Goal: Task Accomplishment & Management: Use online tool/utility

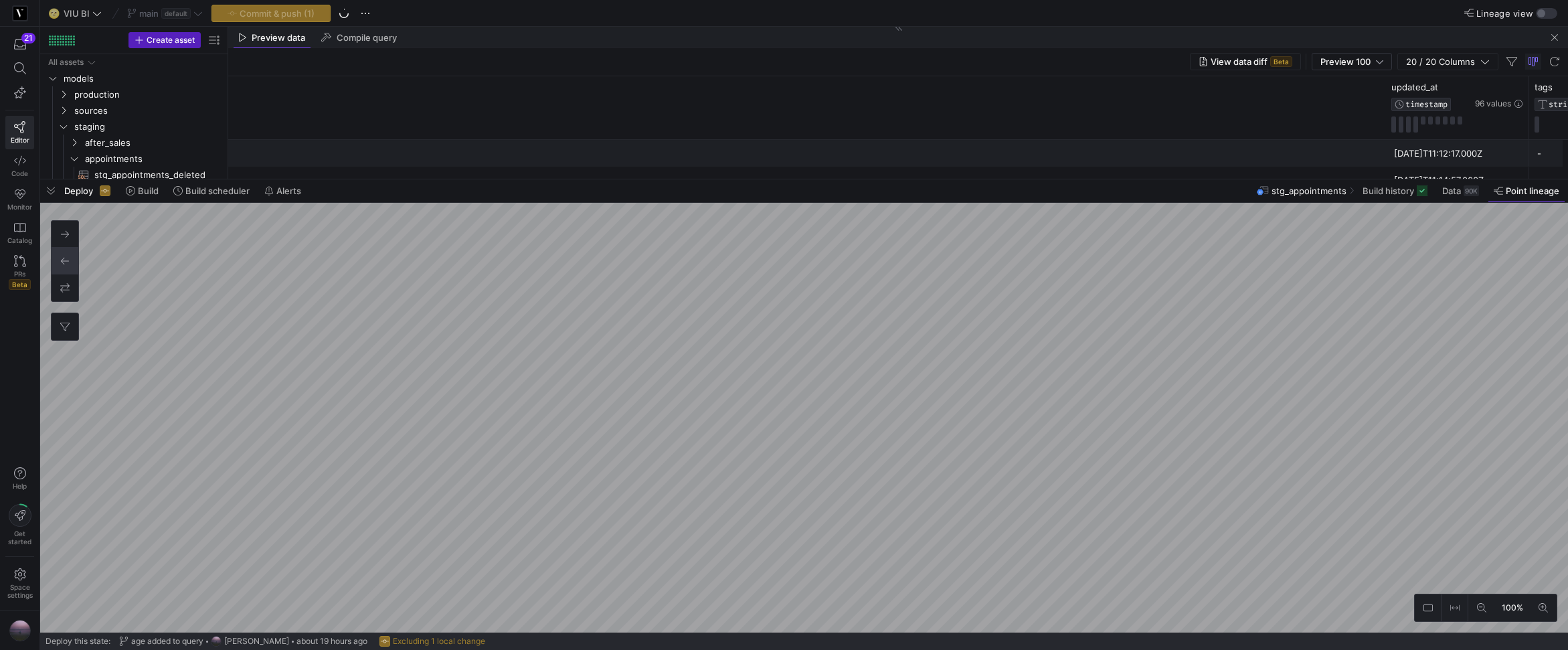
scroll to position [0, 1359]
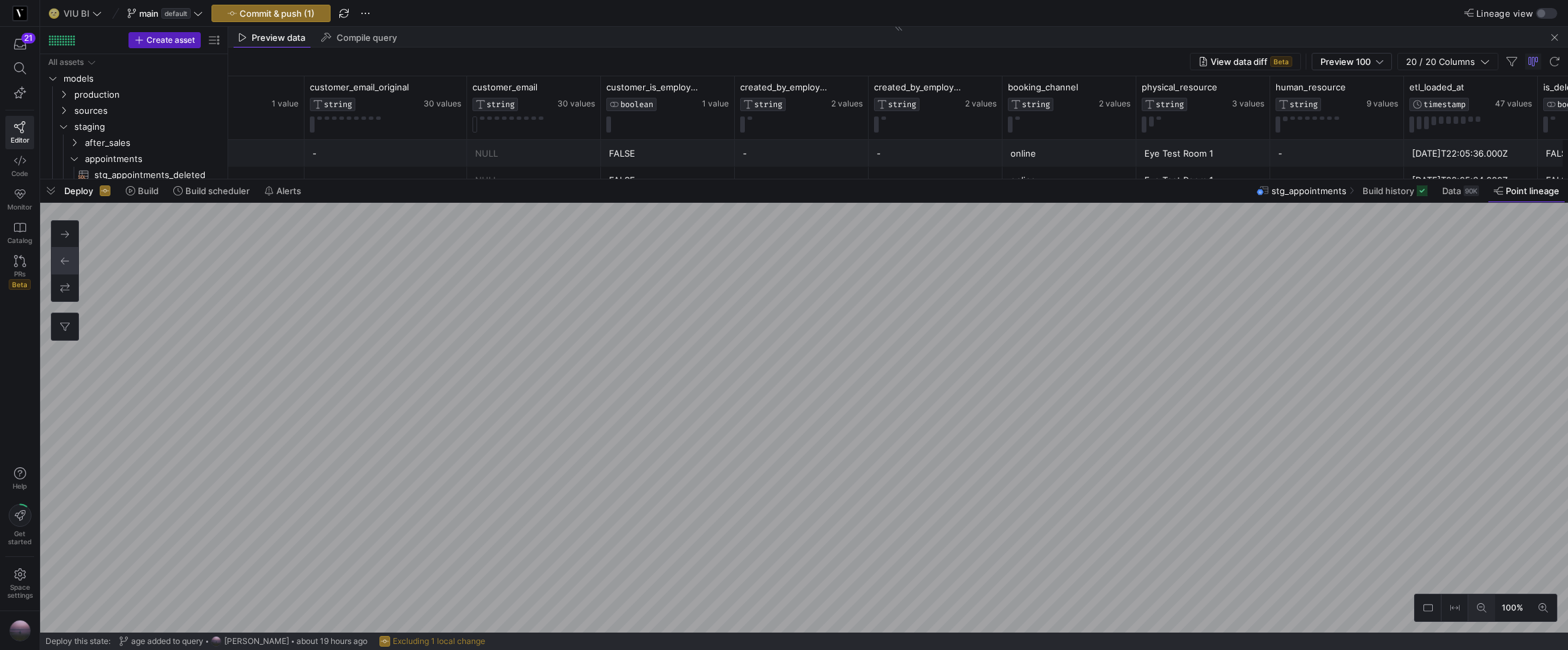
click at [1474, 602] on button at bounding box center [1481, 608] width 27 height 27
click at [53, 191] on span "button" at bounding box center [51, 191] width 21 height 23
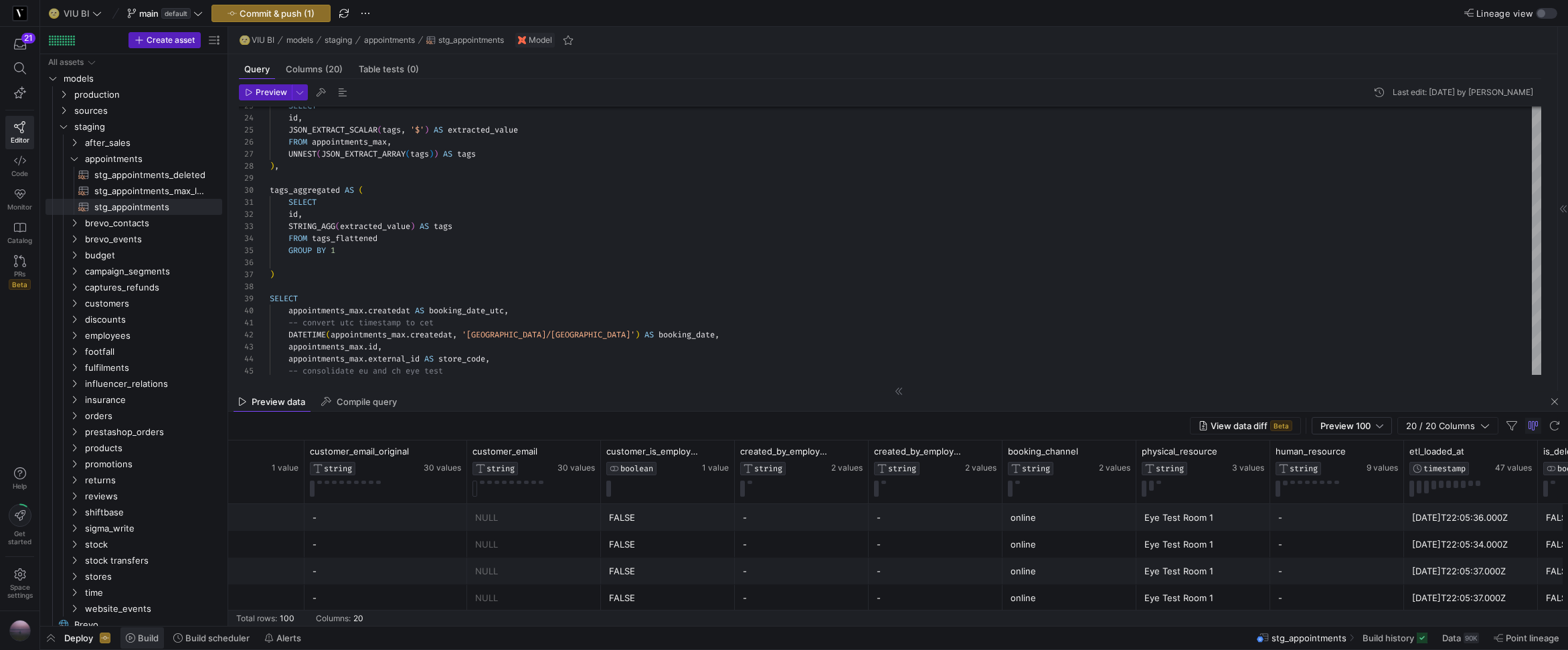
click at [155, 638] on span "Build" at bounding box center [148, 638] width 21 height 10
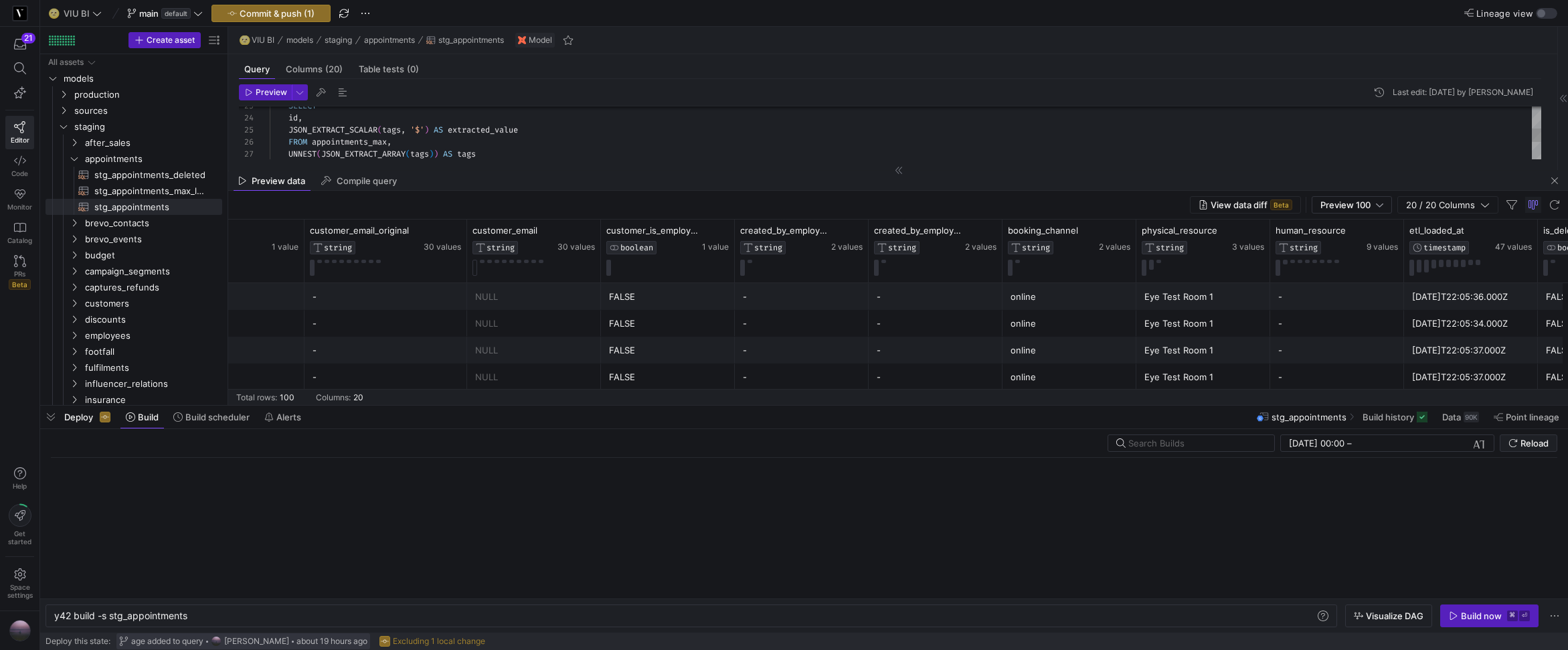
scroll to position [0, 134]
click at [288, 18] on span "button" at bounding box center [271, 13] width 118 height 16
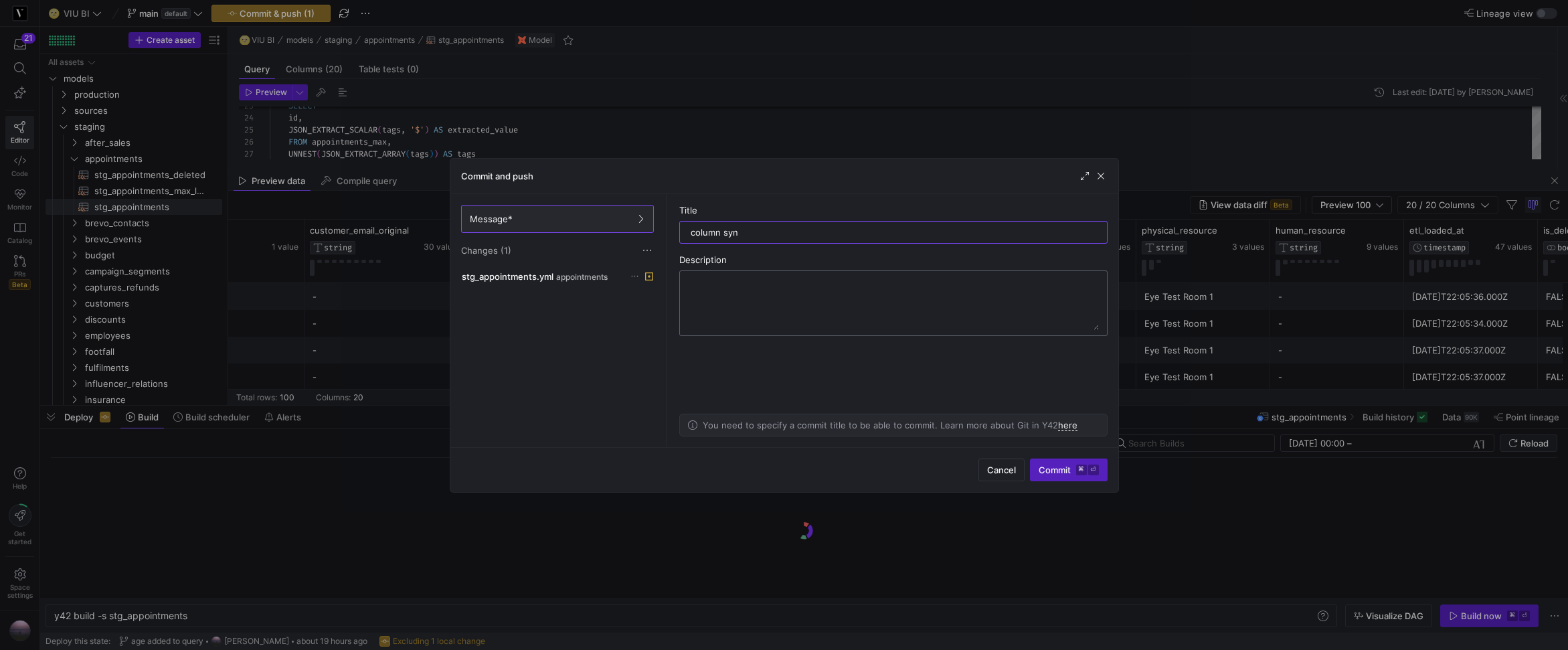
type input "column sync"
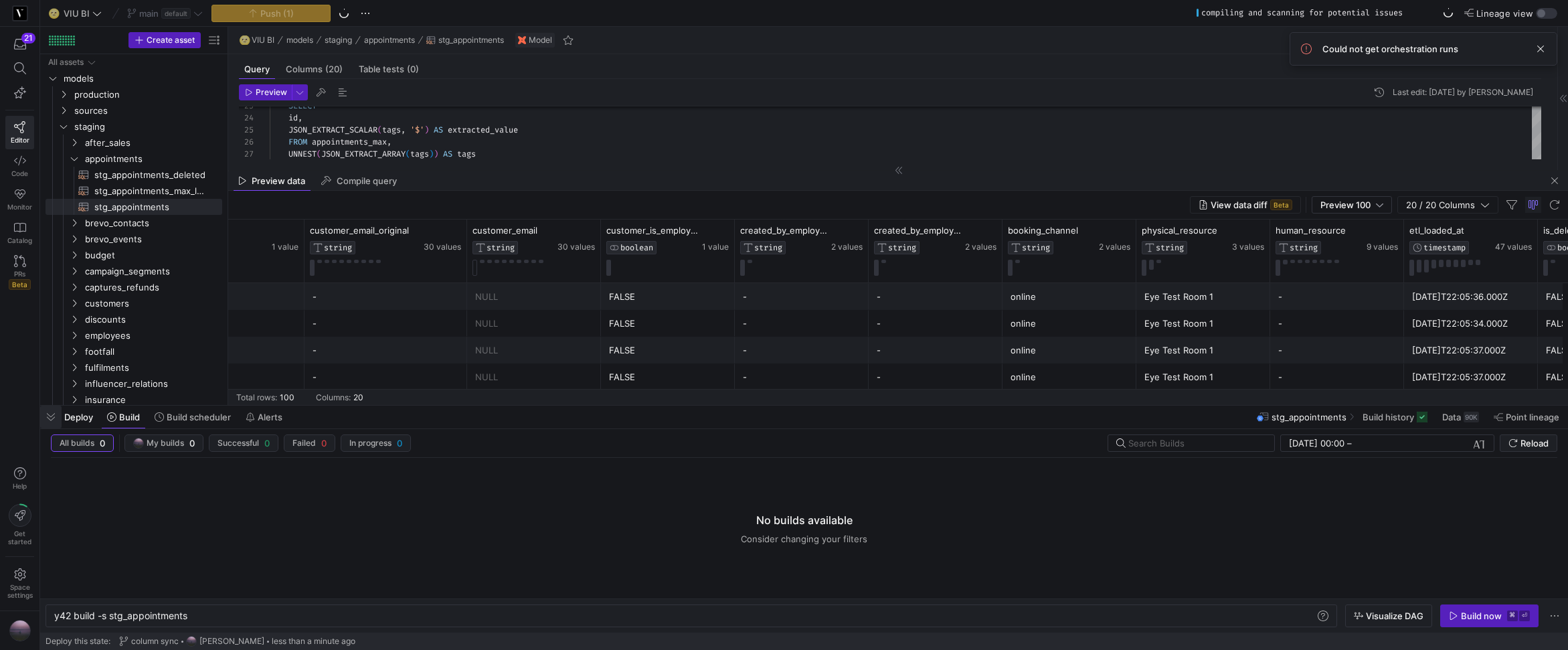
click at [54, 421] on span "button" at bounding box center [51, 416] width 21 height 23
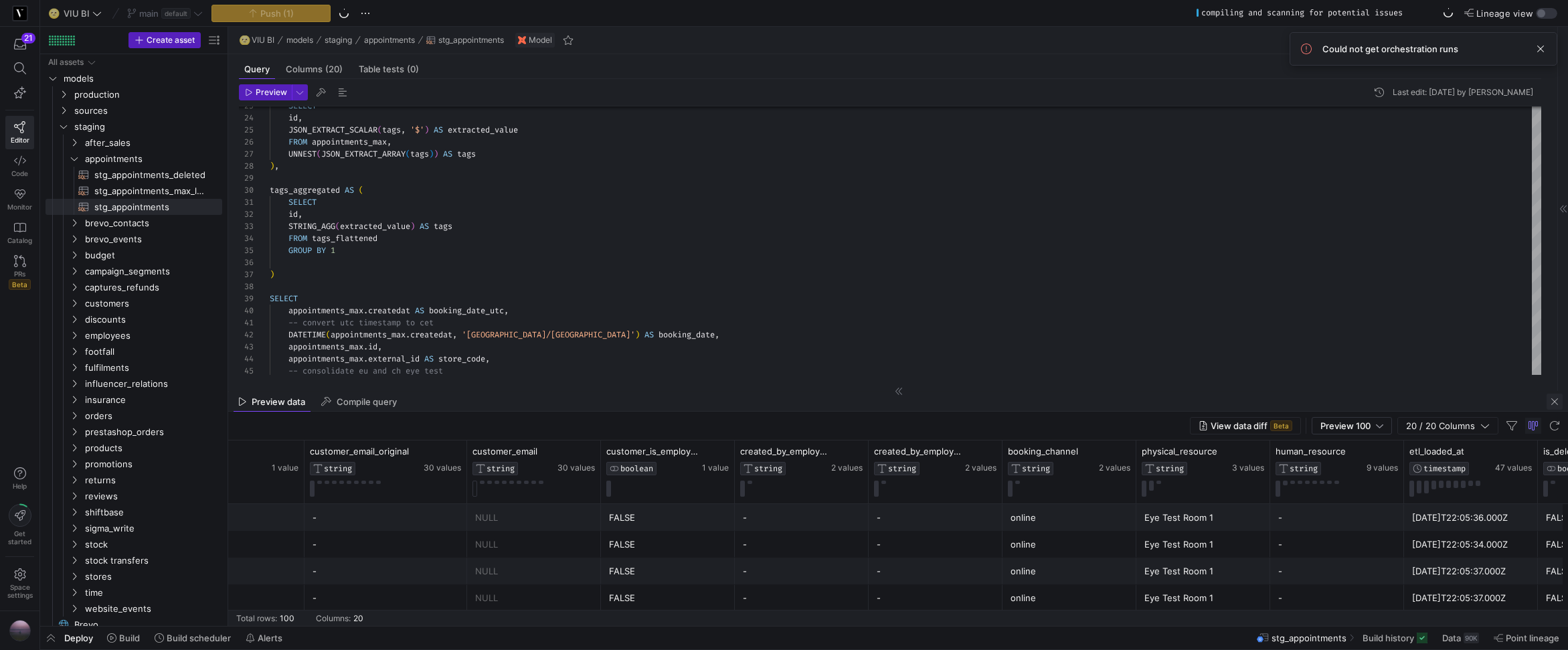
click at [1553, 402] on span "button" at bounding box center [1554, 401] width 16 height 16
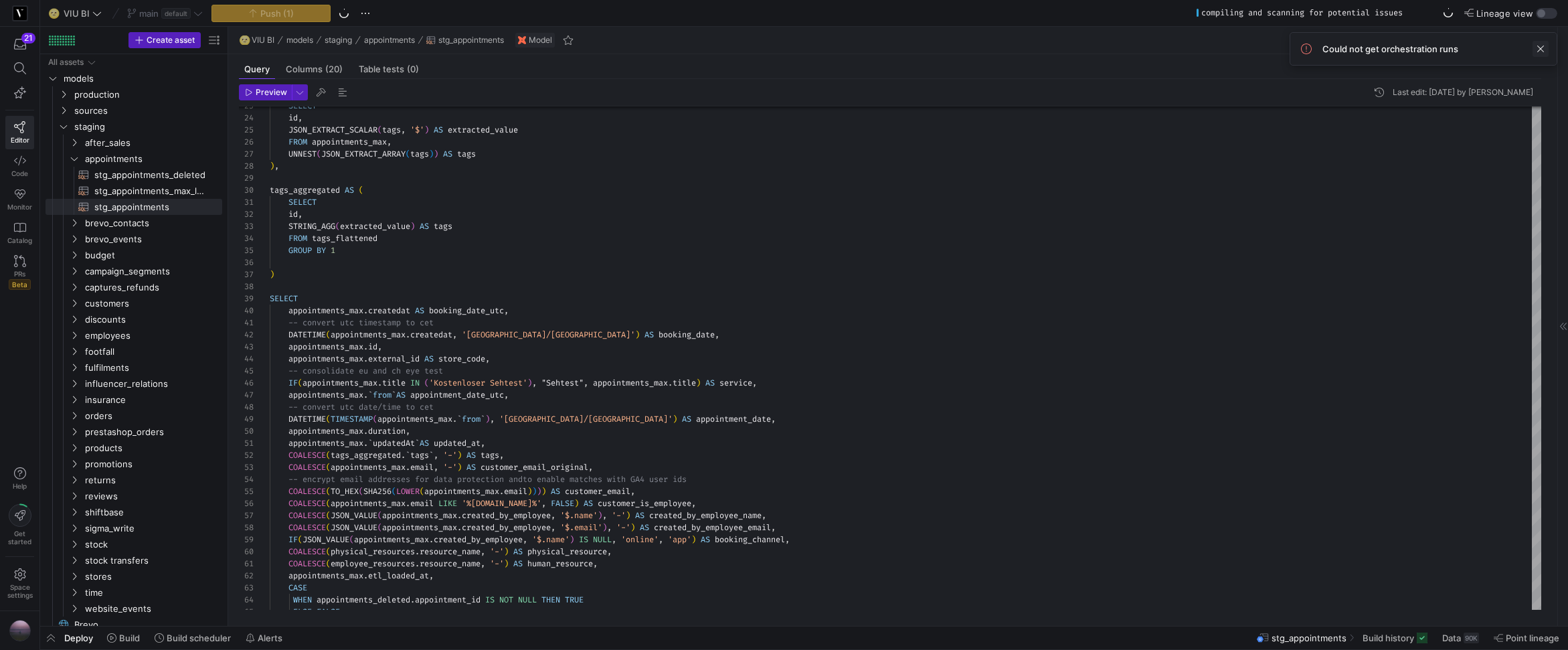
click at [1537, 51] on span at bounding box center [1540, 49] width 16 height 16
click at [140, 640] on span at bounding box center [123, 638] width 44 height 21
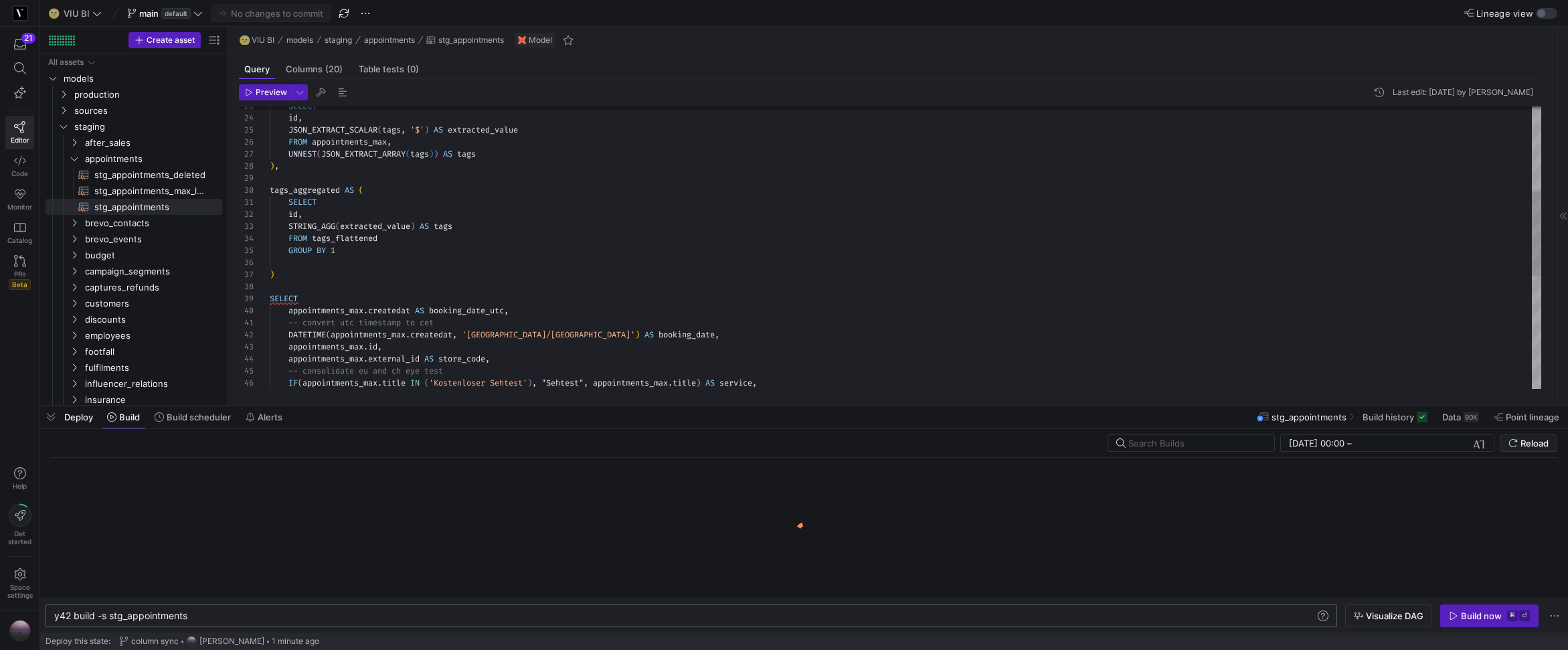
scroll to position [0, 134]
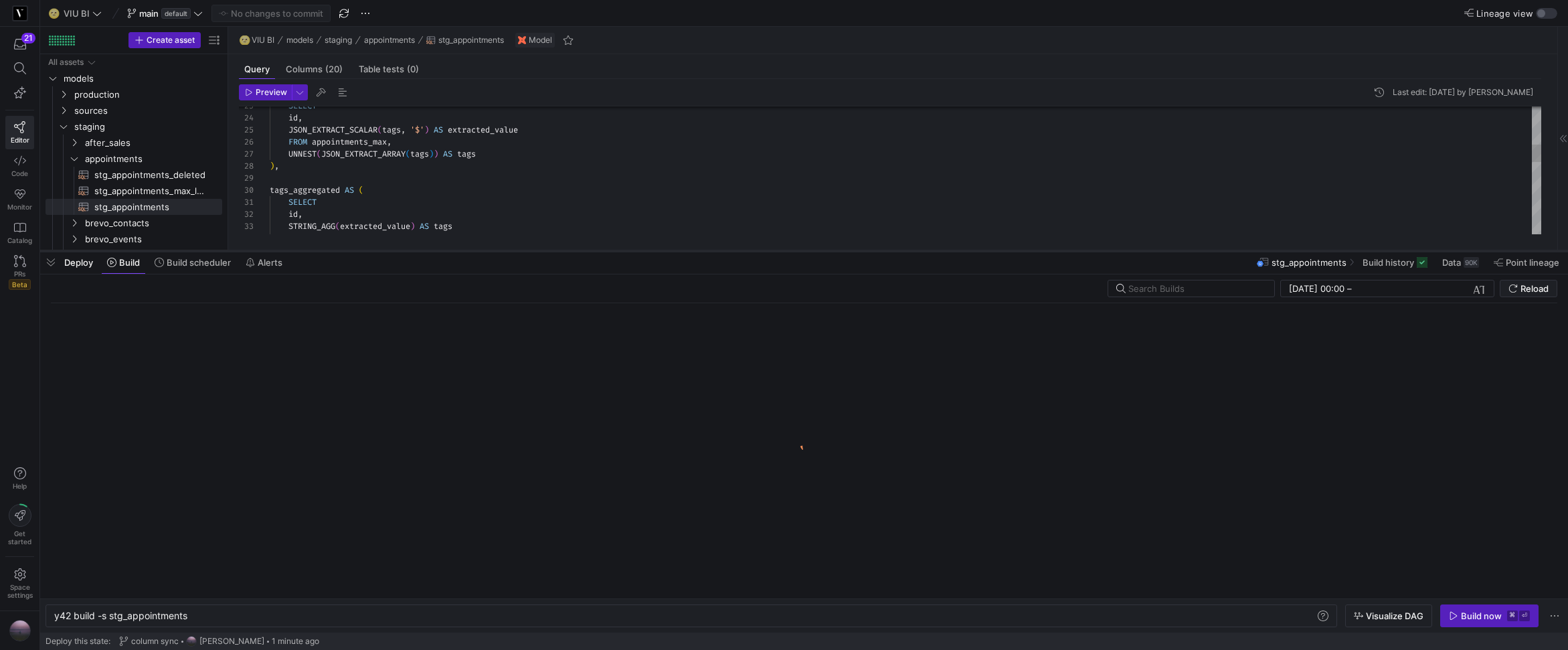
drag, startPoint x: 372, startPoint y: 402, endPoint x: 371, endPoint y: 250, distance: 152.0
click at [371, 250] on div at bounding box center [804, 251] width 1528 height 6
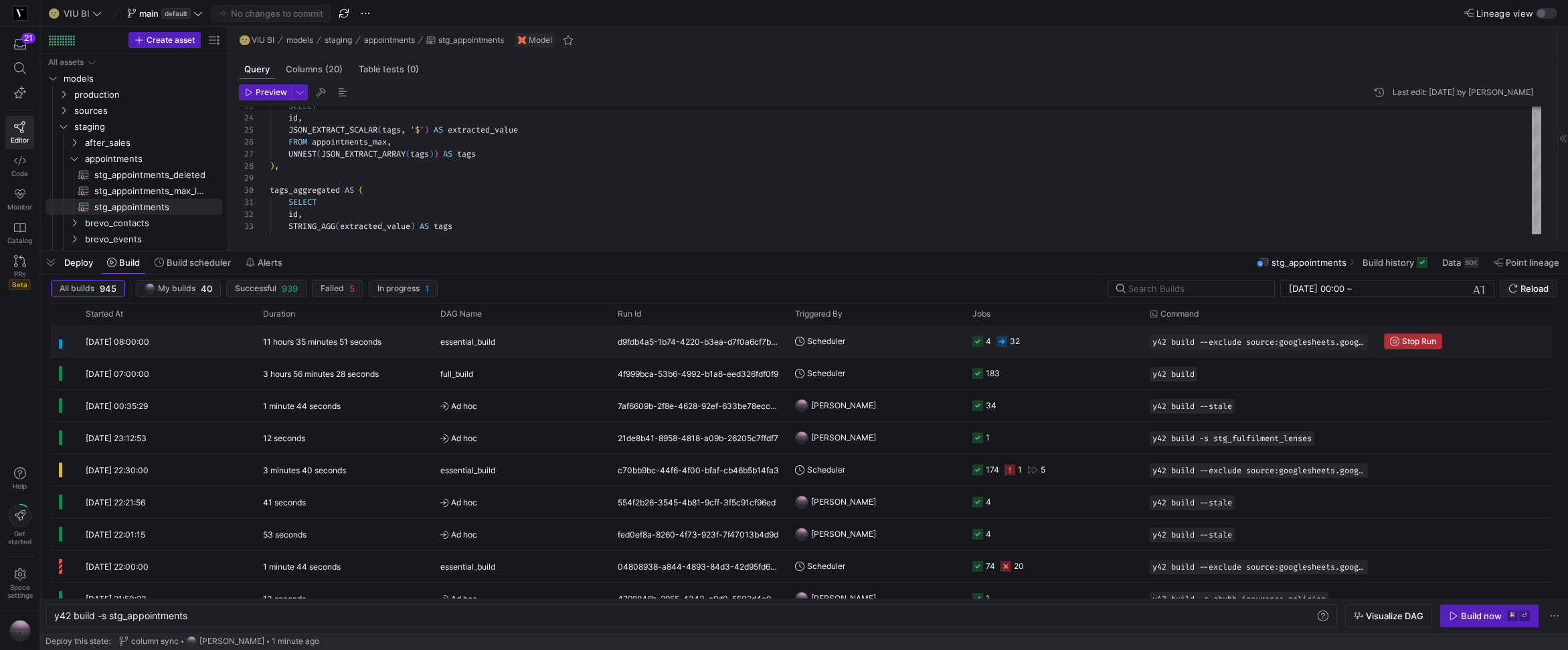
click at [1413, 338] on span "Stop Run" at bounding box center [1418, 342] width 34 height 10
click at [1538, 50] on span at bounding box center [1540, 49] width 16 height 16
click at [1410, 344] on span "Stop Run" at bounding box center [1418, 342] width 34 height 10
click at [187, 266] on span "Build scheduler" at bounding box center [198, 262] width 64 height 10
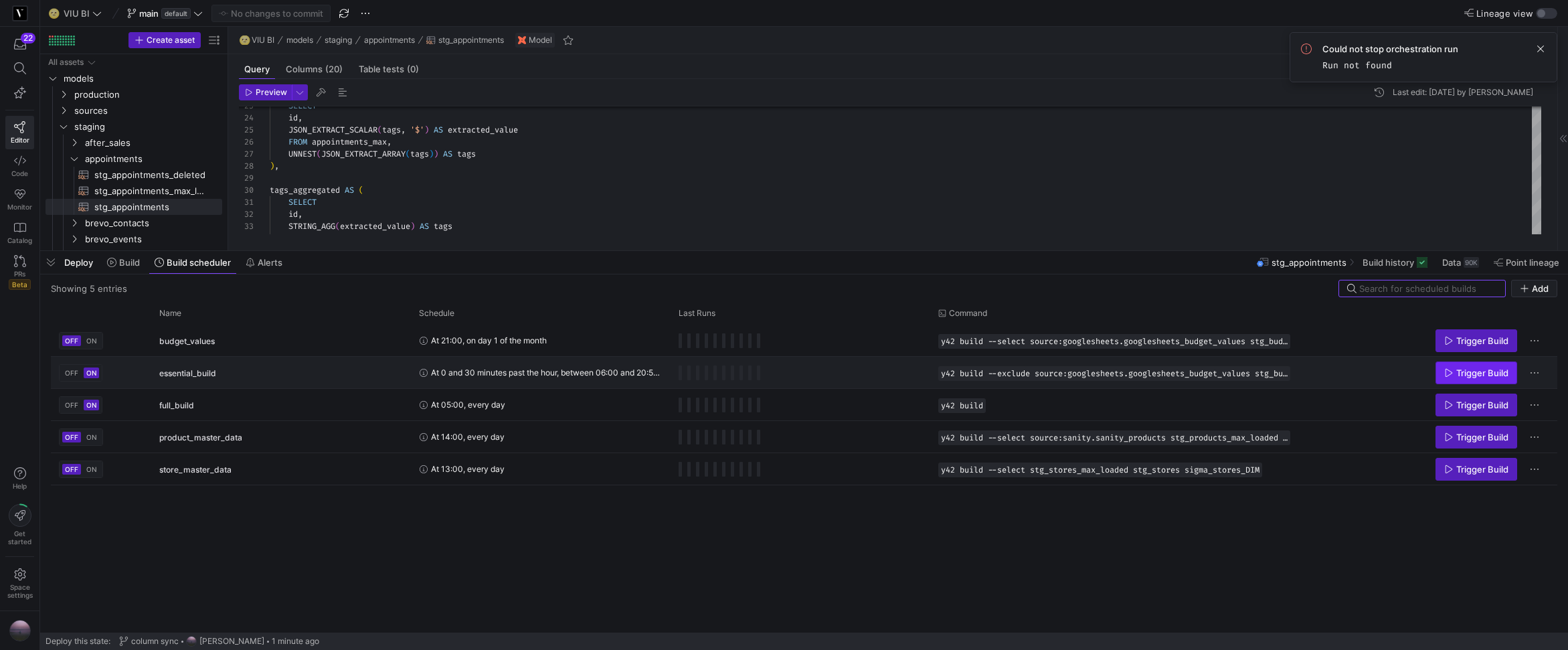
click at [1474, 377] on span "Trigger Build" at bounding box center [1482, 372] width 52 height 10
drag, startPoint x: 1538, startPoint y: 49, endPoint x: 1198, endPoint y: 26, distance: 340.8
click at [1538, 49] on span at bounding box center [1540, 49] width 16 height 16
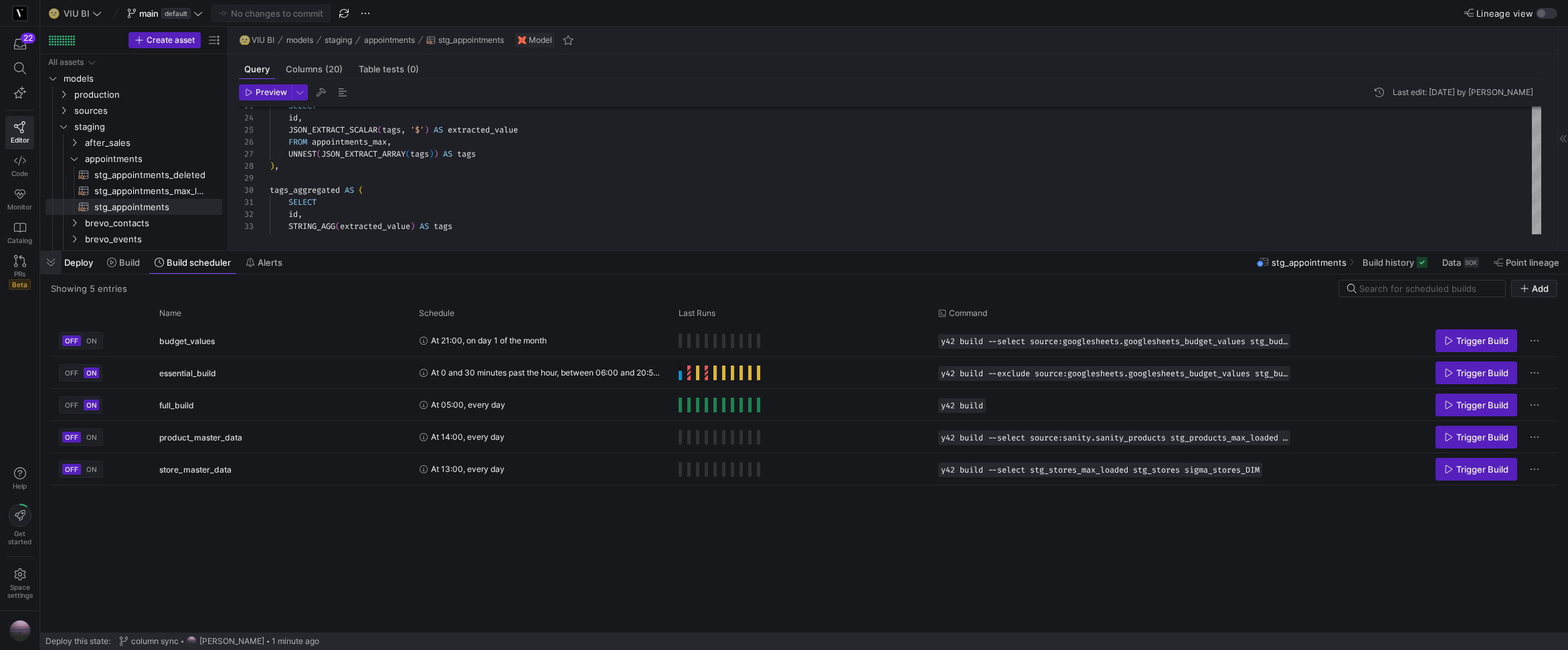
click at [50, 265] on span "button" at bounding box center [51, 262] width 21 height 23
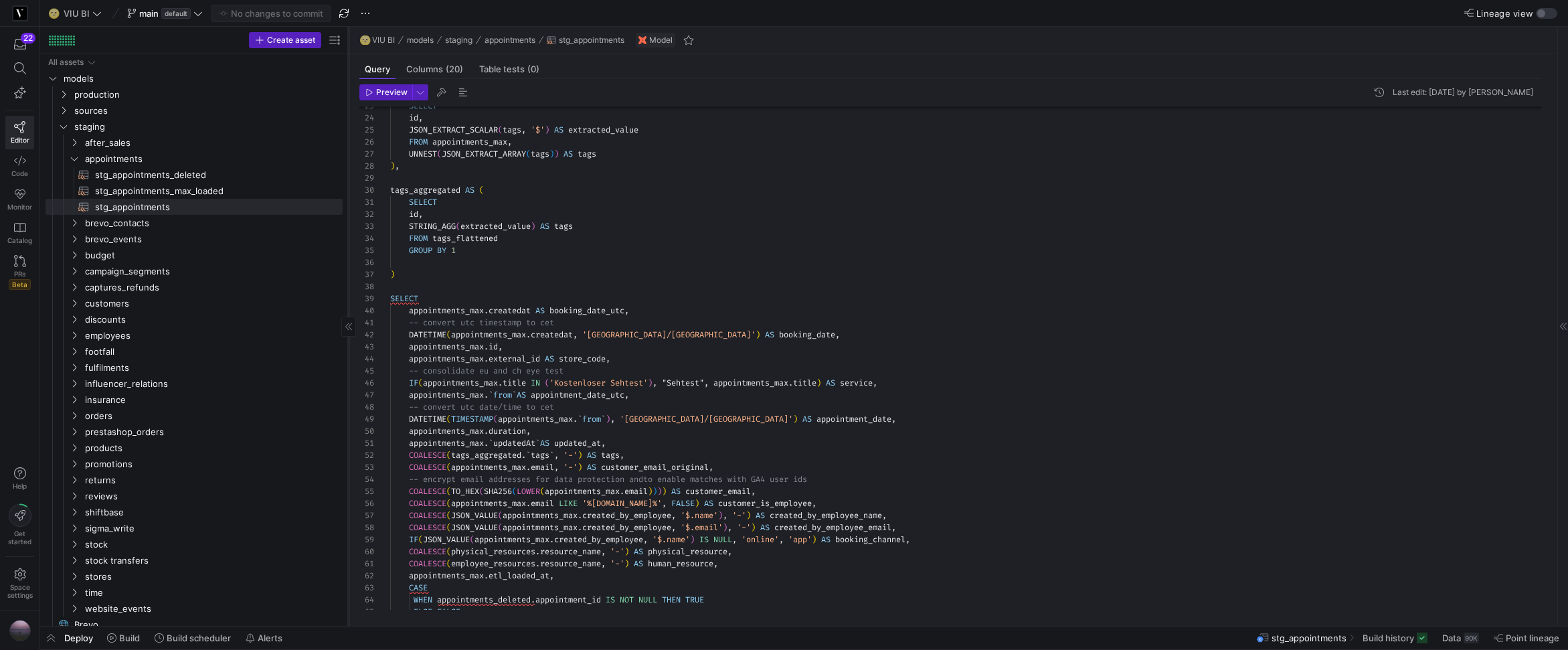
drag, startPoint x: 227, startPoint y: 277, endPoint x: 347, endPoint y: 257, distance: 121.7
click at [348, 257] on div at bounding box center [348, 326] width 1 height 599
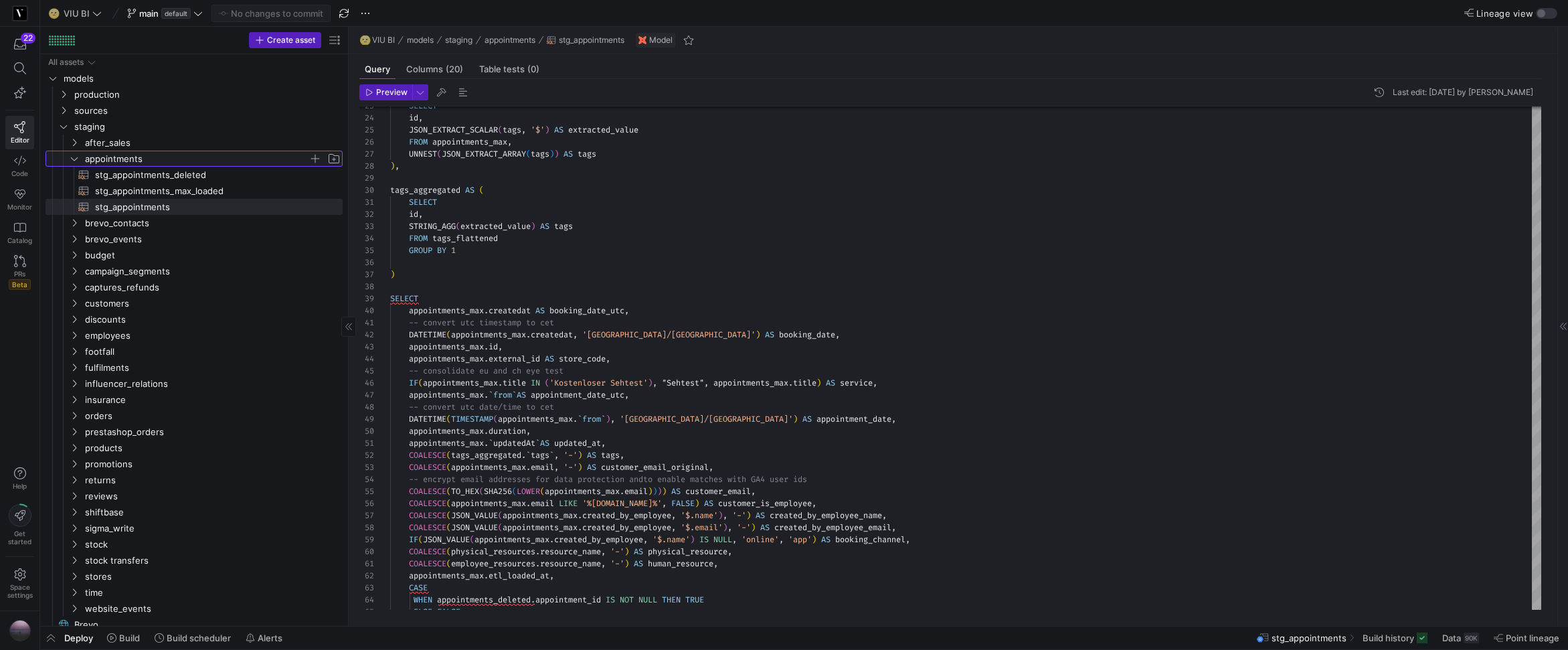
click at [69, 157] on icon "Press SPACE to select this row." at bounding box center [74, 159] width 10 height 8
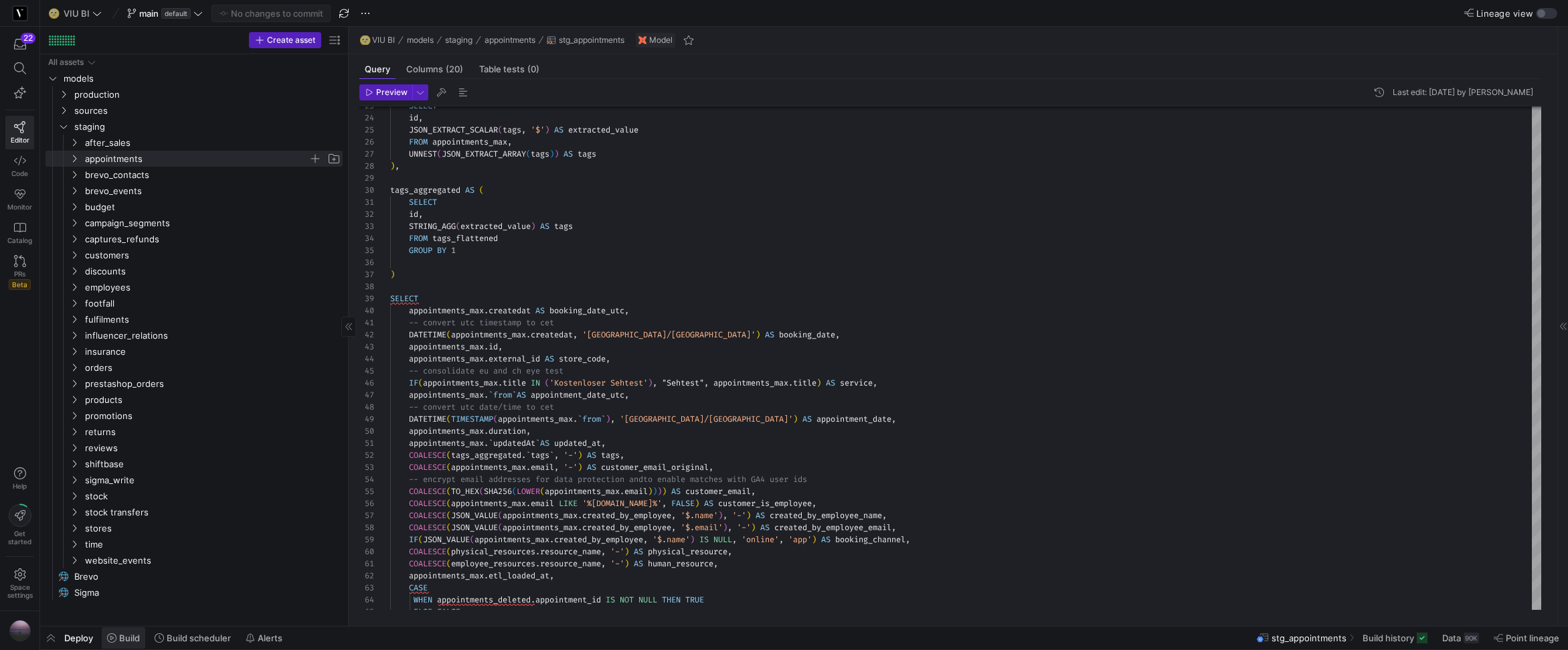
click at [117, 640] on span "Build" at bounding box center [123, 638] width 33 height 10
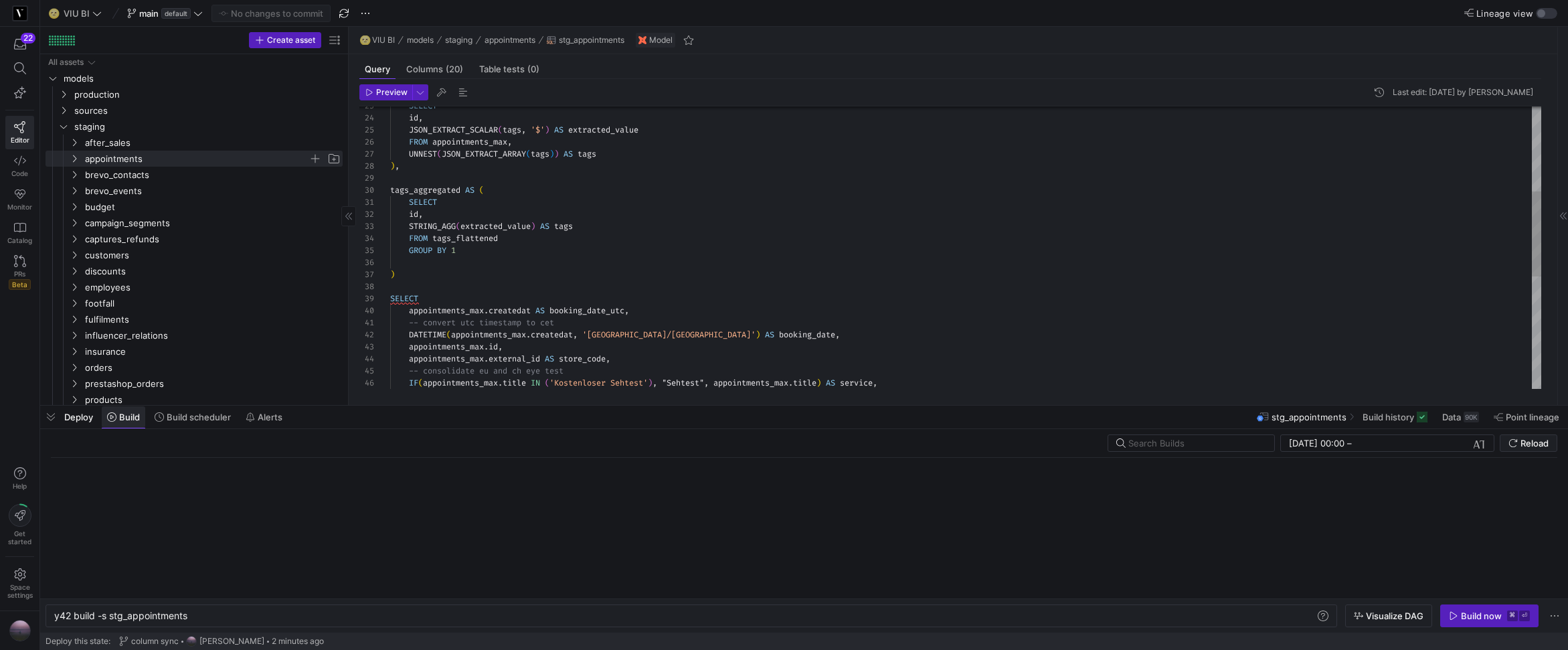
scroll to position [0, 134]
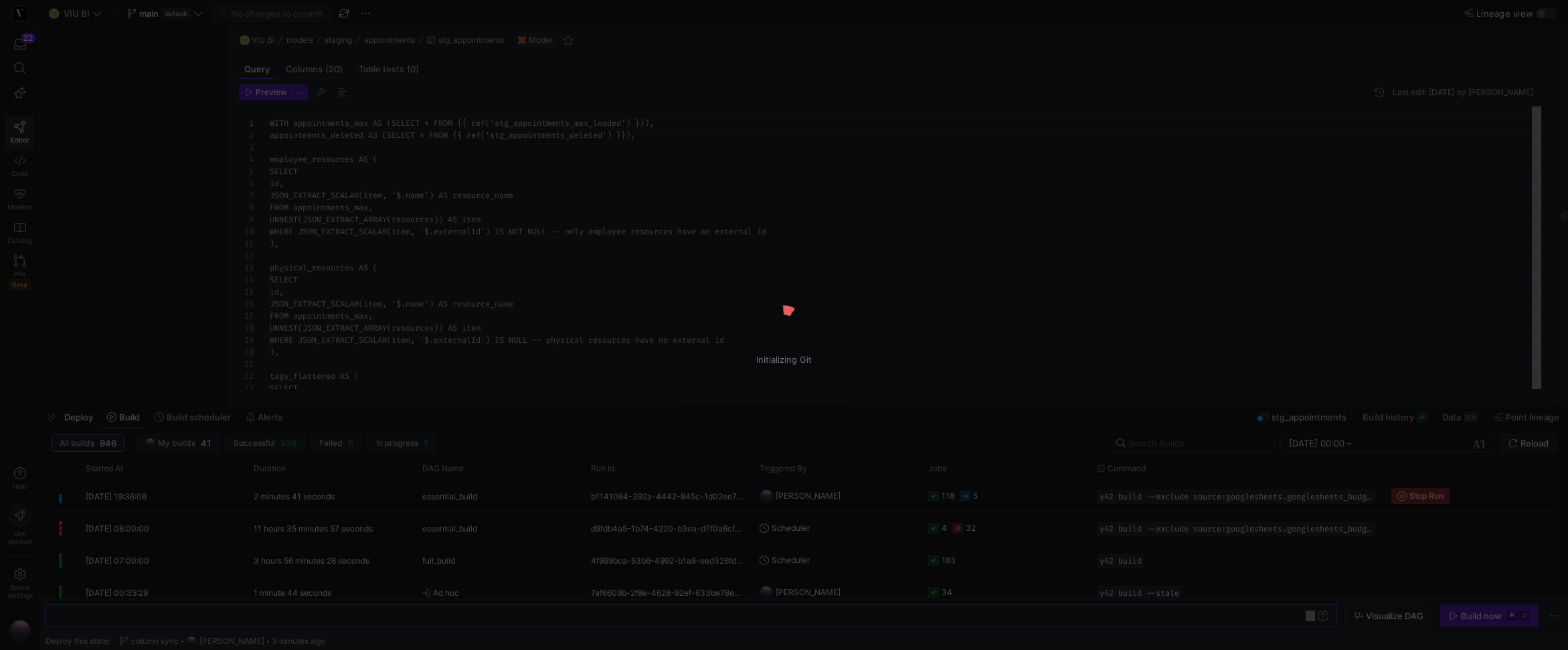
scroll to position [121, 0]
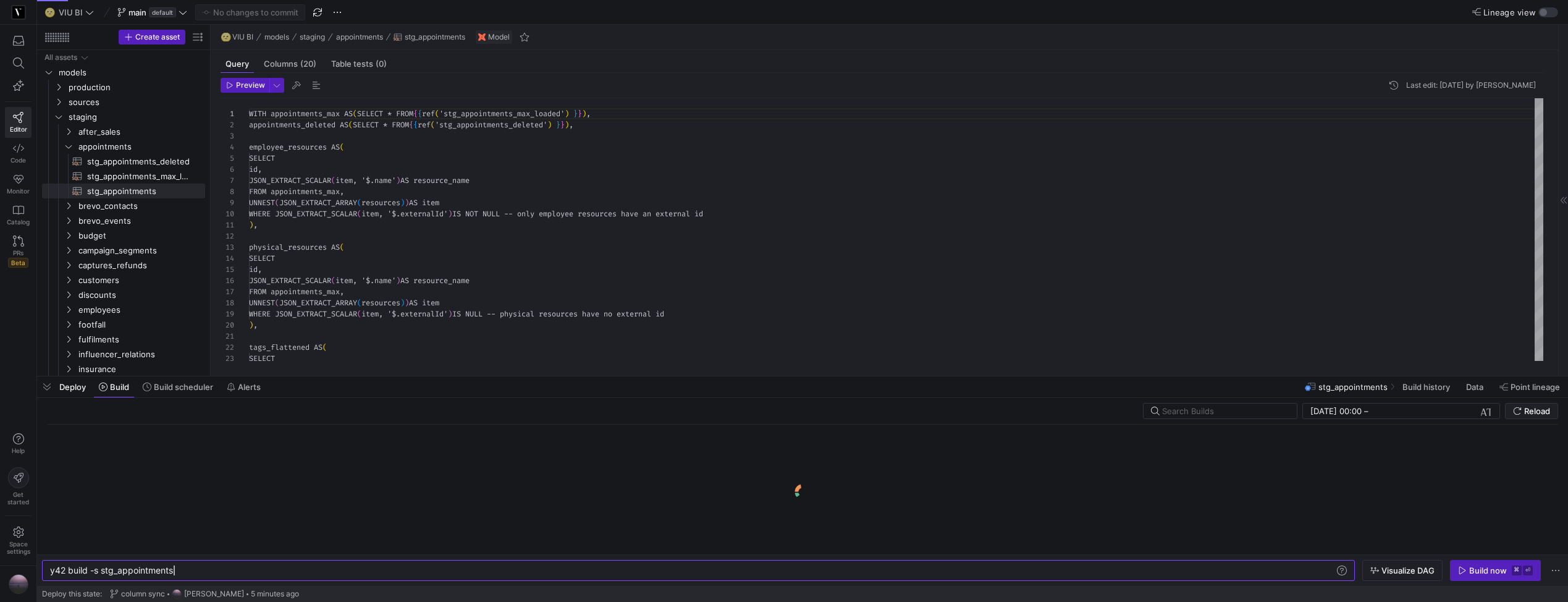
scroll to position [111, 0]
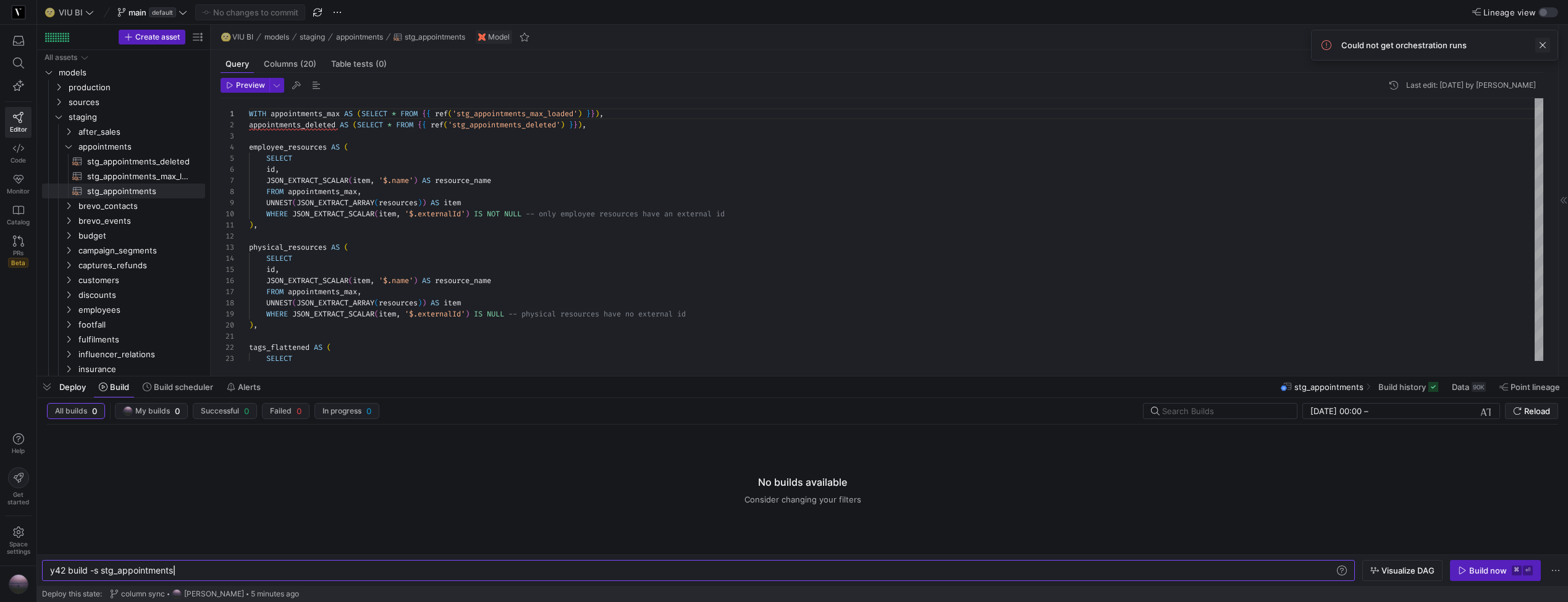
click at [1447, 48] on span at bounding box center [1542, 45] width 15 height 15
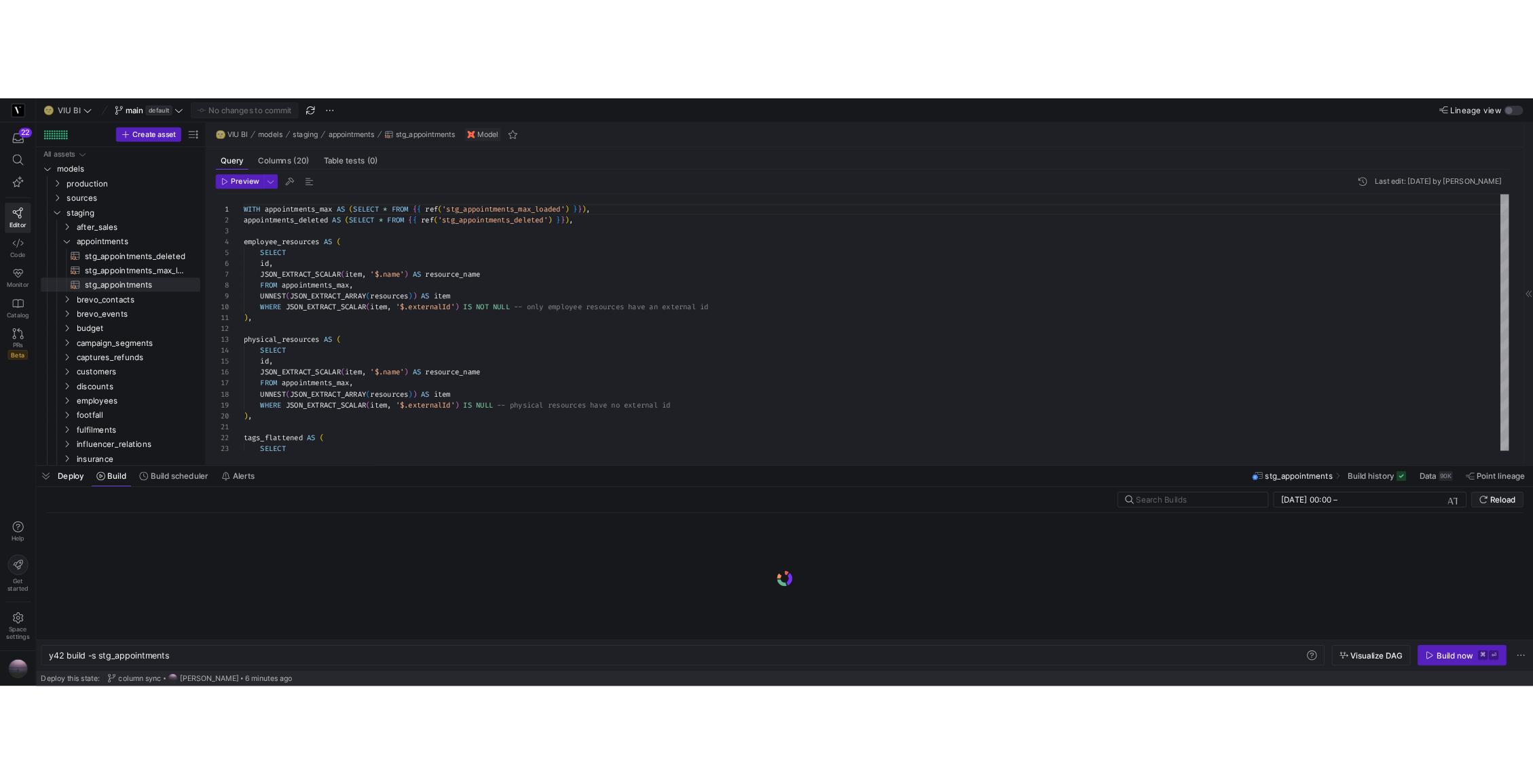
scroll to position [0, 136]
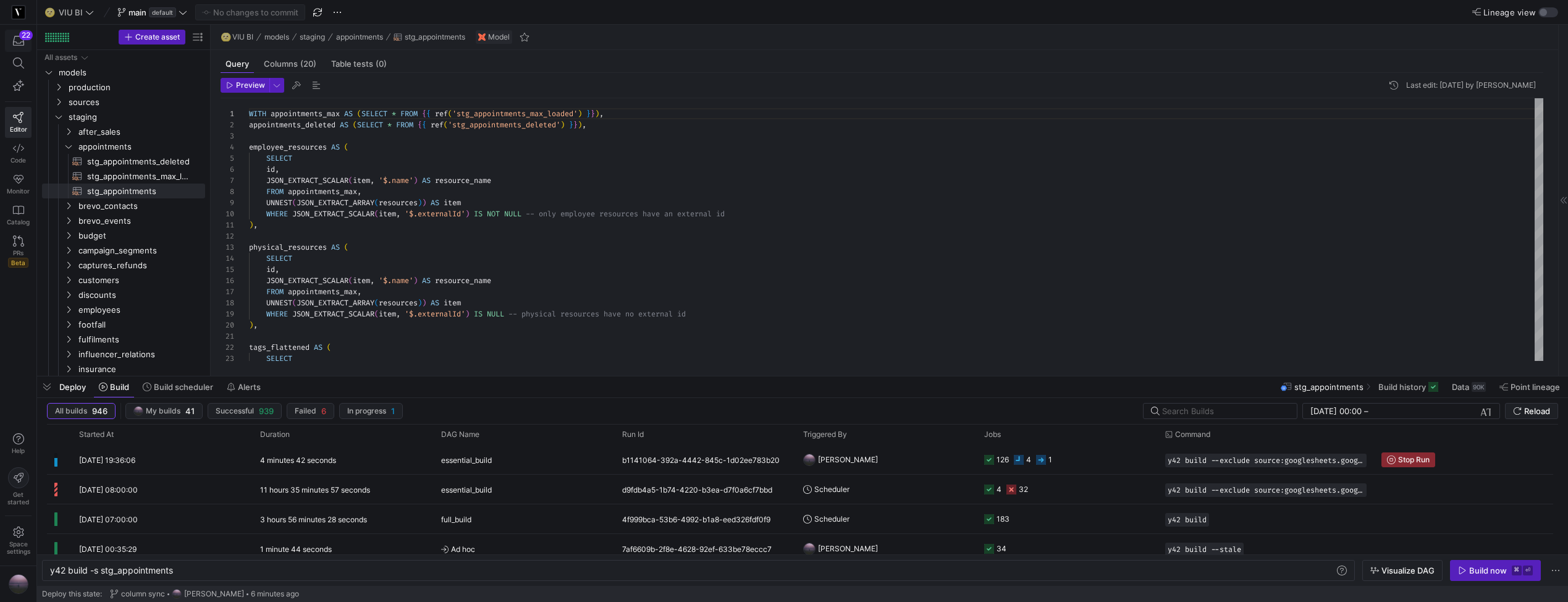
click at [20, 45] on icon "button" at bounding box center [18, 40] width 11 height 11
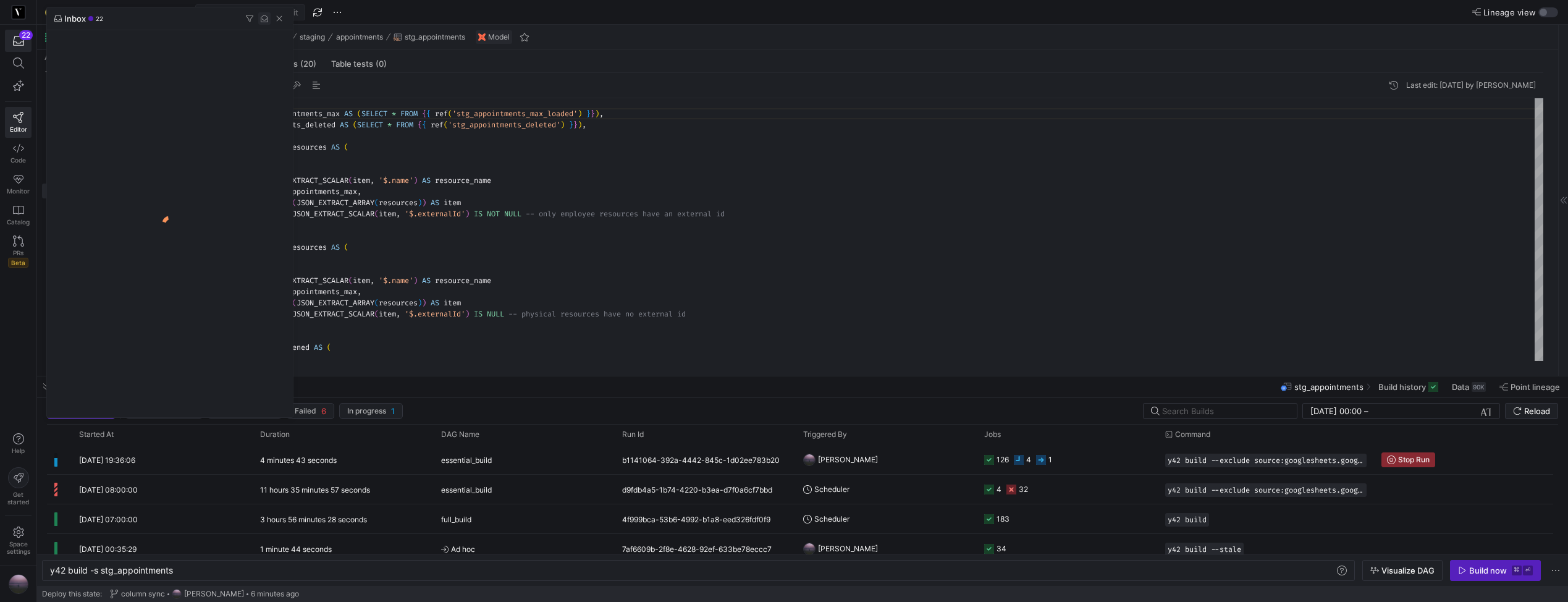
click at [262, 22] on span "button" at bounding box center [264, 18] width 12 height 12
click at [1540, 47] on span at bounding box center [1542, 45] width 15 height 15
click at [1336, 46] on div at bounding box center [784, 301] width 1568 height 602
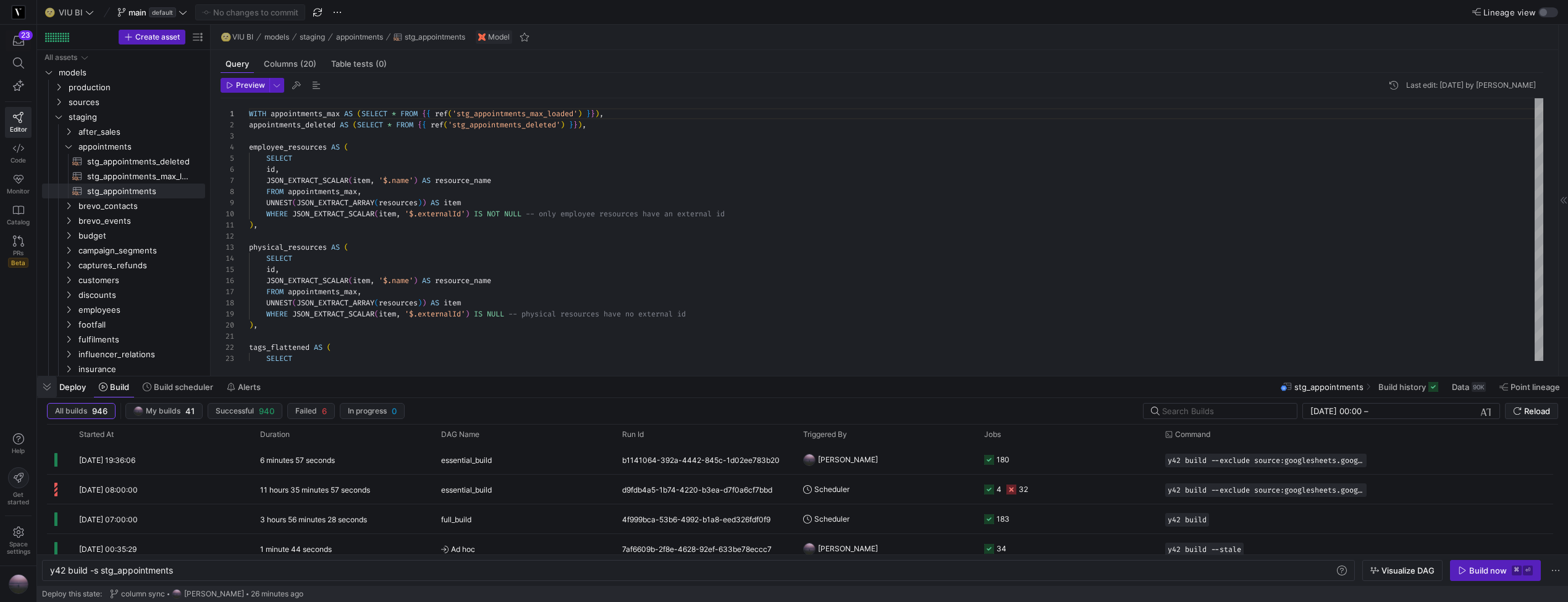
click at [49, 388] on span "button" at bounding box center [47, 386] width 20 height 21
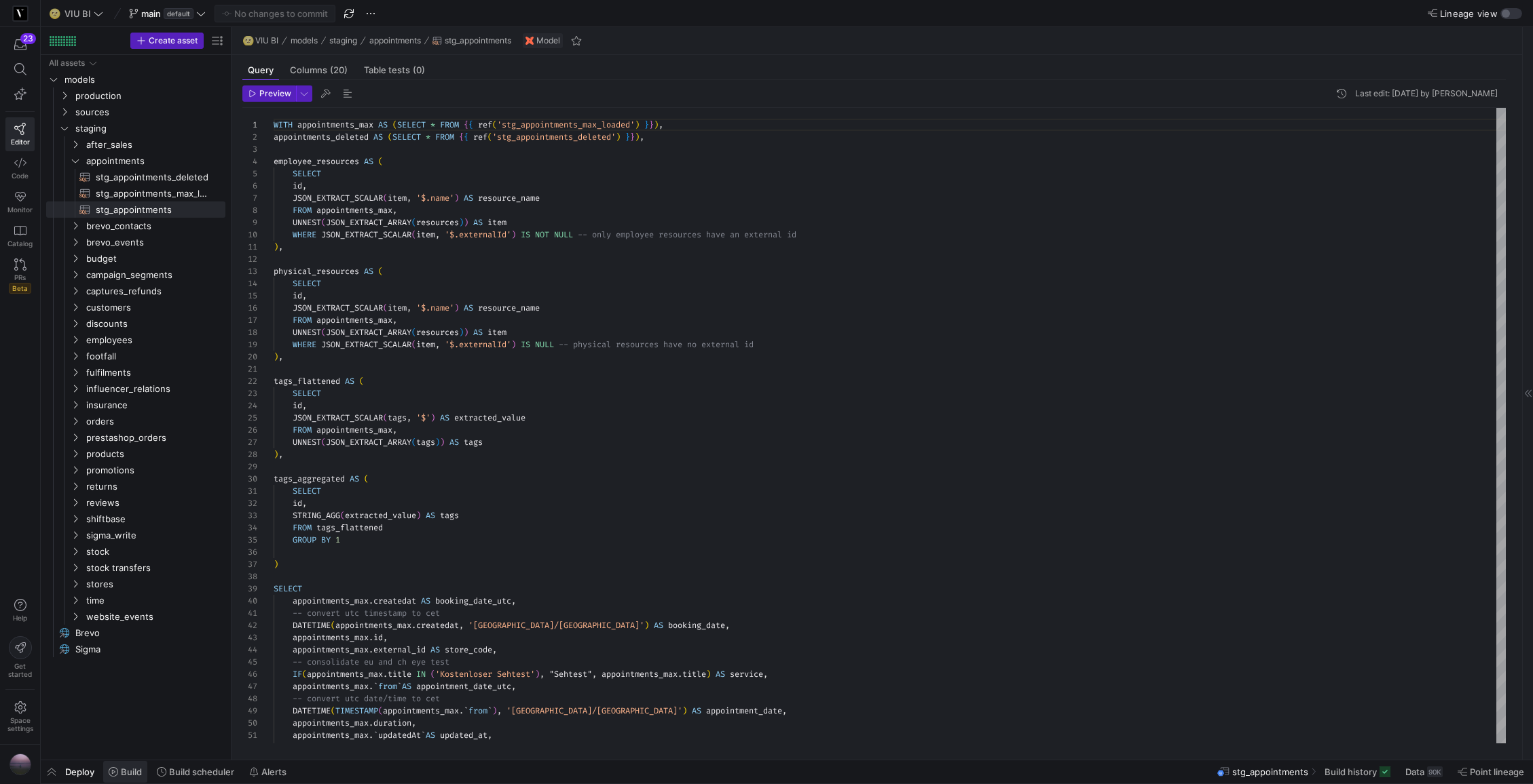
click at [133, 660] on span "Build" at bounding box center [131, 771] width 21 height 11
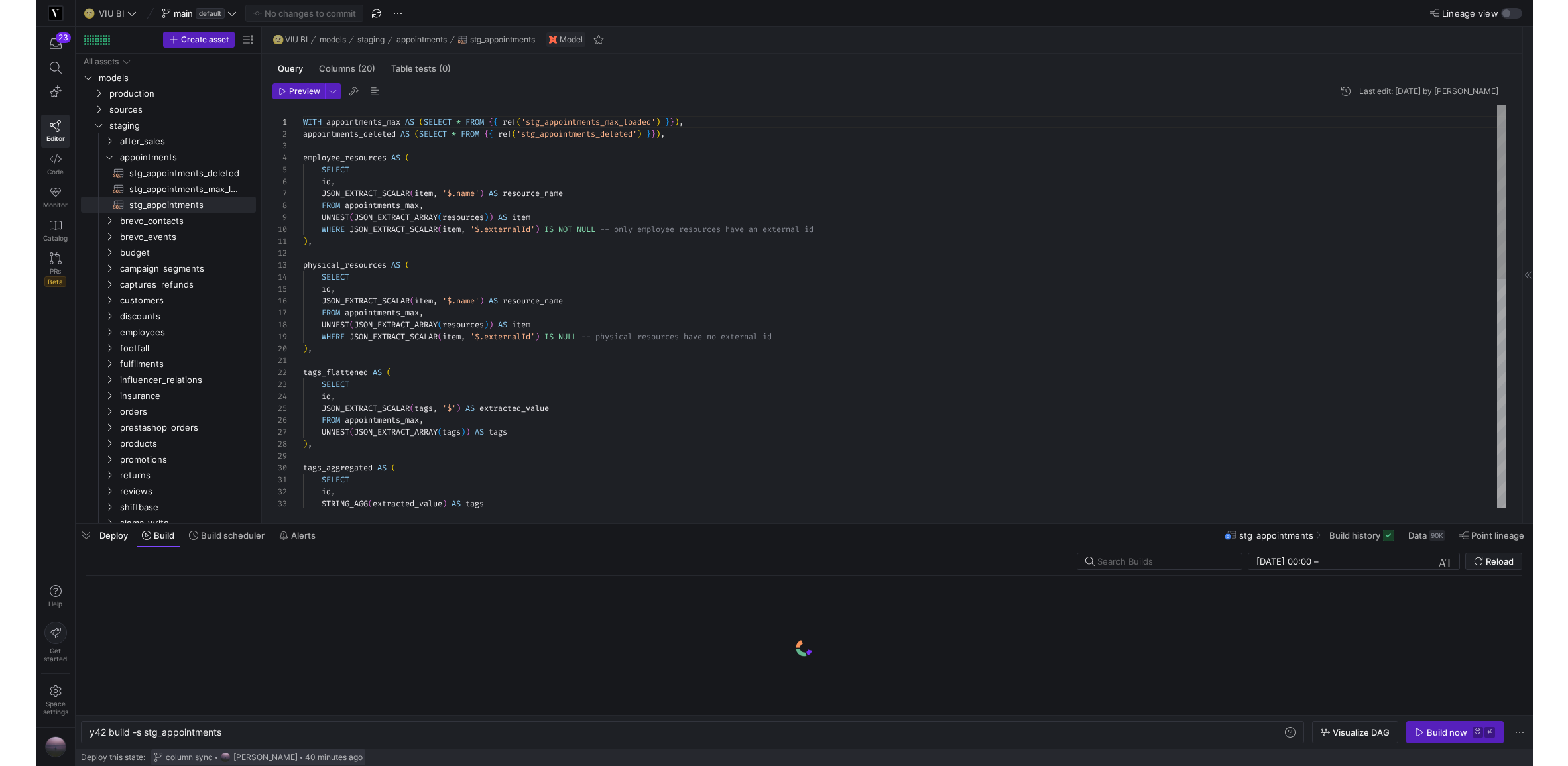
scroll to position [0, 132]
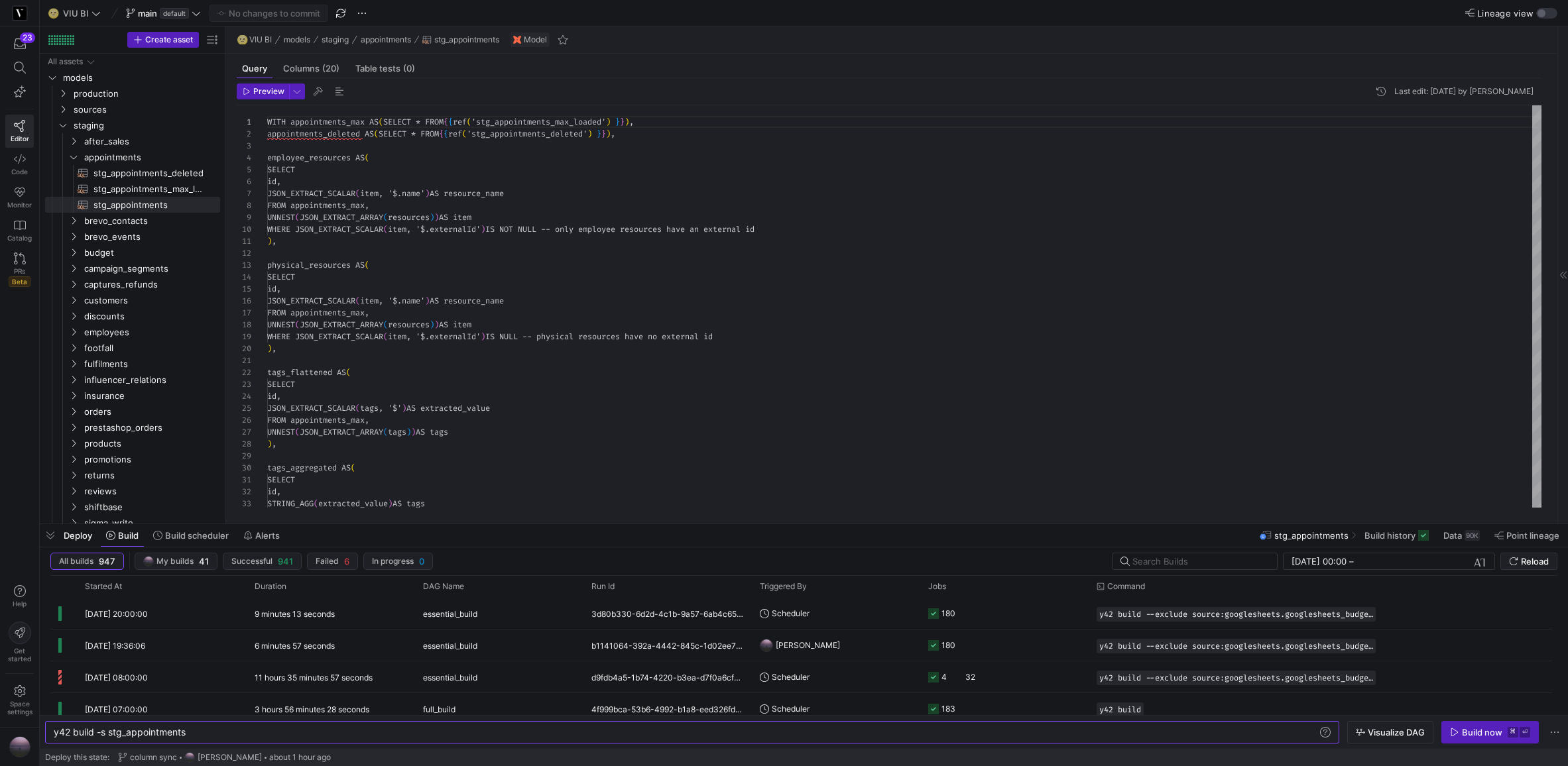
scroll to position [0, 132]
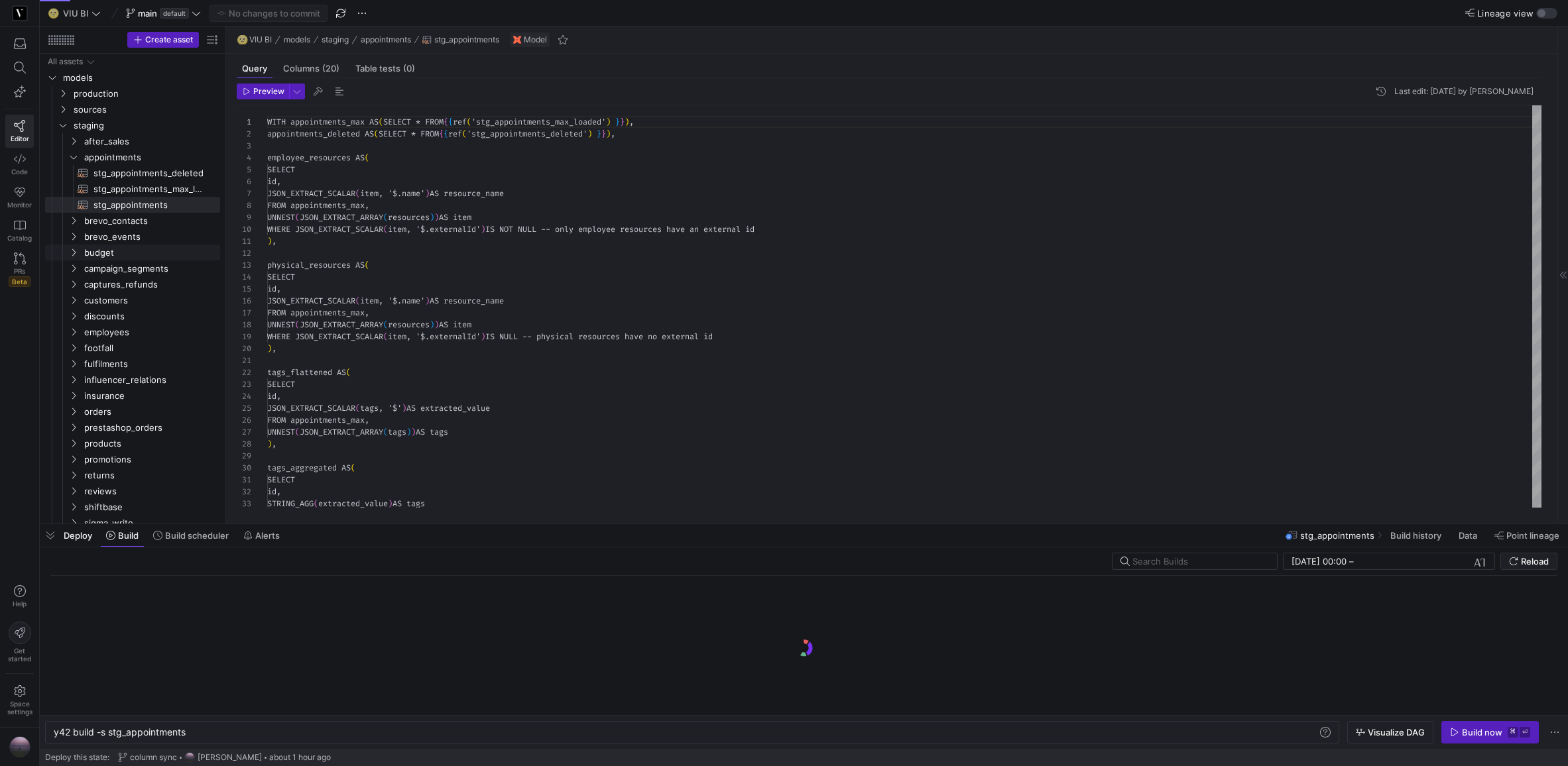
scroll to position [119, 0]
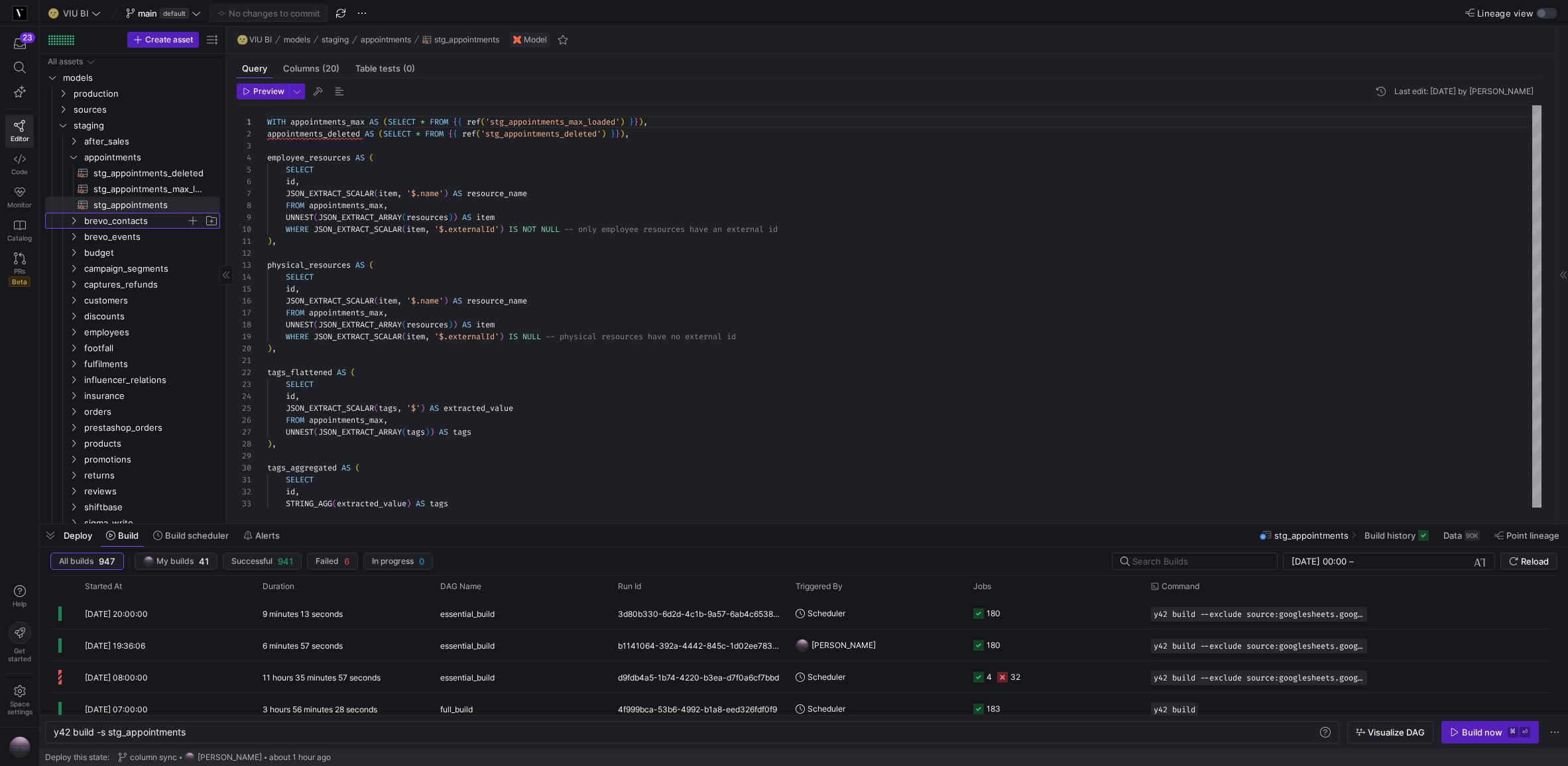
click at [76, 217] on icon "Press SPACE to select this row." at bounding box center [73, 221] width 10 height 8
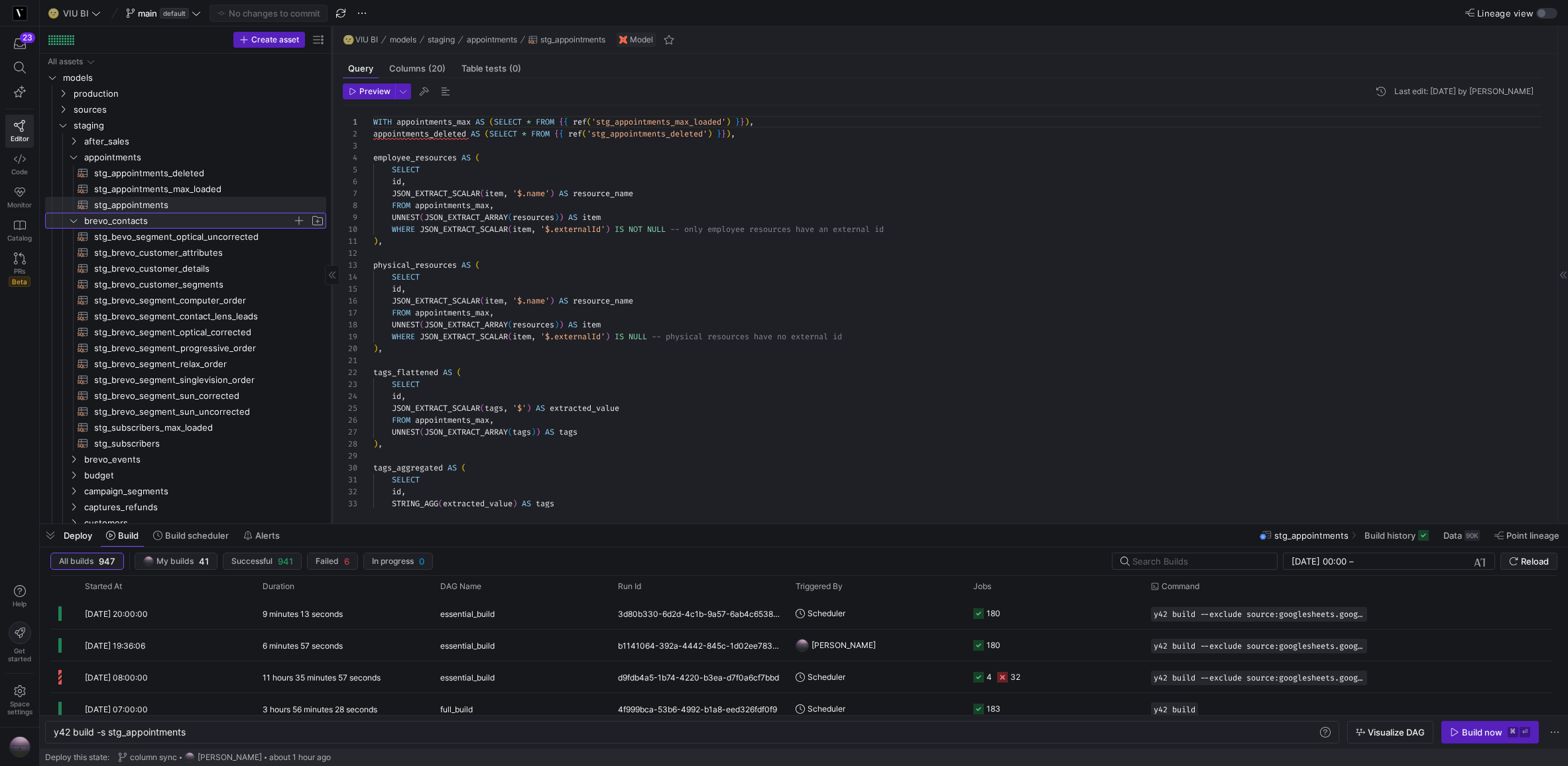
drag, startPoint x: 224, startPoint y: 256, endPoint x: 335, endPoint y: 250, distance: 111.2
click at [332, 250] on div at bounding box center [332, 275] width 1 height 497
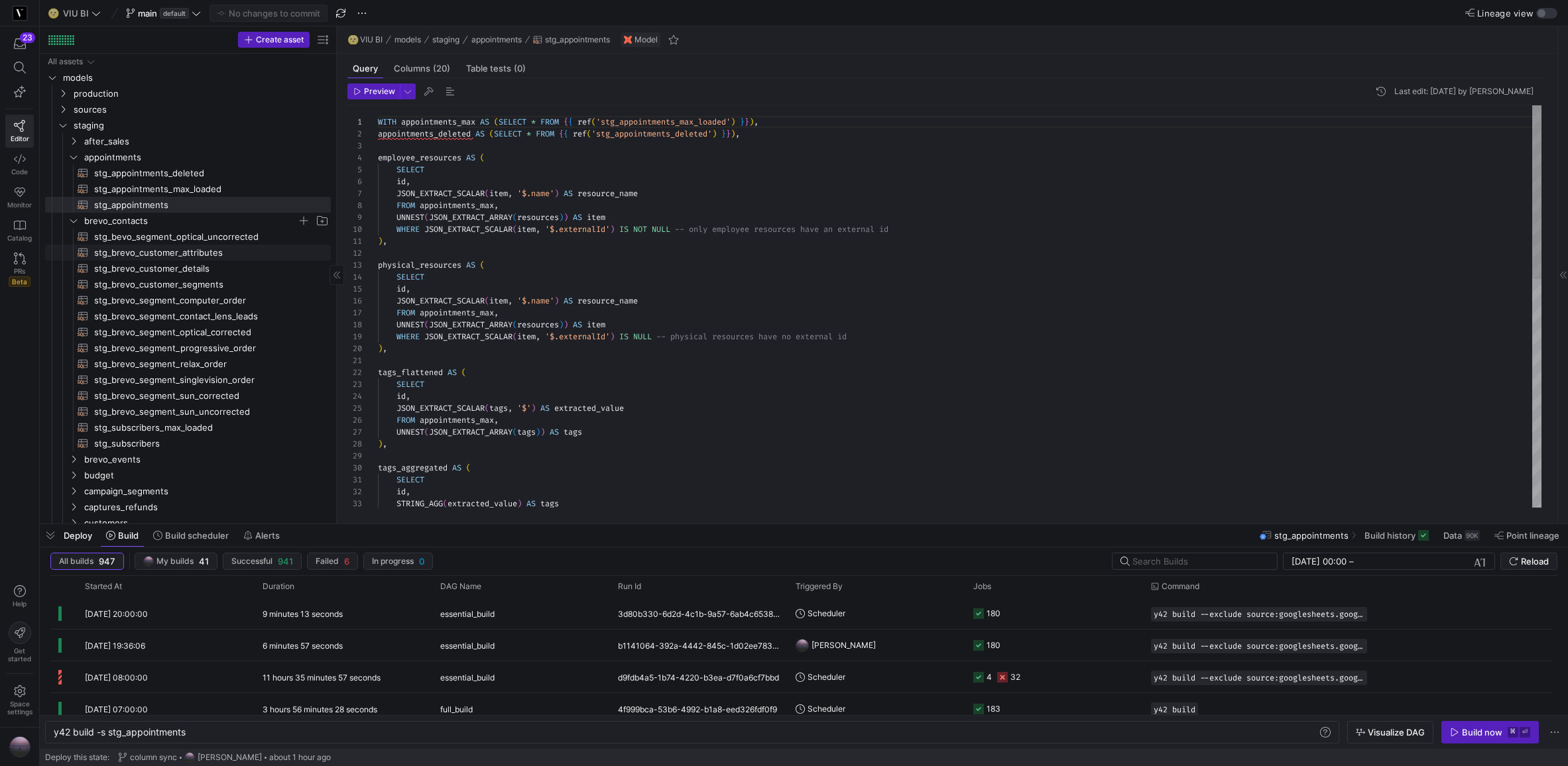
click at [259, 253] on span "stg_brevo_customer_attributes​​​​​​​​​​" at bounding box center [205, 253] width 222 height 15
type textarea "y42 build -s stg_brevo_customer_attributes"
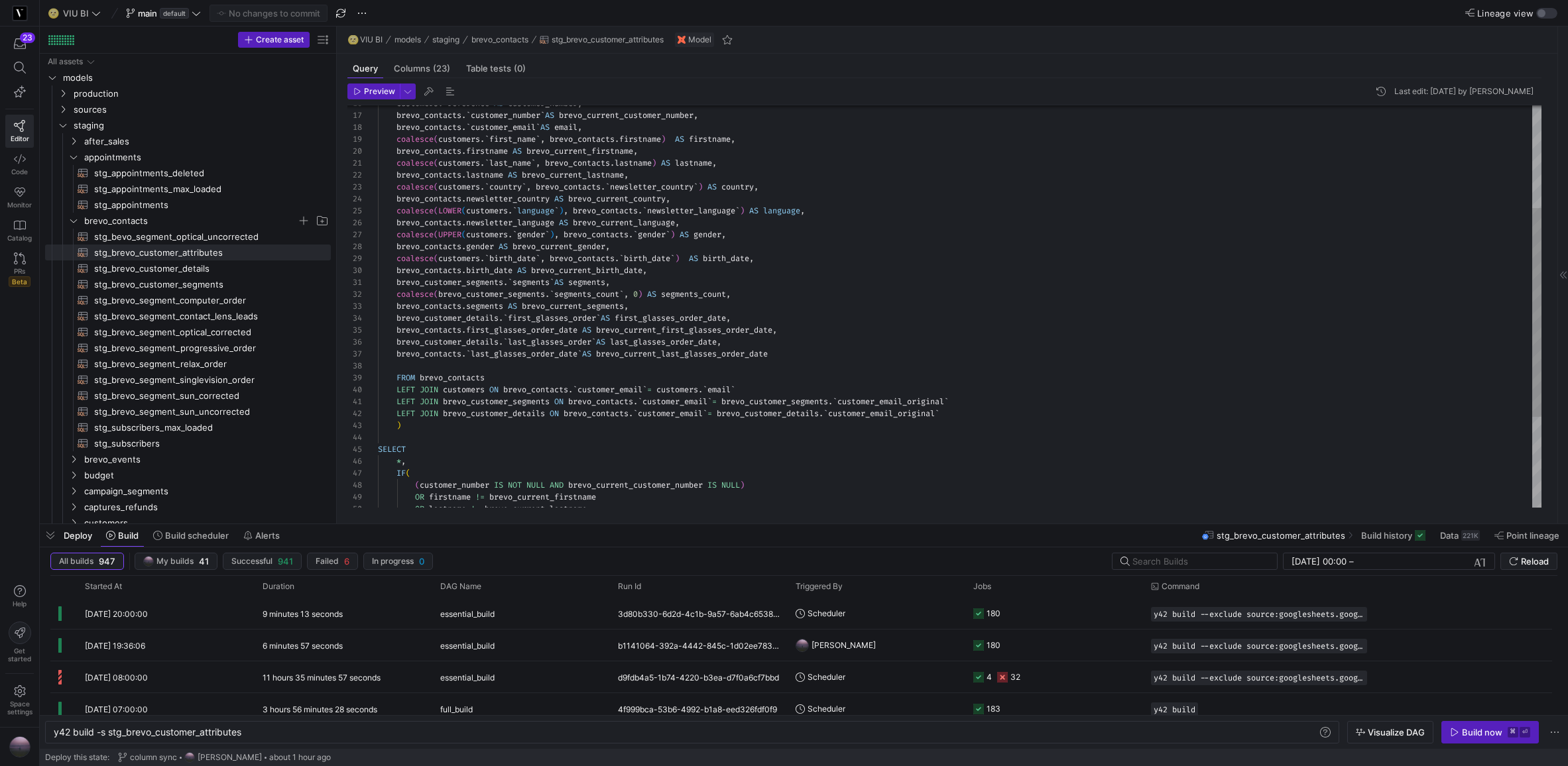
scroll to position [84, 277]
click at [782, 270] on div "customers . ` reference ` AS customer_number , brevo_contacts . ` customer_numb…" at bounding box center [960, 295] width 1164 height 774
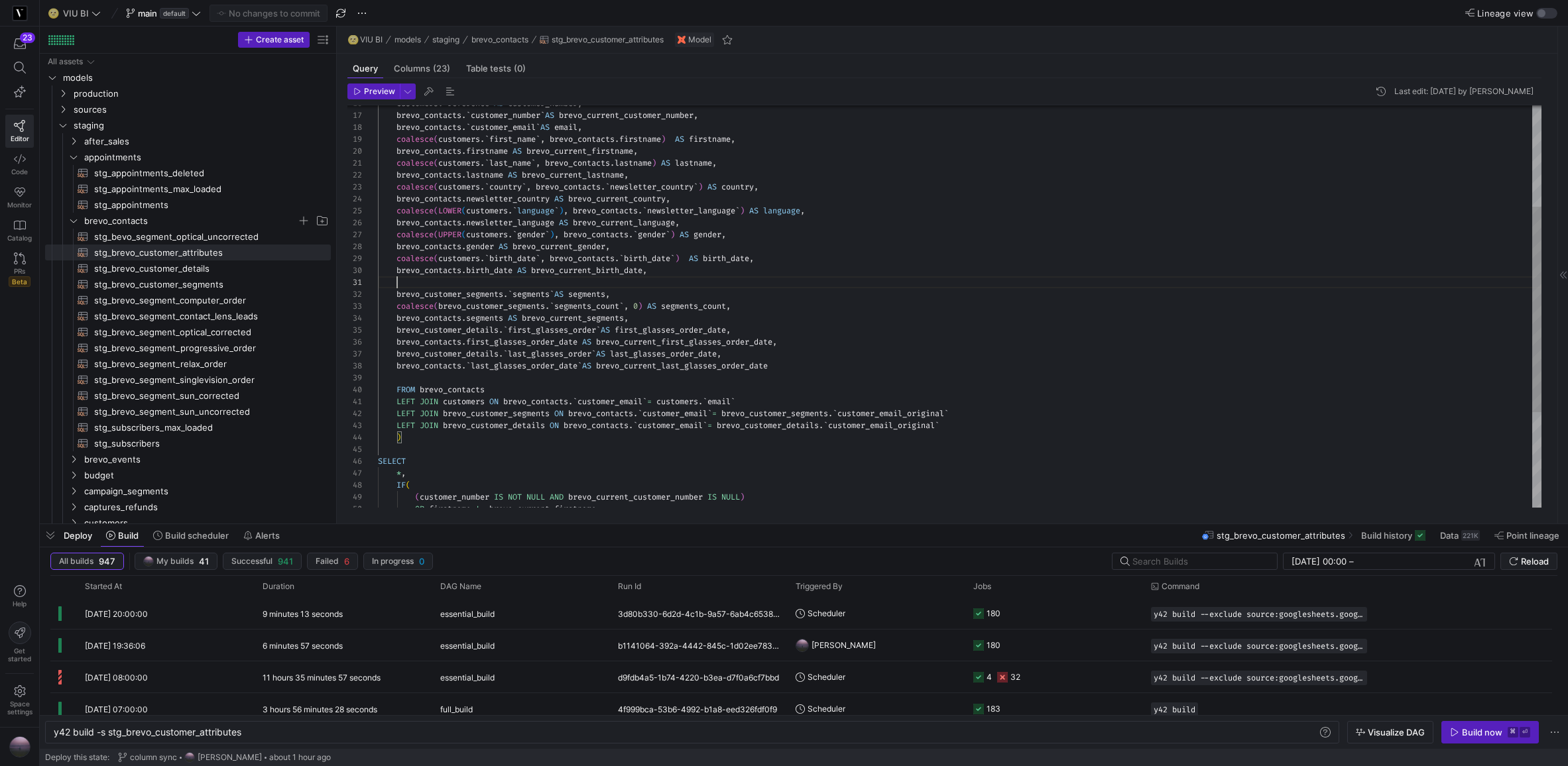
scroll to position [12, 277]
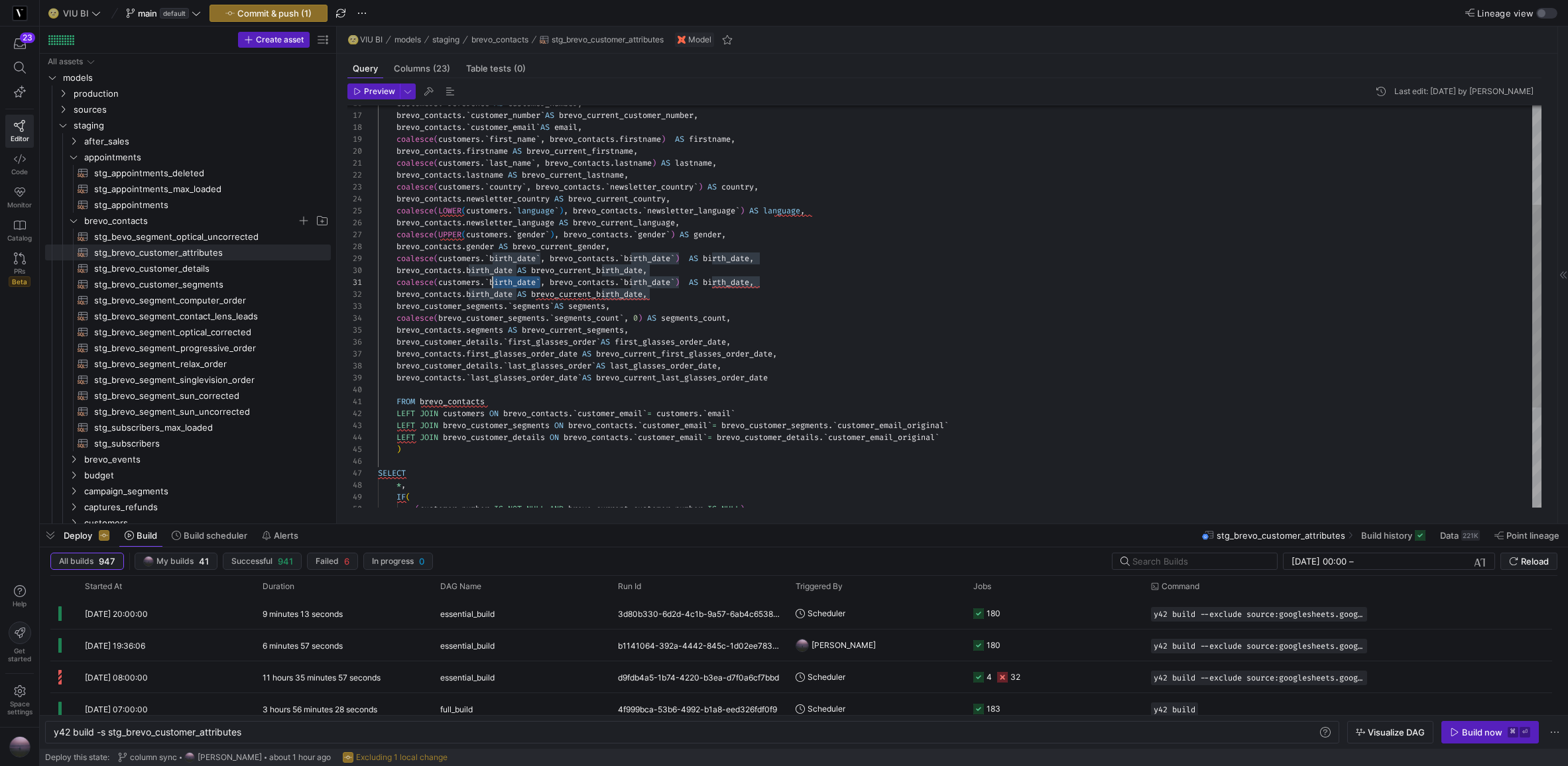
drag, startPoint x: 542, startPoint y: 282, endPoint x: 494, endPoint y: 287, distance: 48.3
click at [494, 287] on div "customers . ` reference ` AS customer_number , brevo_contacts . ` customer_numb…" at bounding box center [960, 307] width 1164 height 798
drag, startPoint x: 649, startPoint y: 284, endPoint x: 599, endPoint y: 286, distance: 50.0
click at [599, 286] on div "customers . ` reference ` AS customer_number , brevo_contacts . ` customer_numb…" at bounding box center [960, 307] width 1164 height 798
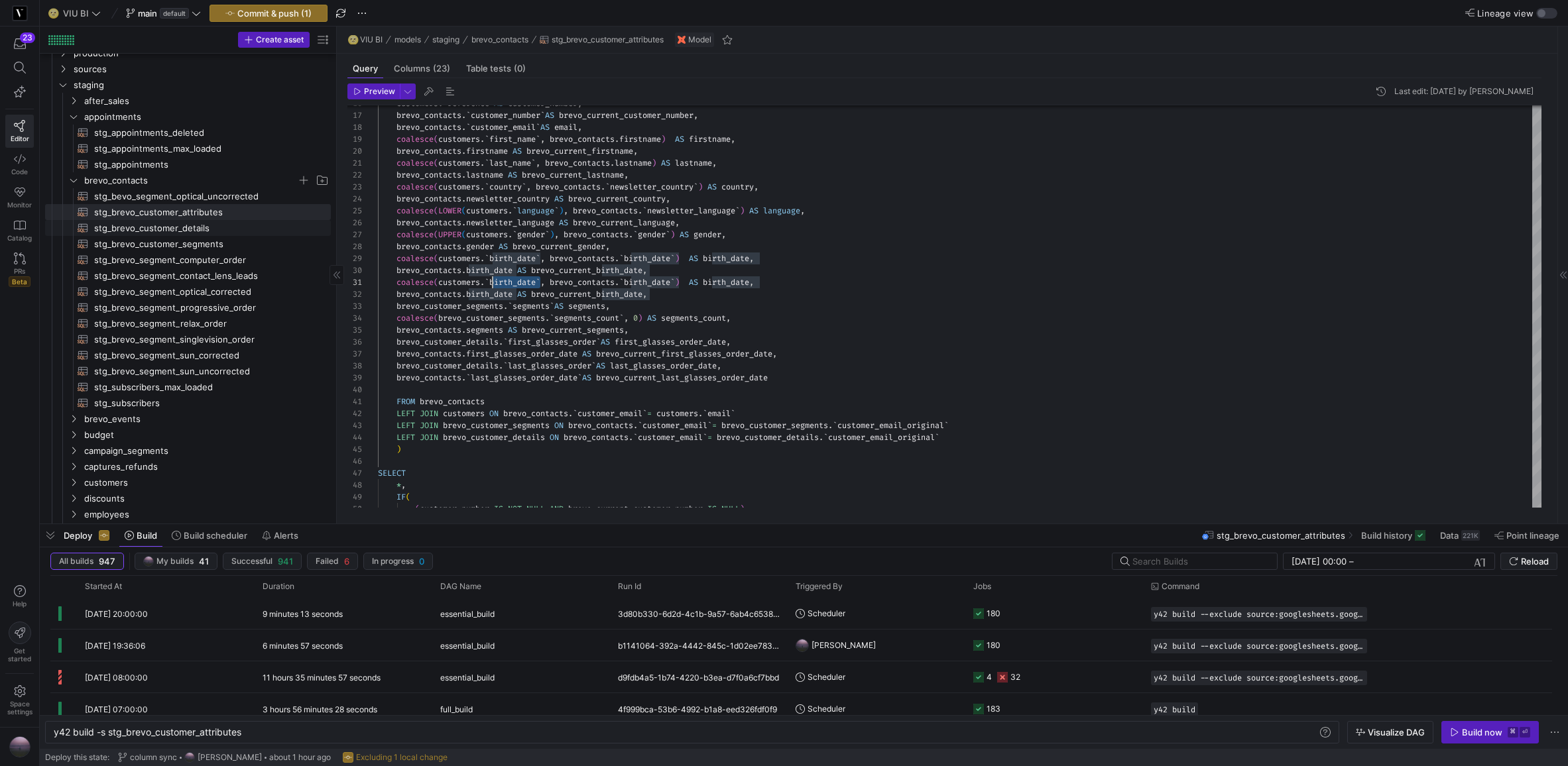
scroll to position [0, 19]
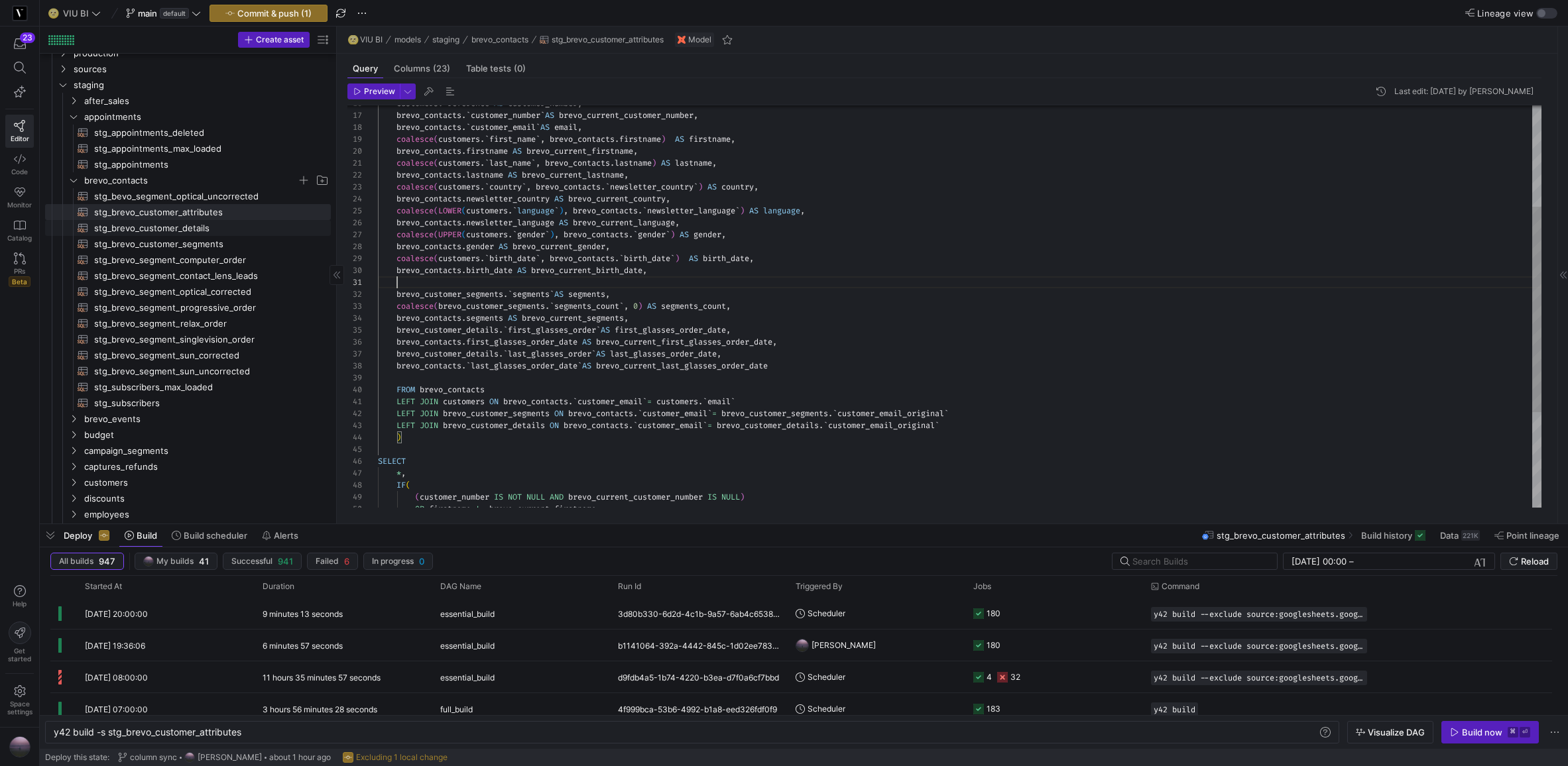
type textarea "country, brevo_contacts.newsletter_country AS brevo_current_country, coalesce(L…"
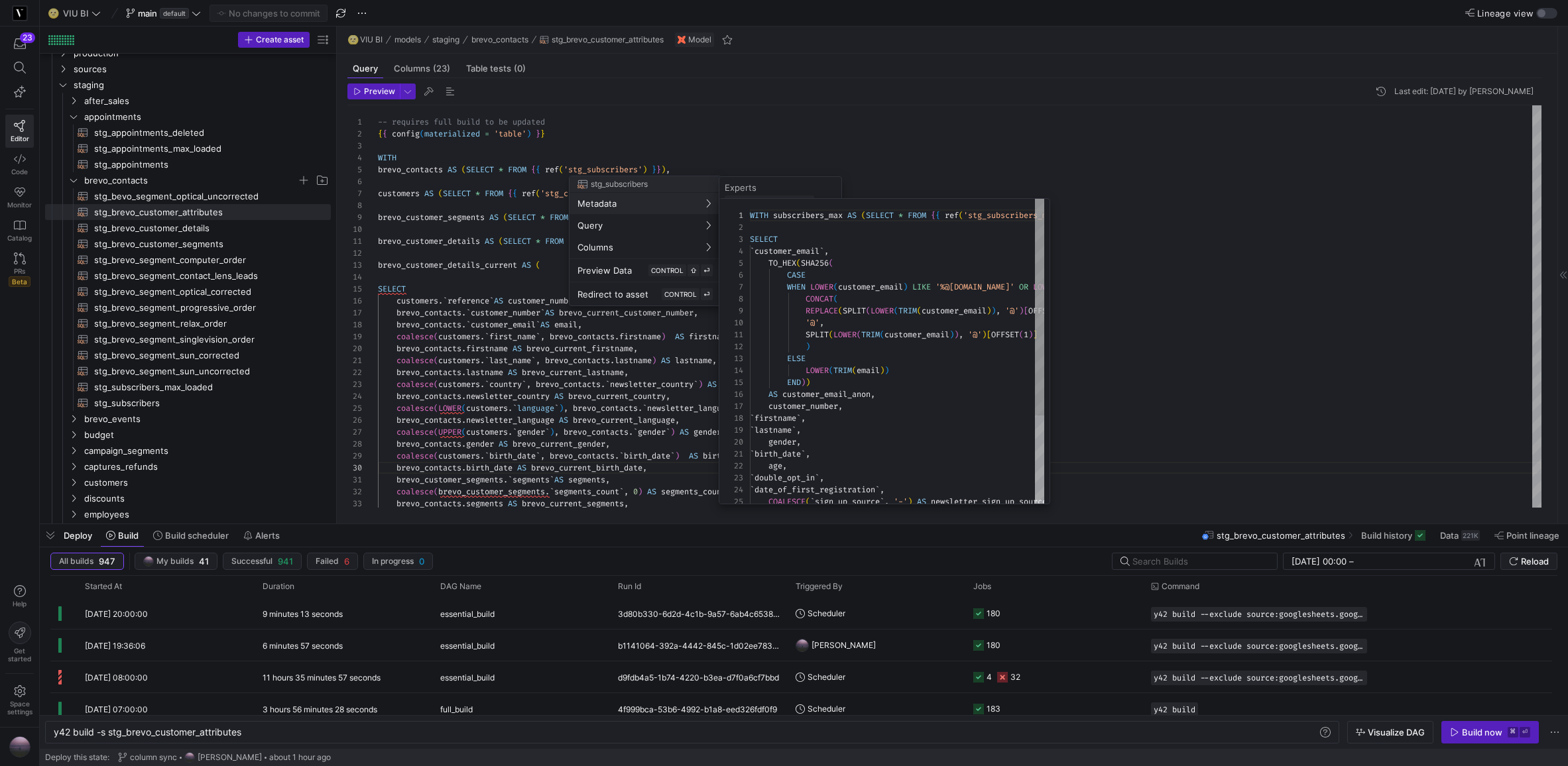
scroll to position [0, 0]
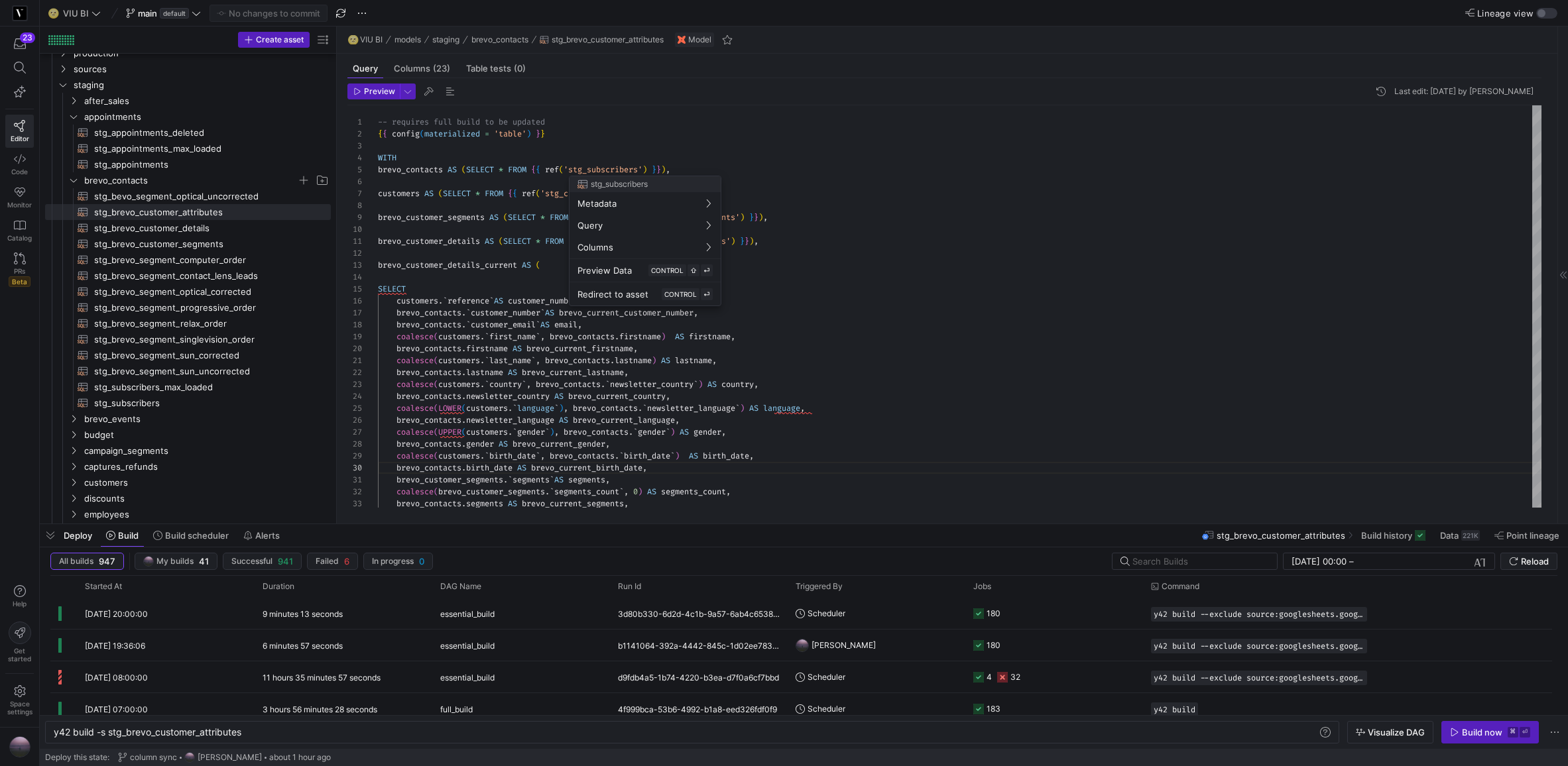
click at [1143, 265] on div at bounding box center [784, 383] width 1568 height 766
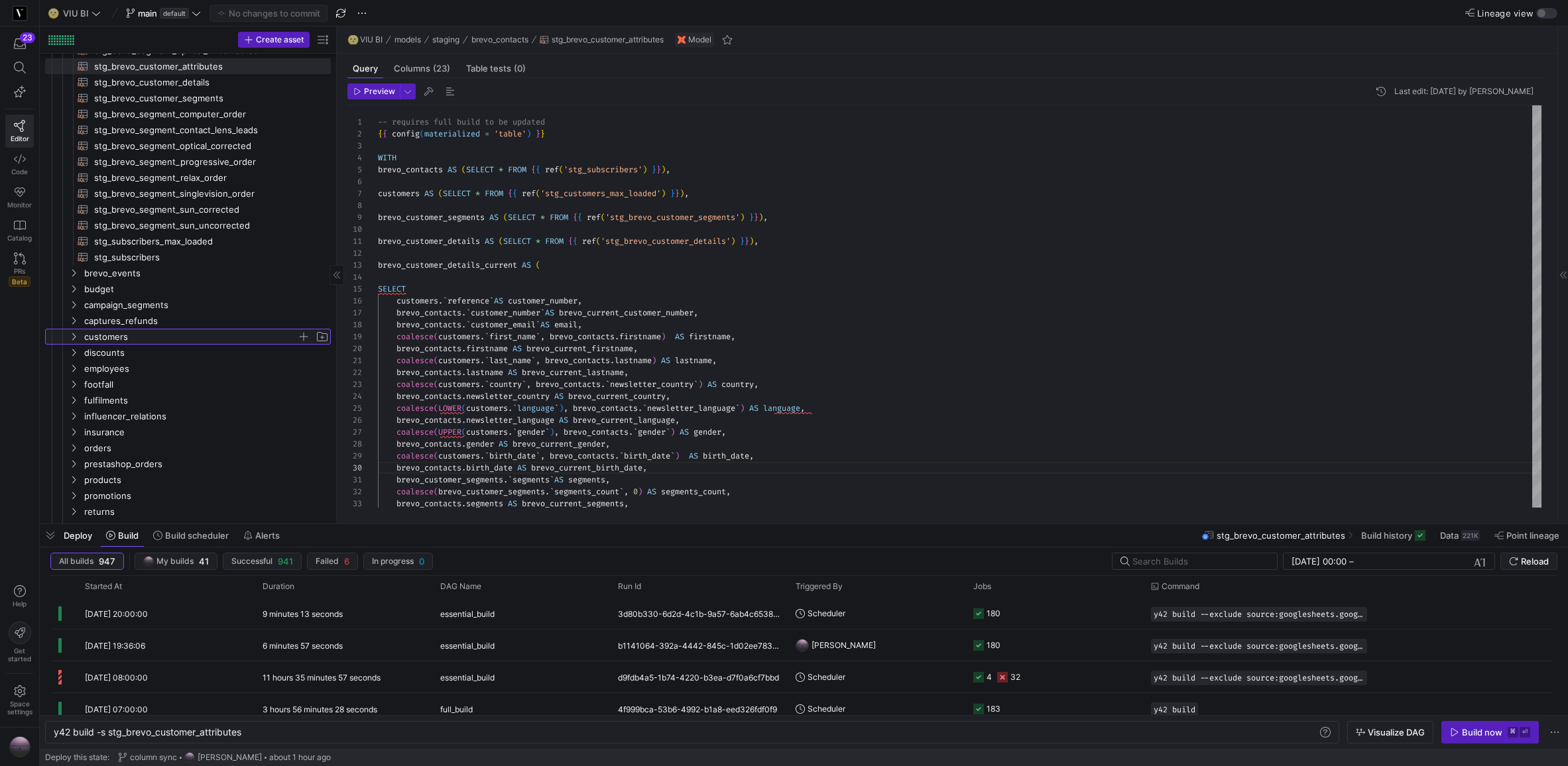
click at [74, 333] on icon "Press SPACE to select this row." at bounding box center [73, 337] width 10 height 8
click at [133, 356] on span "stg_customers_max_loaded​​​​​​​​​​" at bounding box center [205, 353] width 222 height 15
type textarea "y42 build -s stg_customers_max_loaded"
type textarea "WITH source AS (SELECT * FROM {{ source("commercelayer", "commercelayer_custome…"
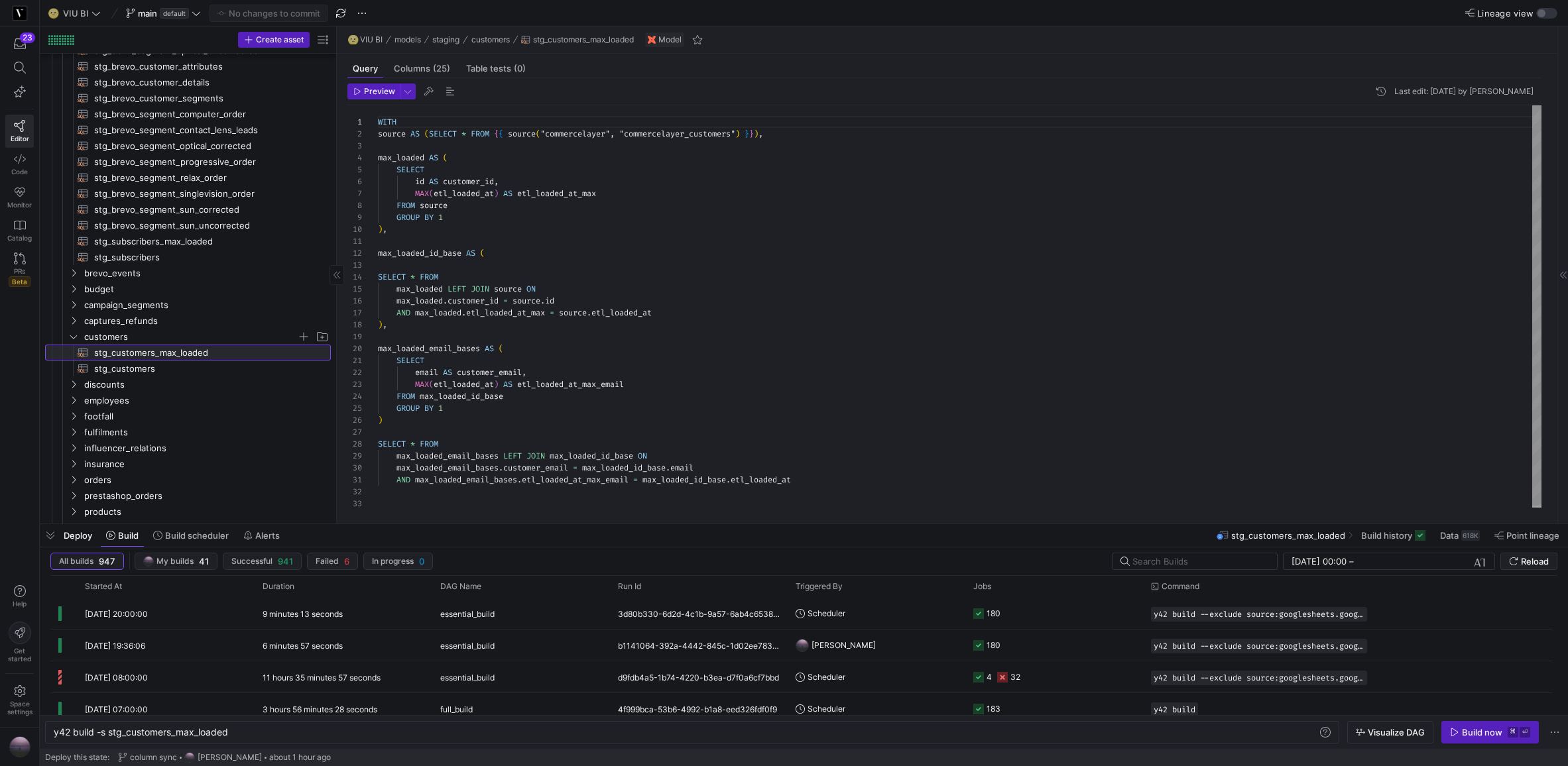
scroll to position [119, 0]
click at [132, 367] on span "stg_customers​​​​​​​​​​" at bounding box center [205, 369] width 222 height 15
type textarea "y42 build -s stg_customers"
type textarea "{{ config(materialized = 'table') }} WITH customers_max AS (SELECT * FROM {{ re…"
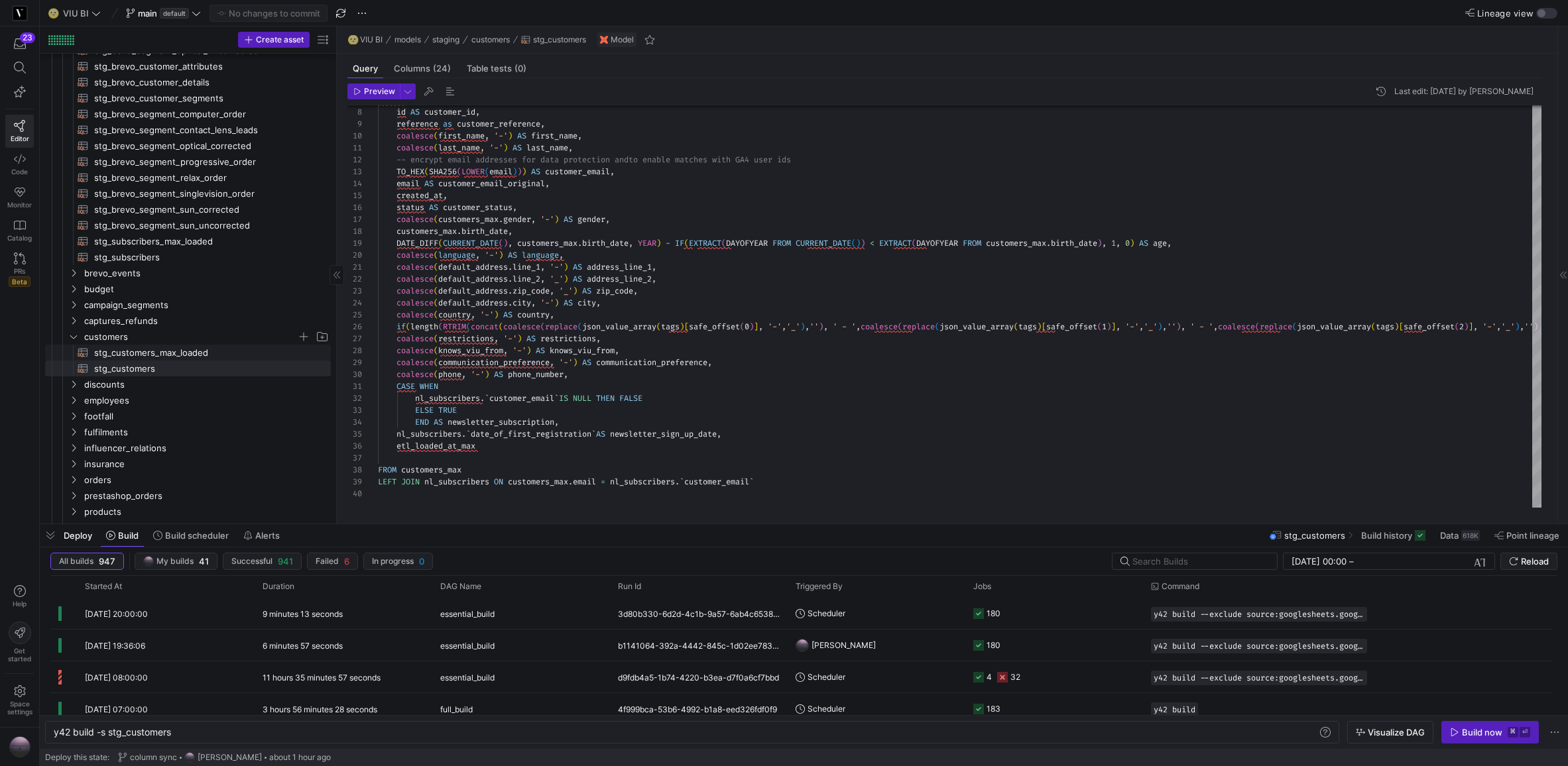
click at [162, 350] on span "stg_customers_max_loaded​​​​​​​​​​" at bounding box center [205, 353] width 222 height 15
type textarea "y42 build -s stg_customers_max_loaded"
type textarea "WITH source AS (SELECT * FROM {{ source("commercelayer", "commercelayer_custome…"
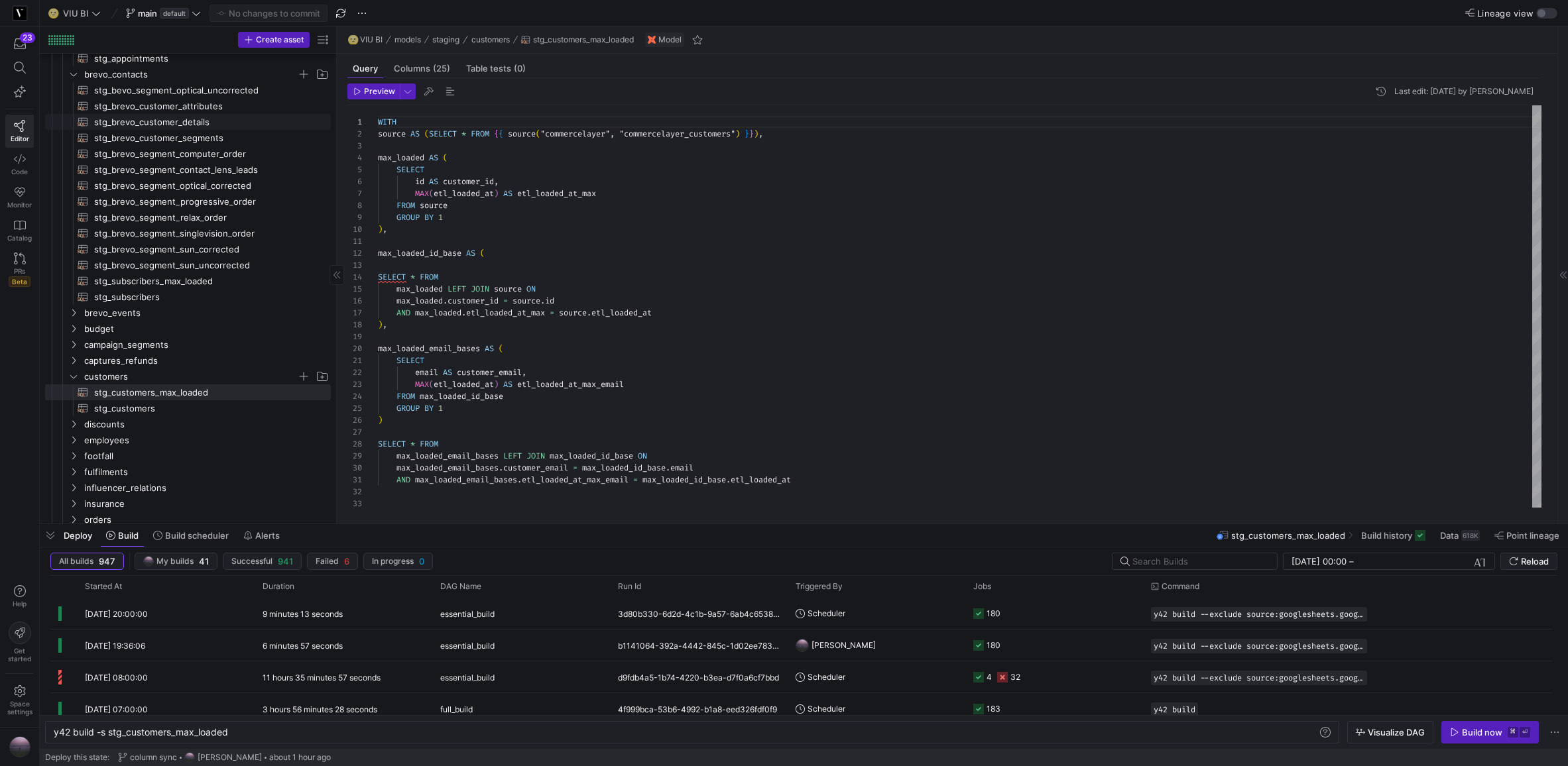
click at [161, 124] on span "stg_brevo_customer_details​​​​​​​​​​" at bounding box center [205, 122] width 222 height 15
type textarea "y42 build -s stg_brevo_customer_details"
type textarea "-- requires full build to be updated {{ config(materialized = 'table') }} WITH …"
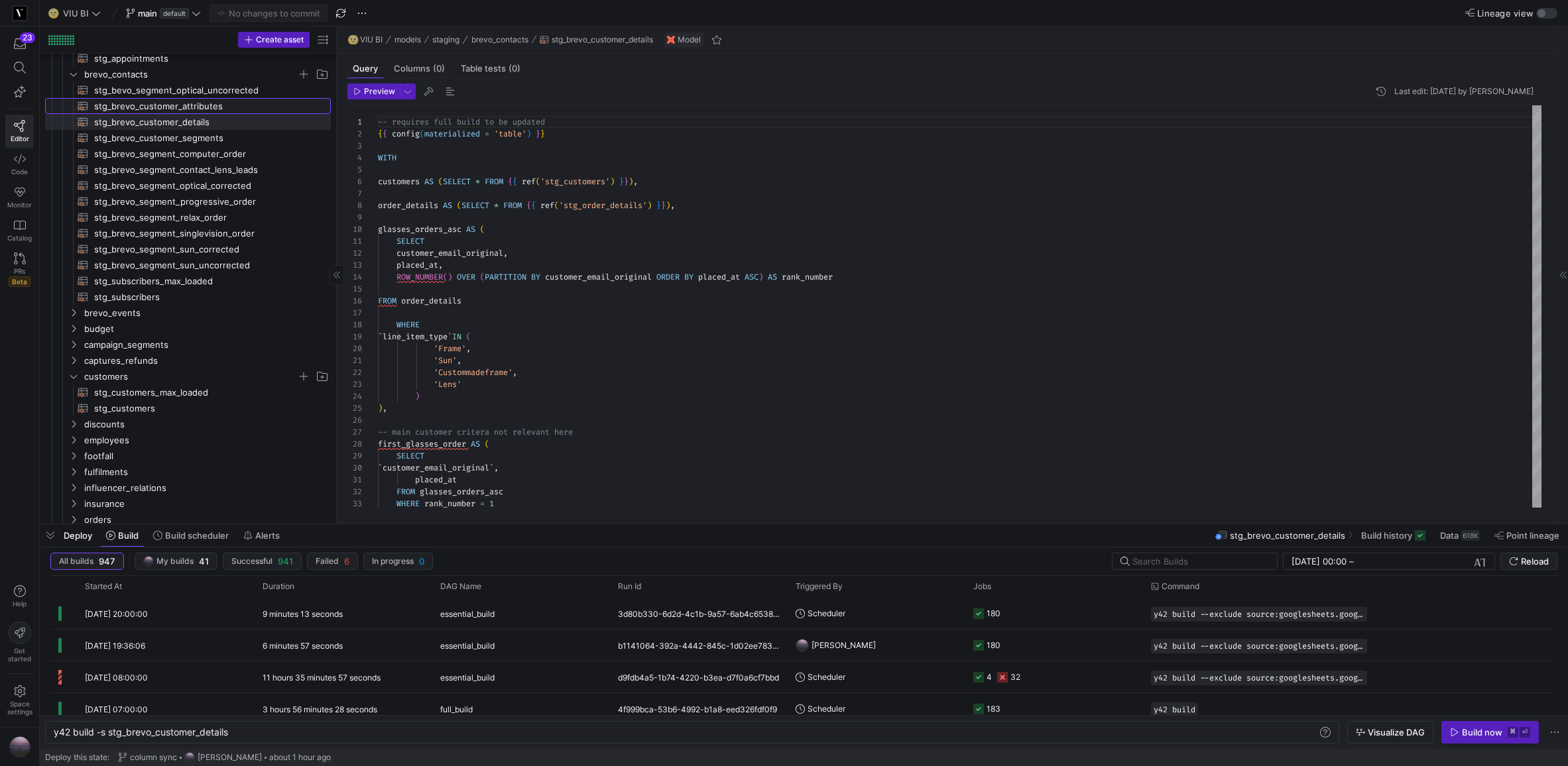
click at [162, 103] on span "stg_brevo_customer_attributes​​​​​​​​​​" at bounding box center [205, 106] width 222 height 15
type textarea "y42 build -s stg_brevo_customer_attributes"
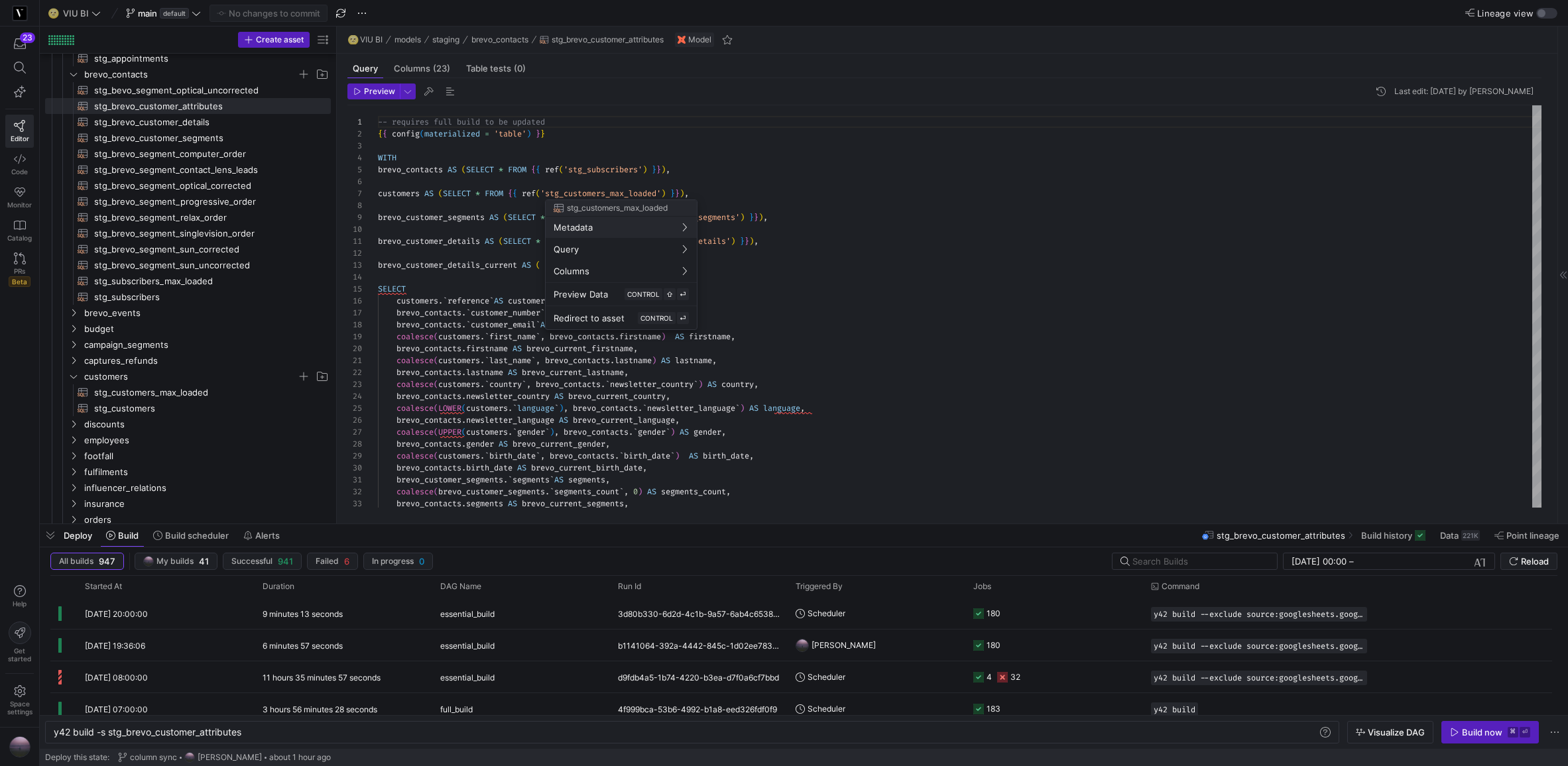
click at [601, 194] on div at bounding box center [784, 383] width 1568 height 766
click at [601, 194] on div "brevo_customer_segments . ` segments ` AS segments , coalesce ( brevo_customer_…" at bounding box center [960, 493] width 1164 height 774
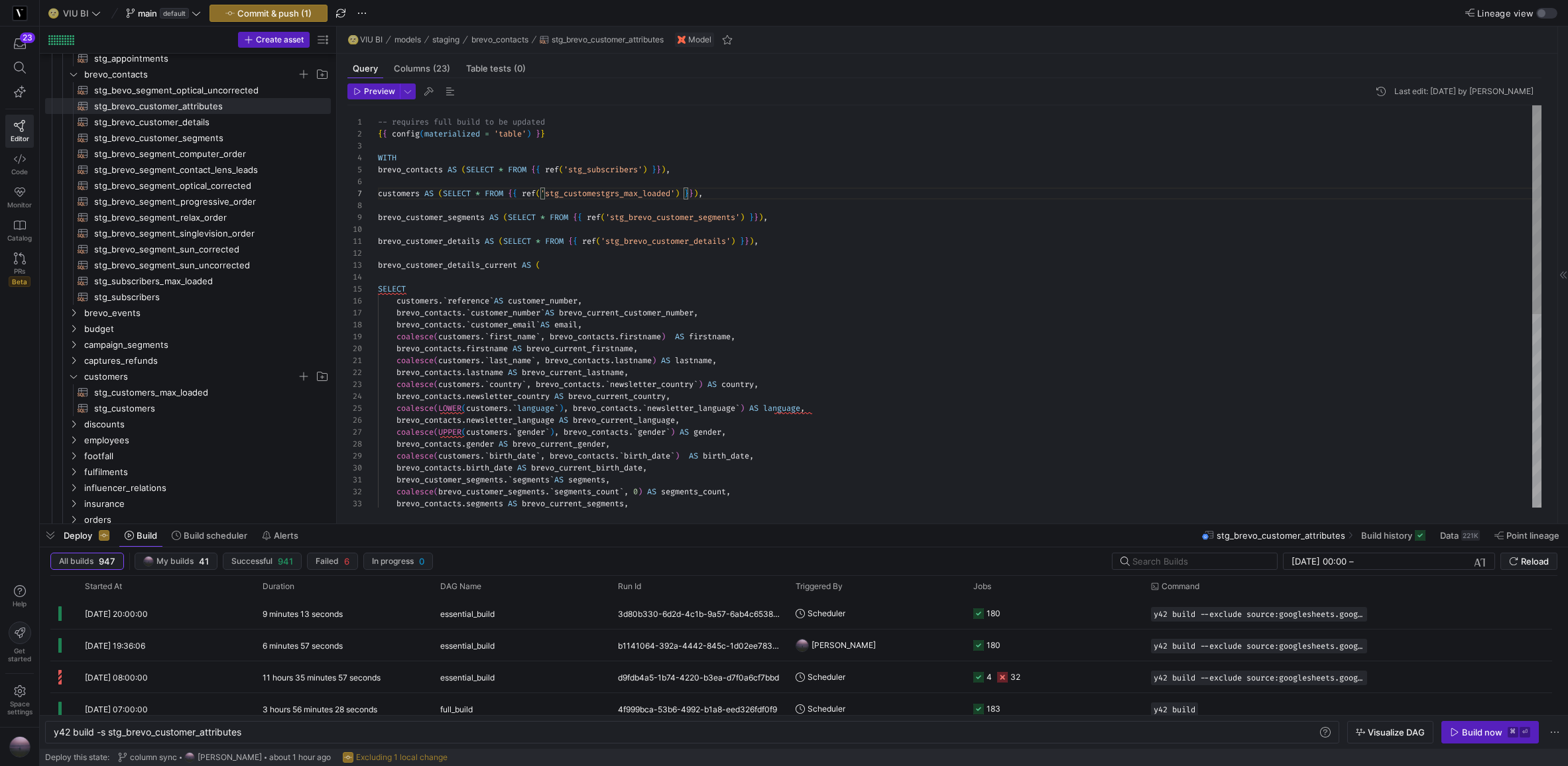
click at [601, 194] on div "brevo_customer_segments . ` segments ` AS segments , coalesce ( brevo_customer_…" at bounding box center [960, 493] width 1164 height 774
click at [601, 194] on div "brevo_customer_segments . ` segments ` AS segments , coalesce ( brevo_customer_…" at bounding box center [960, 485] width 1164 height 774
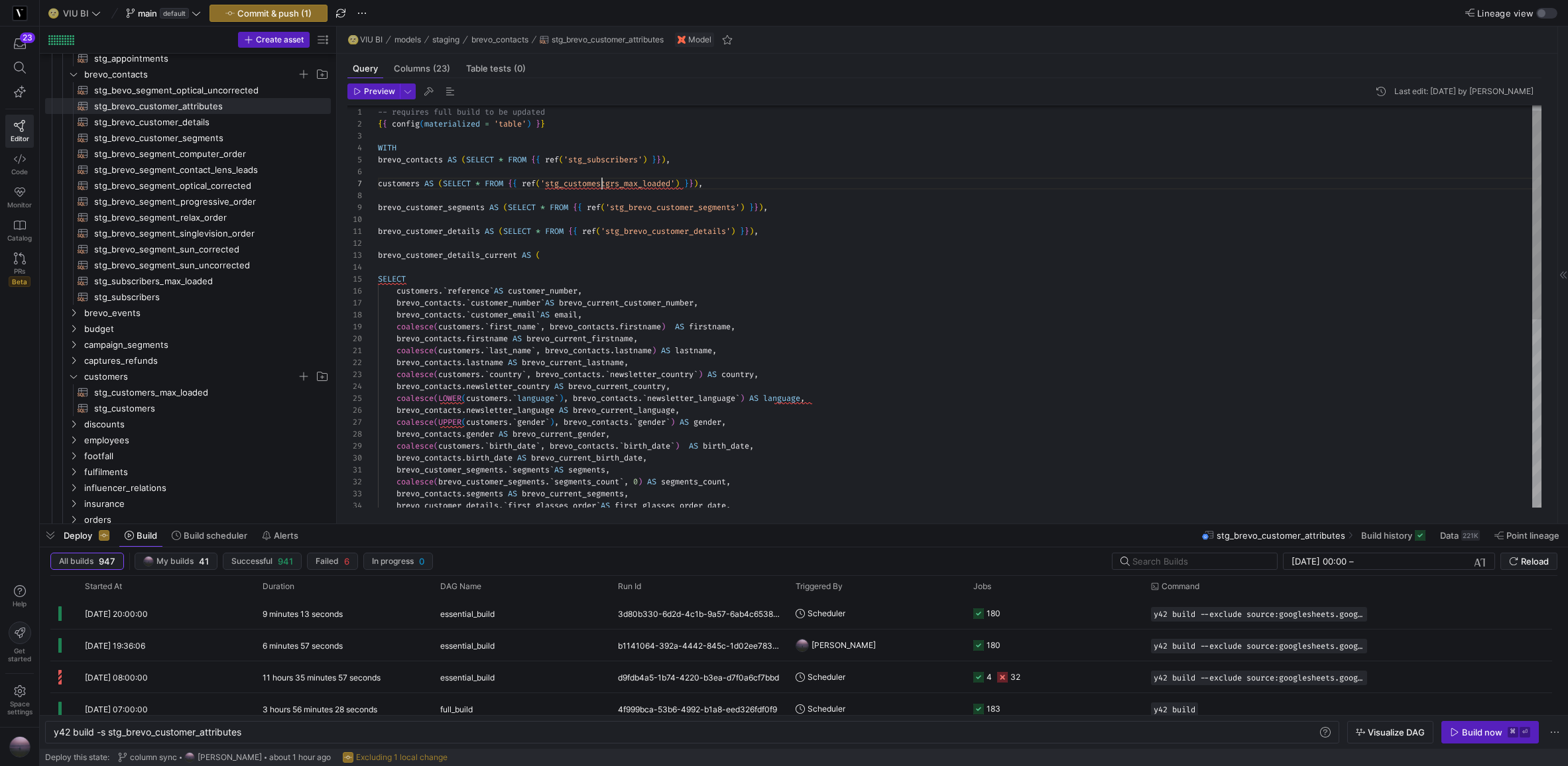
click at [603, 179] on div "brevo_customer_segments . ` segments ` AS segments , coalesce ( brevo_customer_…" at bounding box center [960, 483] width 1164 height 774
click at [462, 293] on div "brevo_customer_segments . ` segments ` AS segments , coalesce ( brevo_customer_…" at bounding box center [960, 483] width 1164 height 774
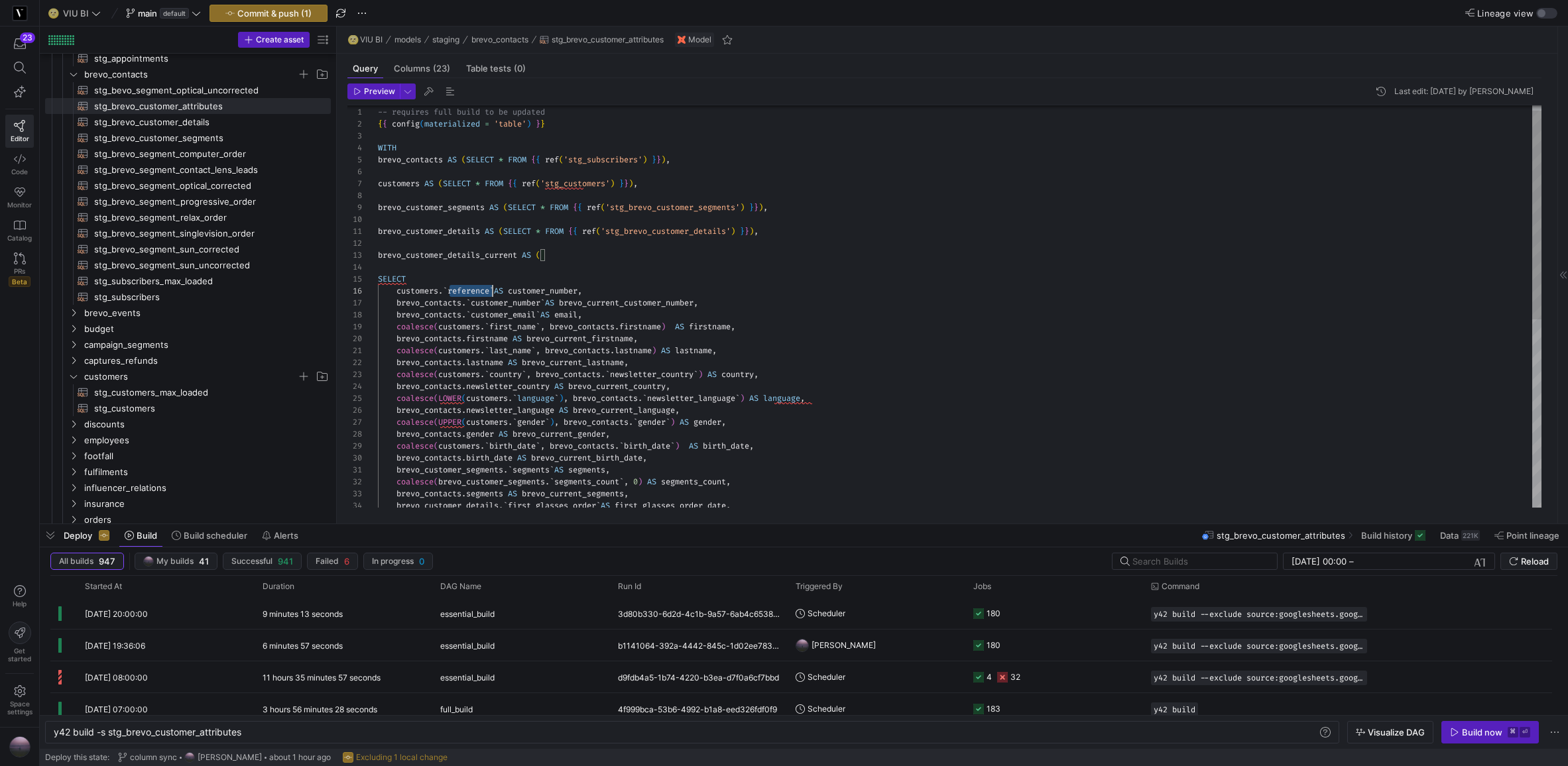
scroll to position [60, 115]
drag, startPoint x: 498, startPoint y: 289, endPoint x: 452, endPoint y: 292, distance: 46.1
click at [452, 292] on div "brevo_customer_segments . ` segments ` AS segments , coalesce ( brevo_customer_…" at bounding box center [960, 483] width 1164 height 774
click at [504, 373] on div "brevo_customer_segments . ` segments ` AS segments , coalesce ( brevo_customer_…" at bounding box center [960, 483] width 1164 height 774
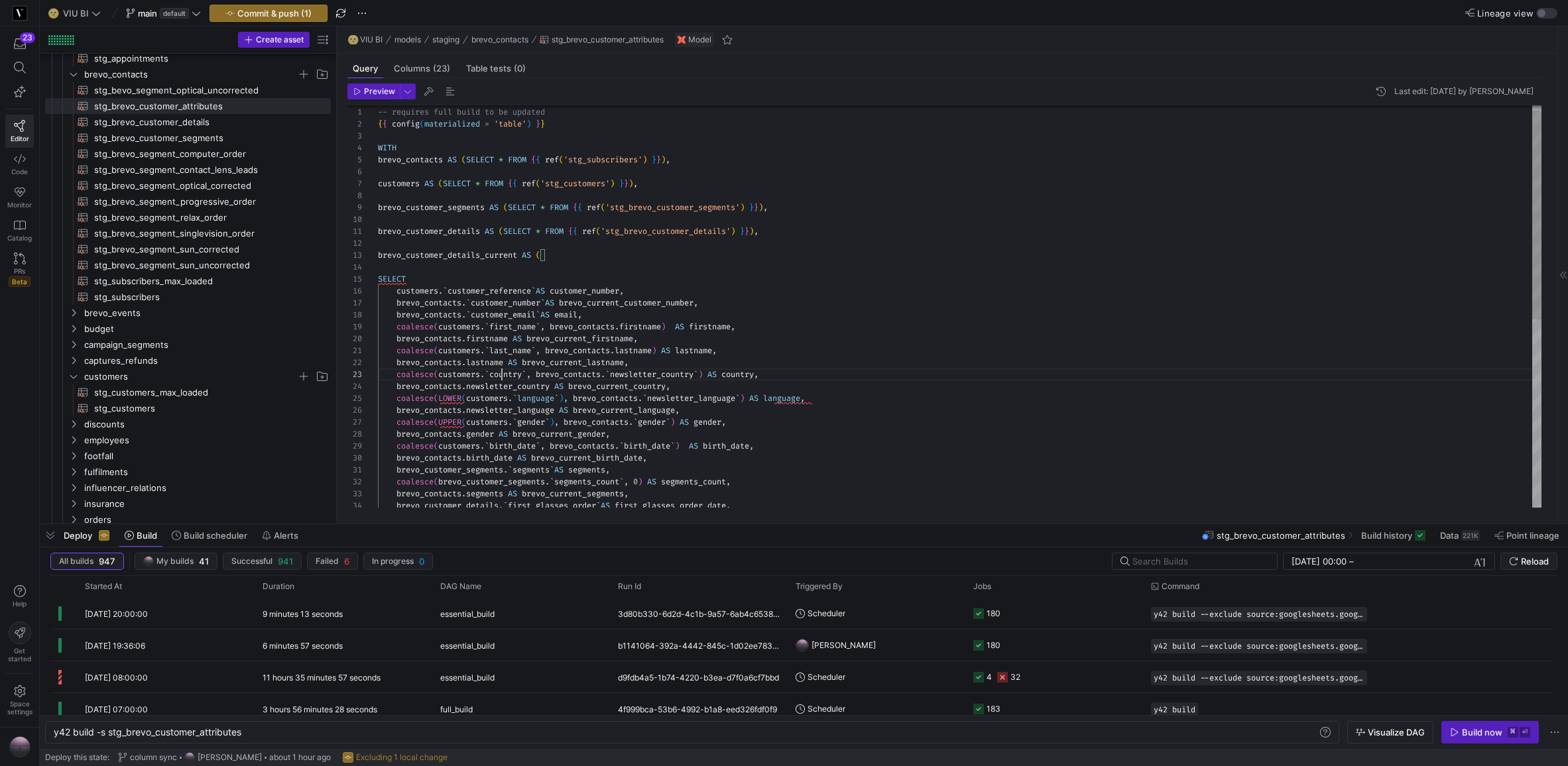
scroll to position [24, 148]
click at [504, 373] on div "brevo_customer_segments . ` segments ` AS segments , coalesce ( brevo_customer_…" at bounding box center [960, 483] width 1164 height 774
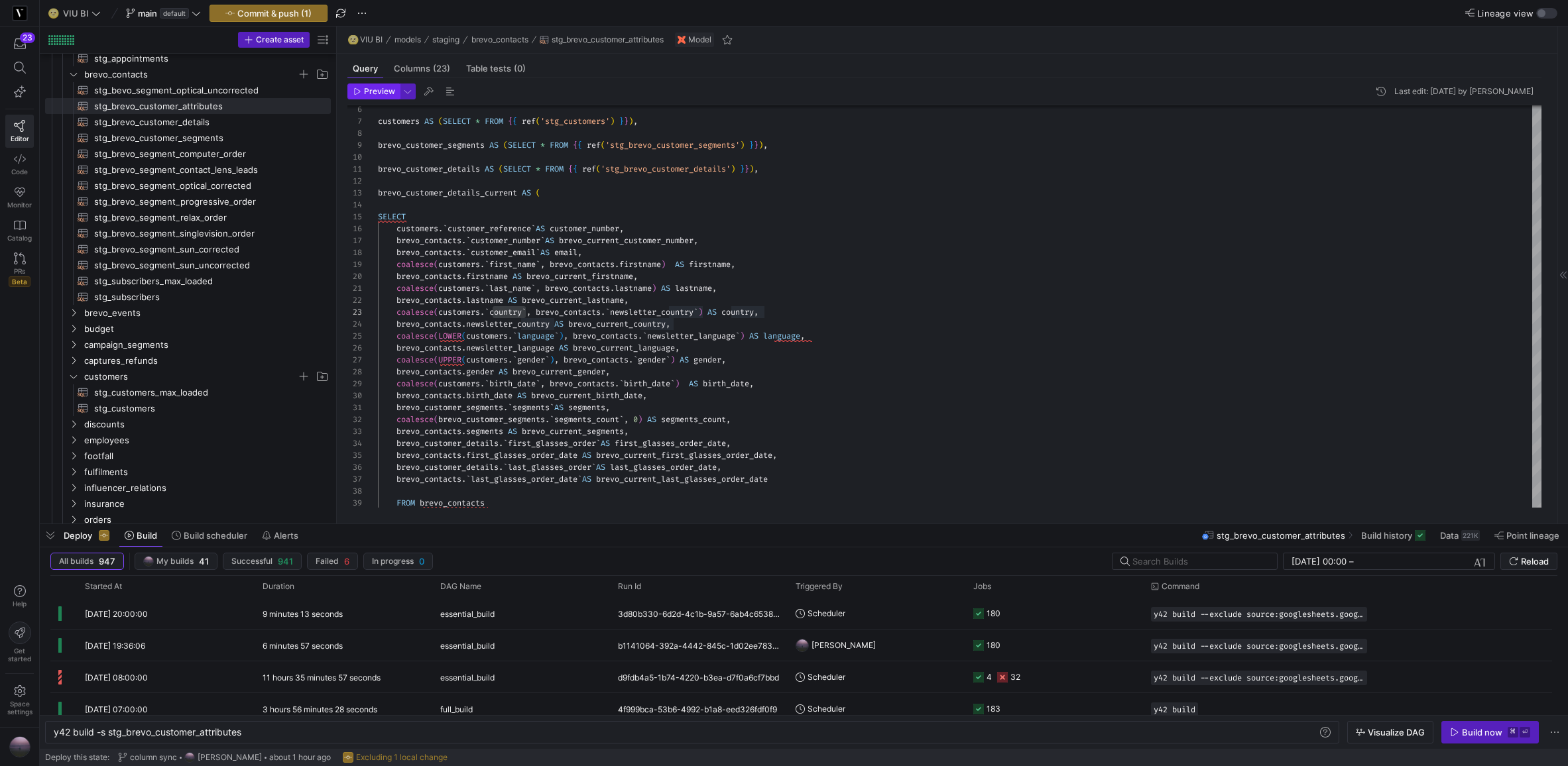
click at [395, 96] on span "button" at bounding box center [373, 91] width 51 height 14
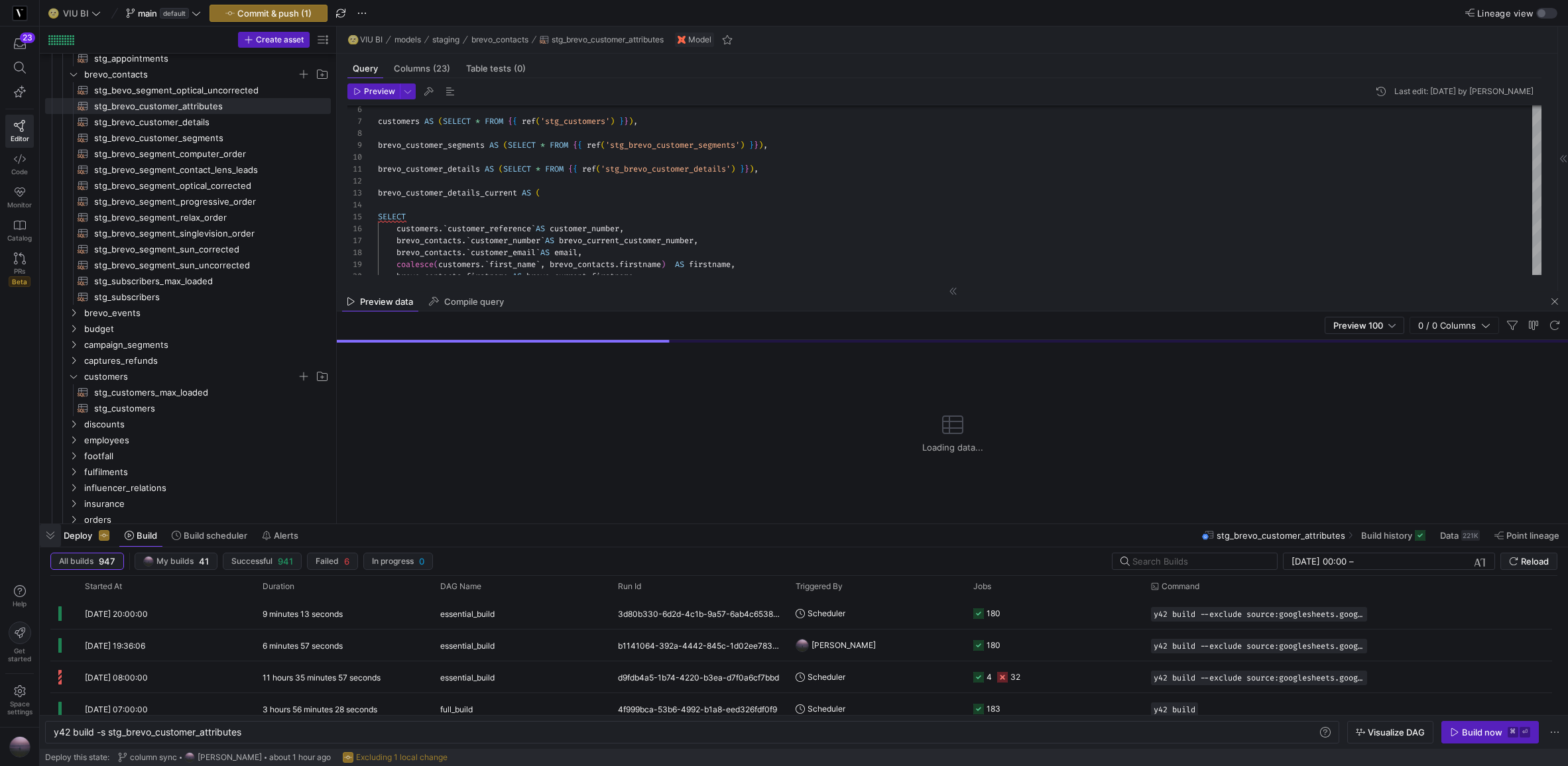
click at [51, 537] on span "button" at bounding box center [50, 535] width 21 height 23
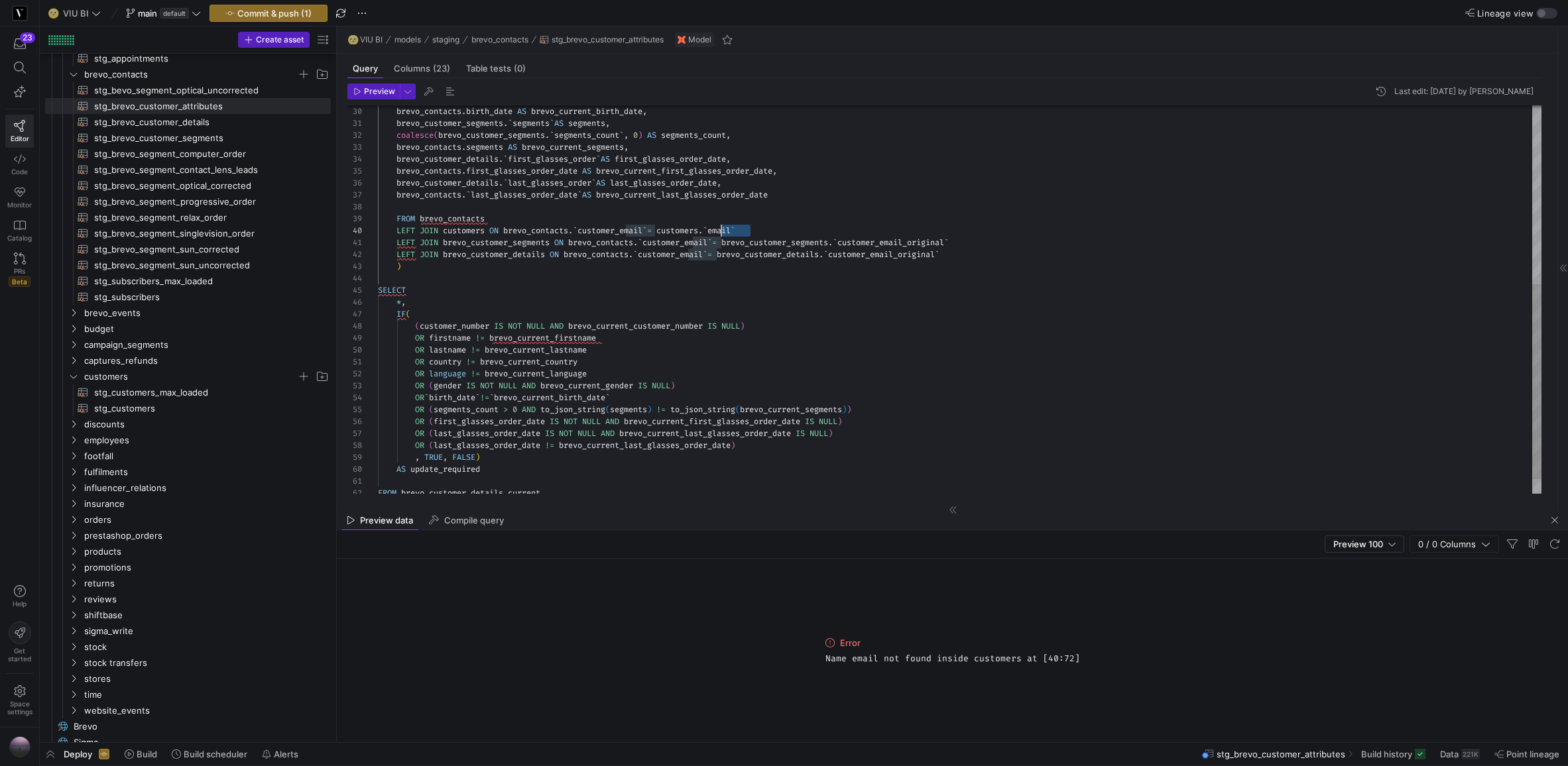
drag, startPoint x: 758, startPoint y: 227, endPoint x: 724, endPoint y: 232, distance: 34.4
click at [724, 232] on div "LEFT JOIN customers ON brevo_contacts . ` customer_email ` = customers . ` emai…" at bounding box center [960, 230] width 1164 height 12
click at [386, 93] on span "Preview" at bounding box center [379, 92] width 31 height 10
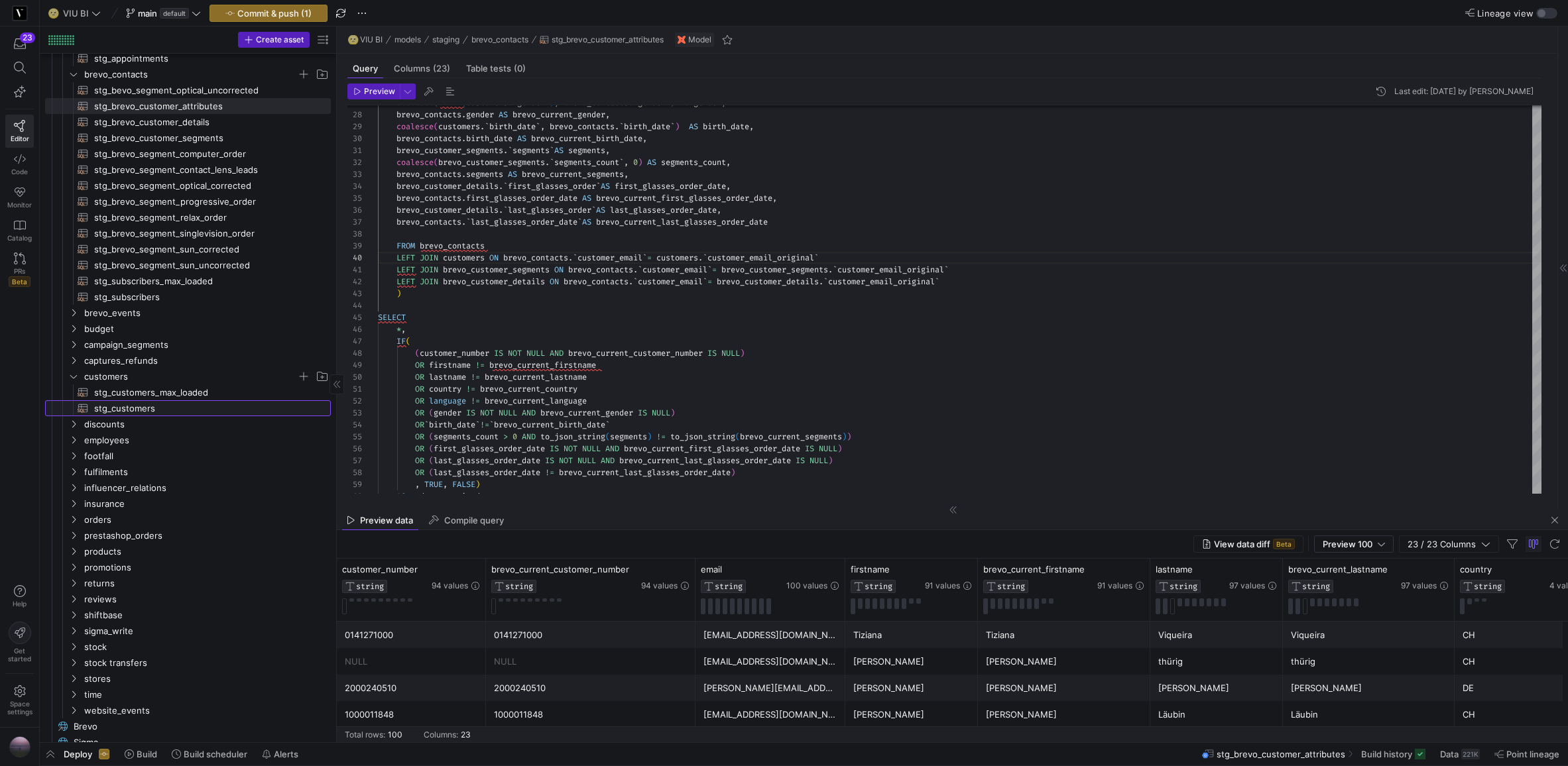
click at [139, 405] on span "stg_customers​​​​​​​​​​" at bounding box center [205, 408] width 222 height 15
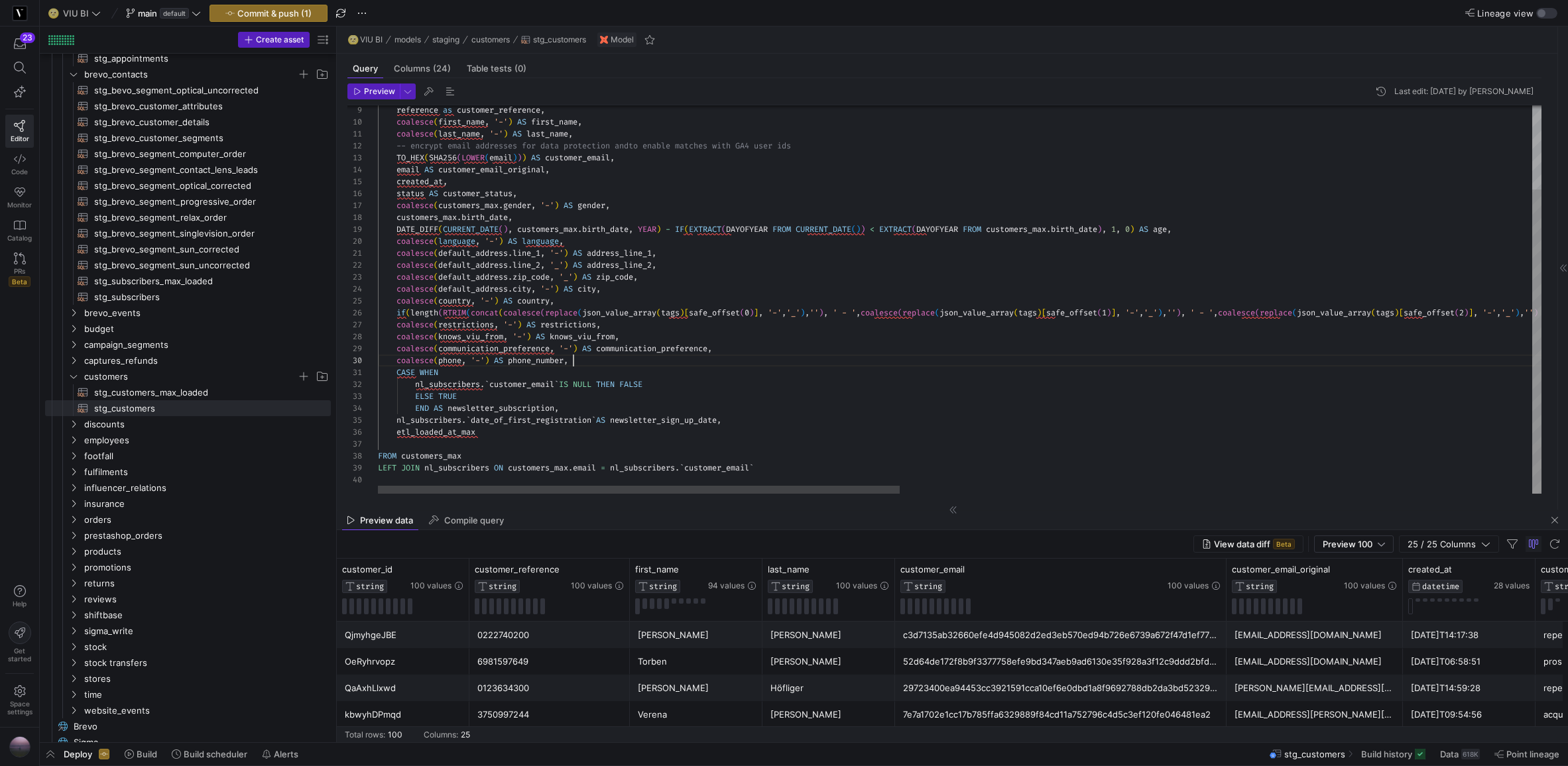
scroll to position [48, 196]
type textarea "CASE WHEN nl_subscribers.`customer_email` IS NULL THEN FALSE ELSE TRUE END AS n…"
type textarea "nl_s"
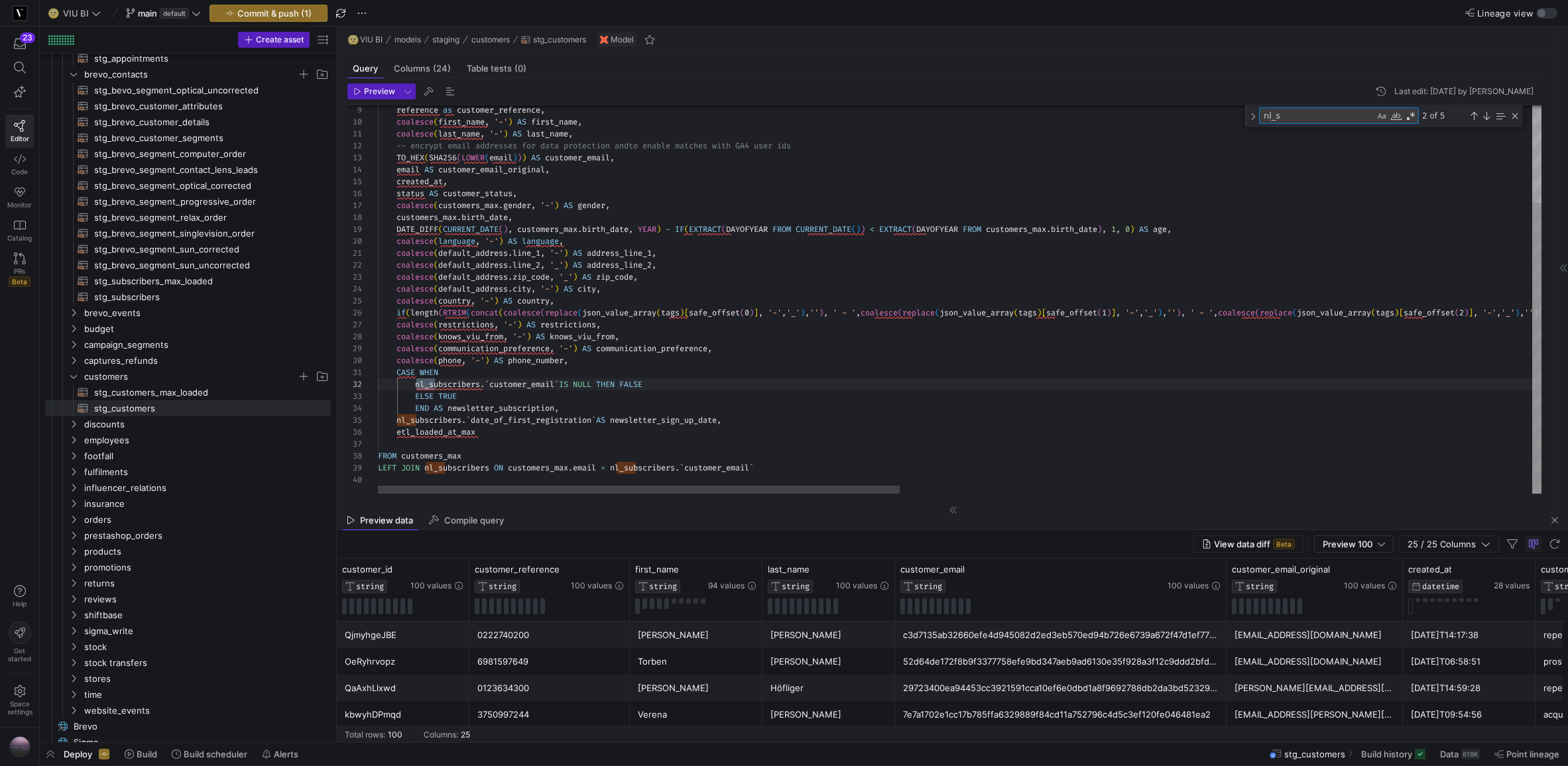
scroll to position [12, 57]
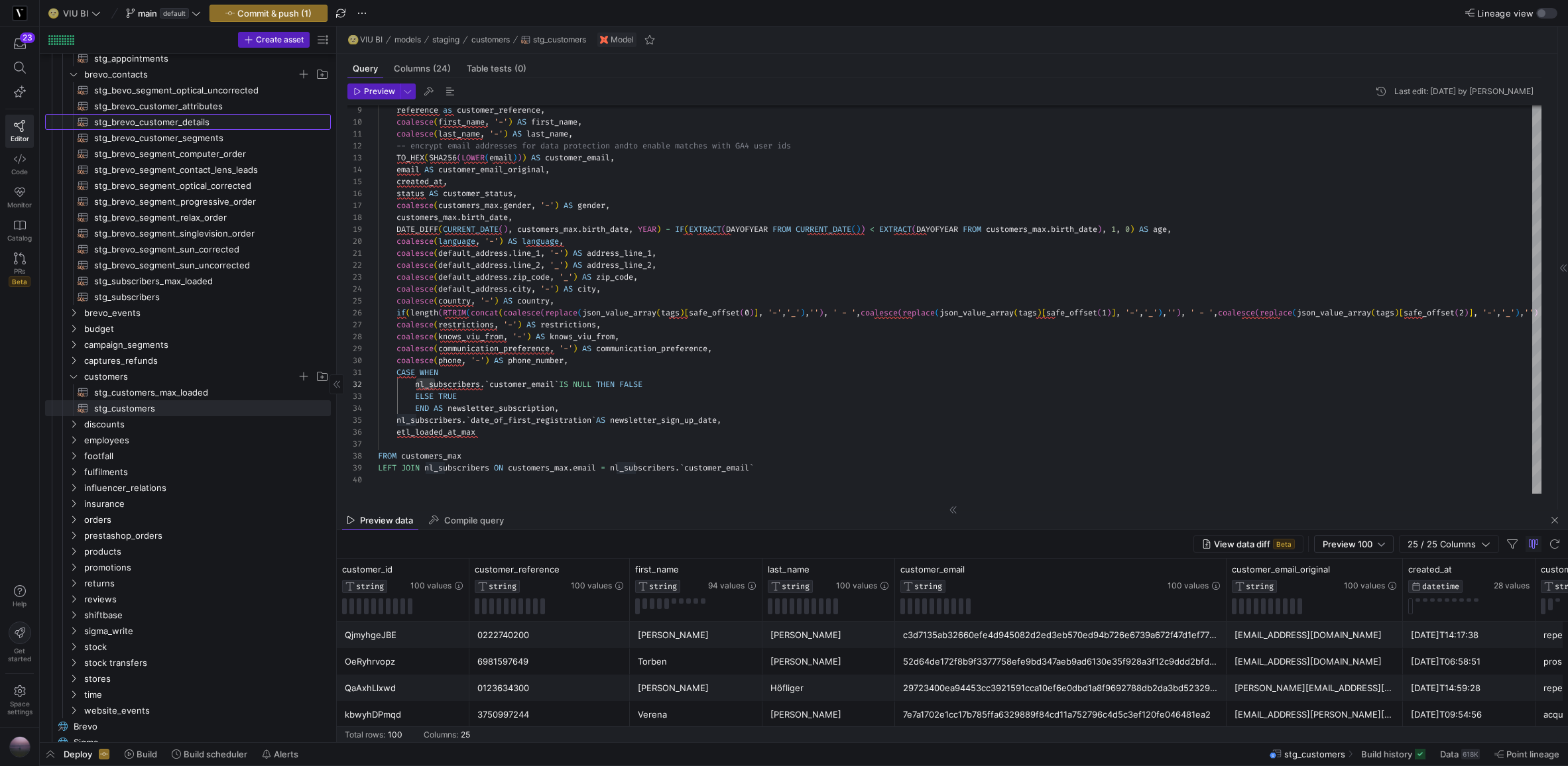
click at [143, 117] on span "stg_brevo_customer_details​​​​​​​​​​" at bounding box center [205, 122] width 222 height 15
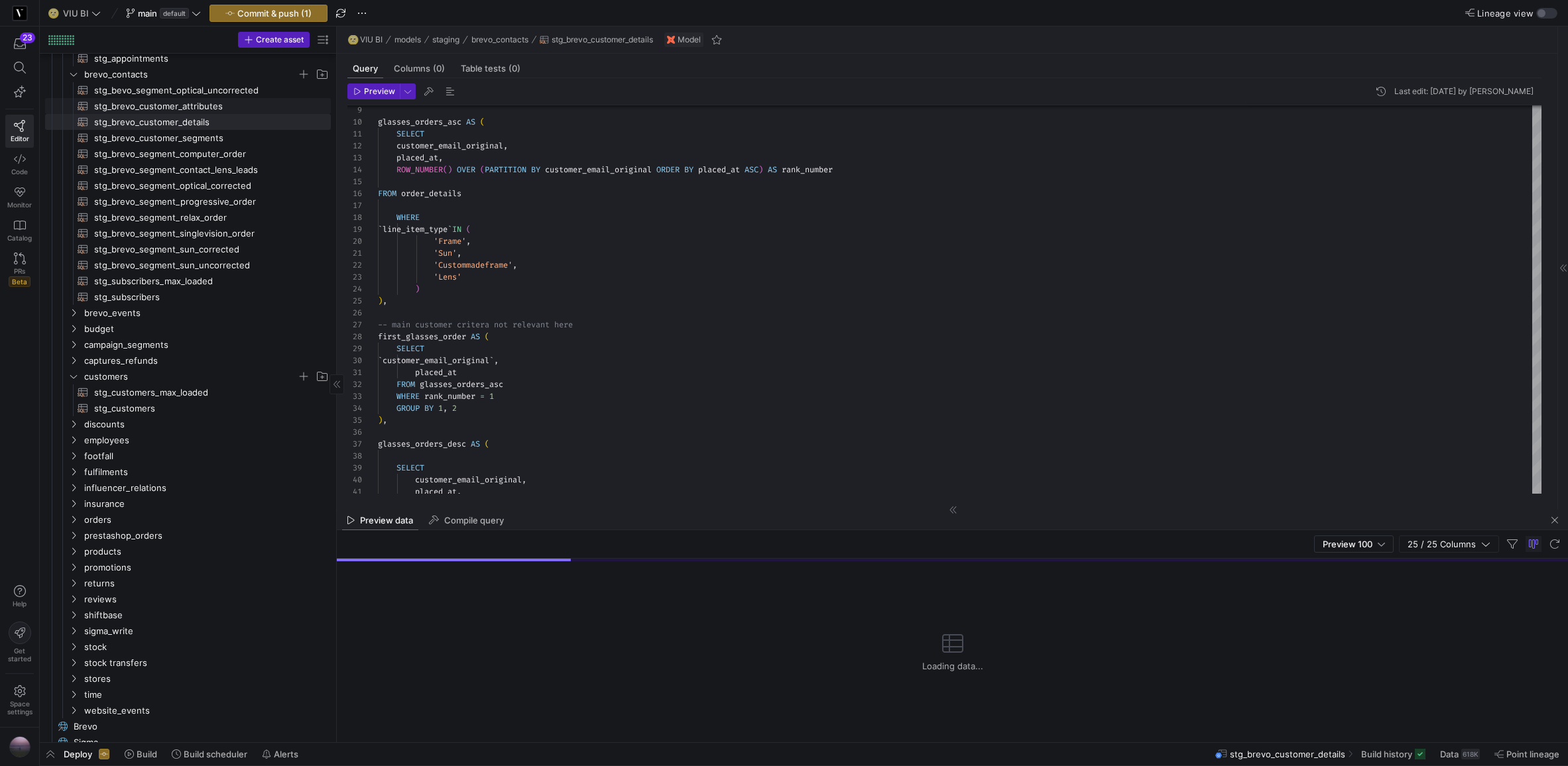
click at [139, 102] on span "stg_brevo_customer_attributes​​​​​​​​​​" at bounding box center [205, 106] width 222 height 15
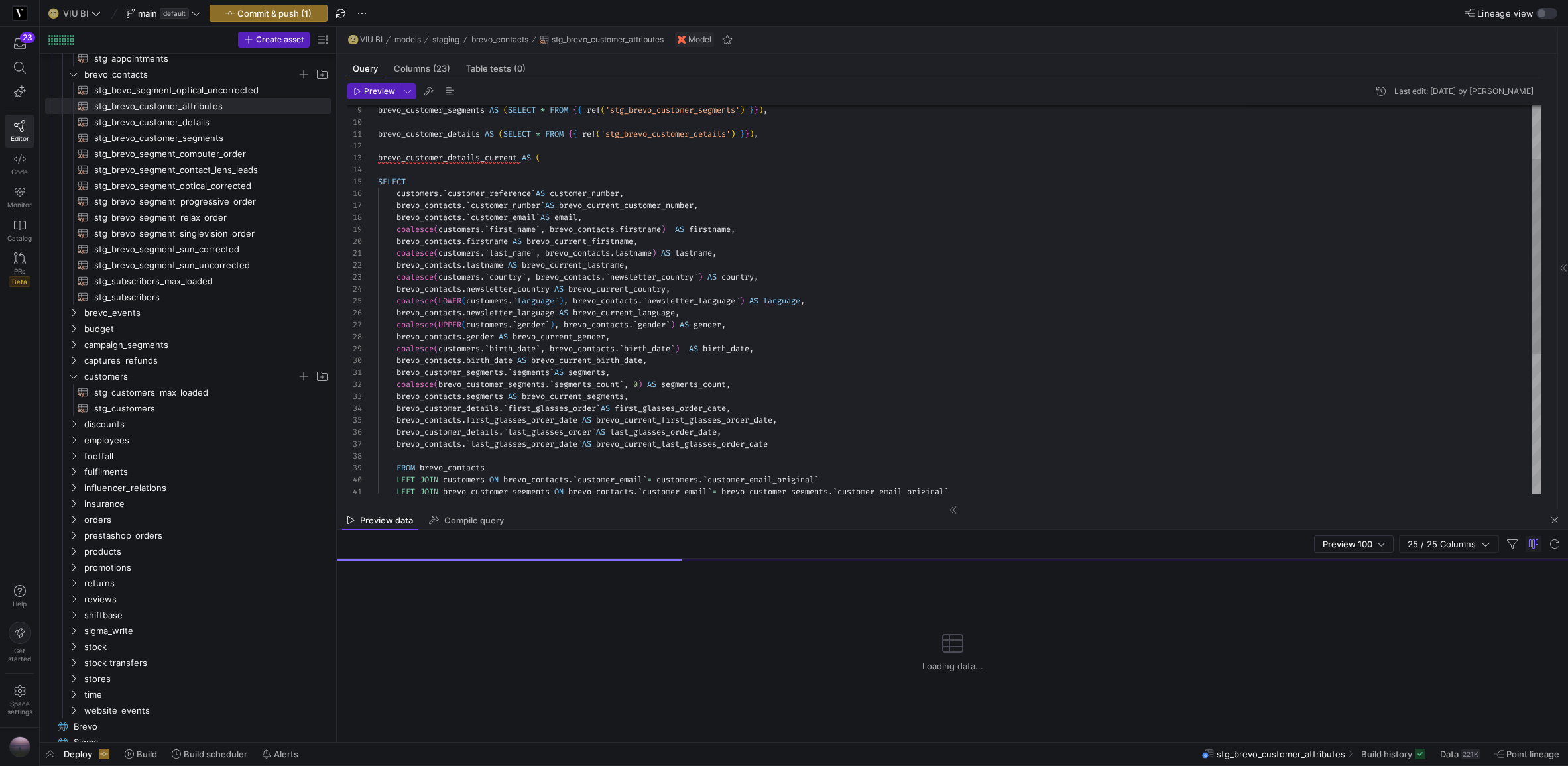
scroll to position [71, 387]
click at [812, 349] on div "brevo_customer_segments AS ( SELECT * FROM { { ref ( 'stg_brevo_customer_segmen…" at bounding box center [960, 385] width 1164 height 774
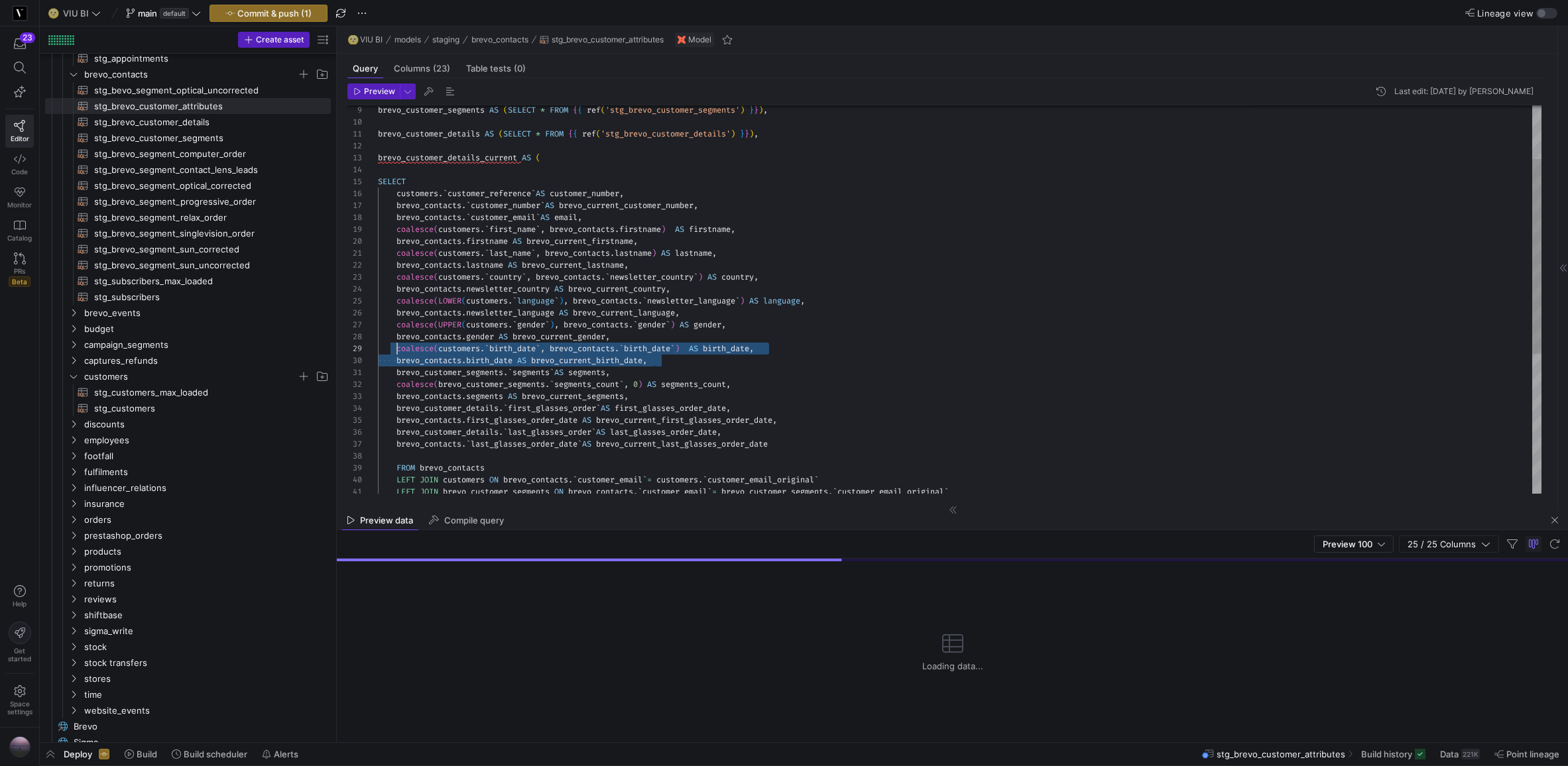
scroll to position [95, 19]
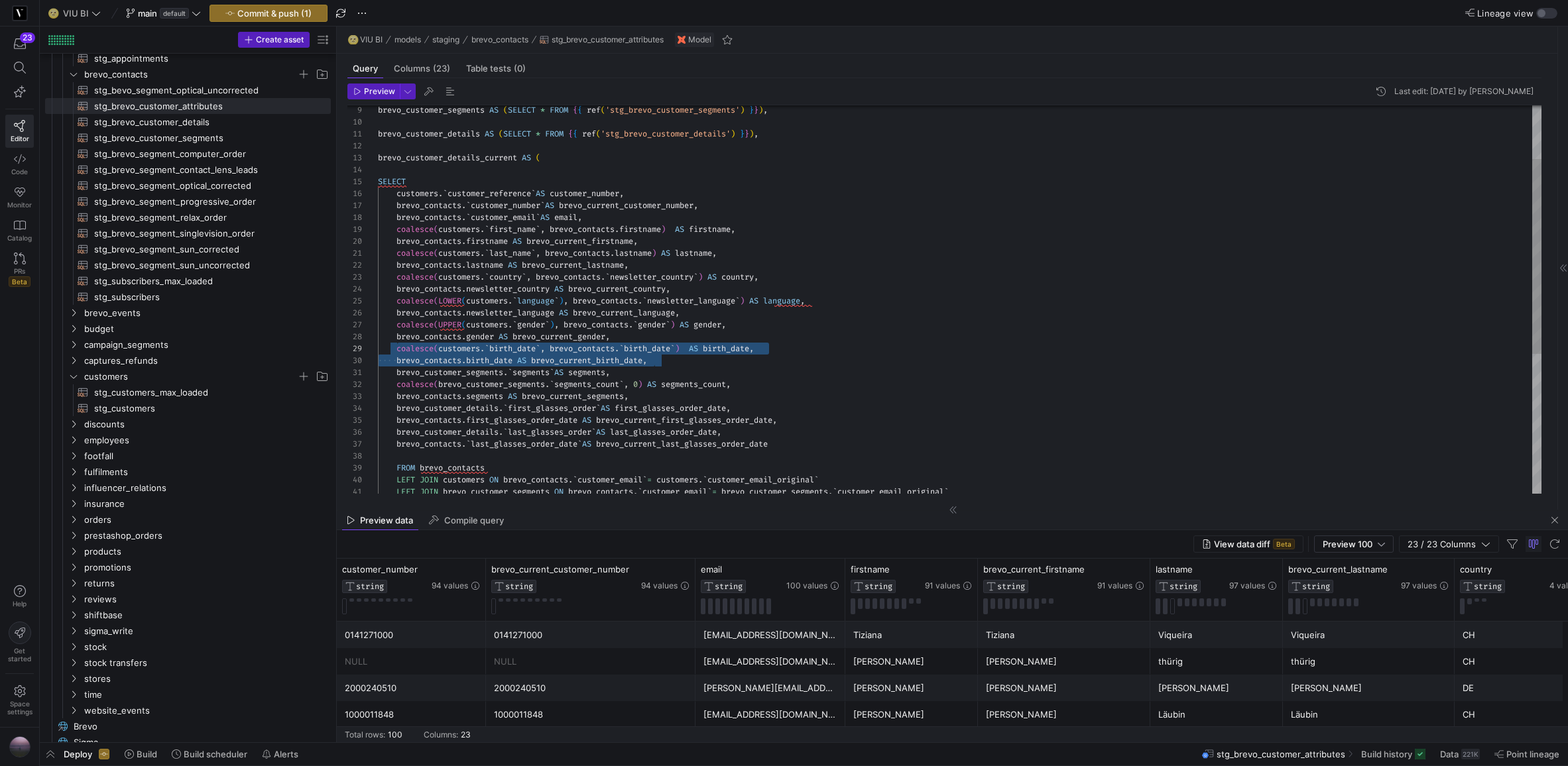
click at [732, 364] on div "brevo_customer_segments AS ( SELECT * FROM { { ref ( 'stg_brevo_customer_segmen…" at bounding box center [960, 385] width 1164 height 774
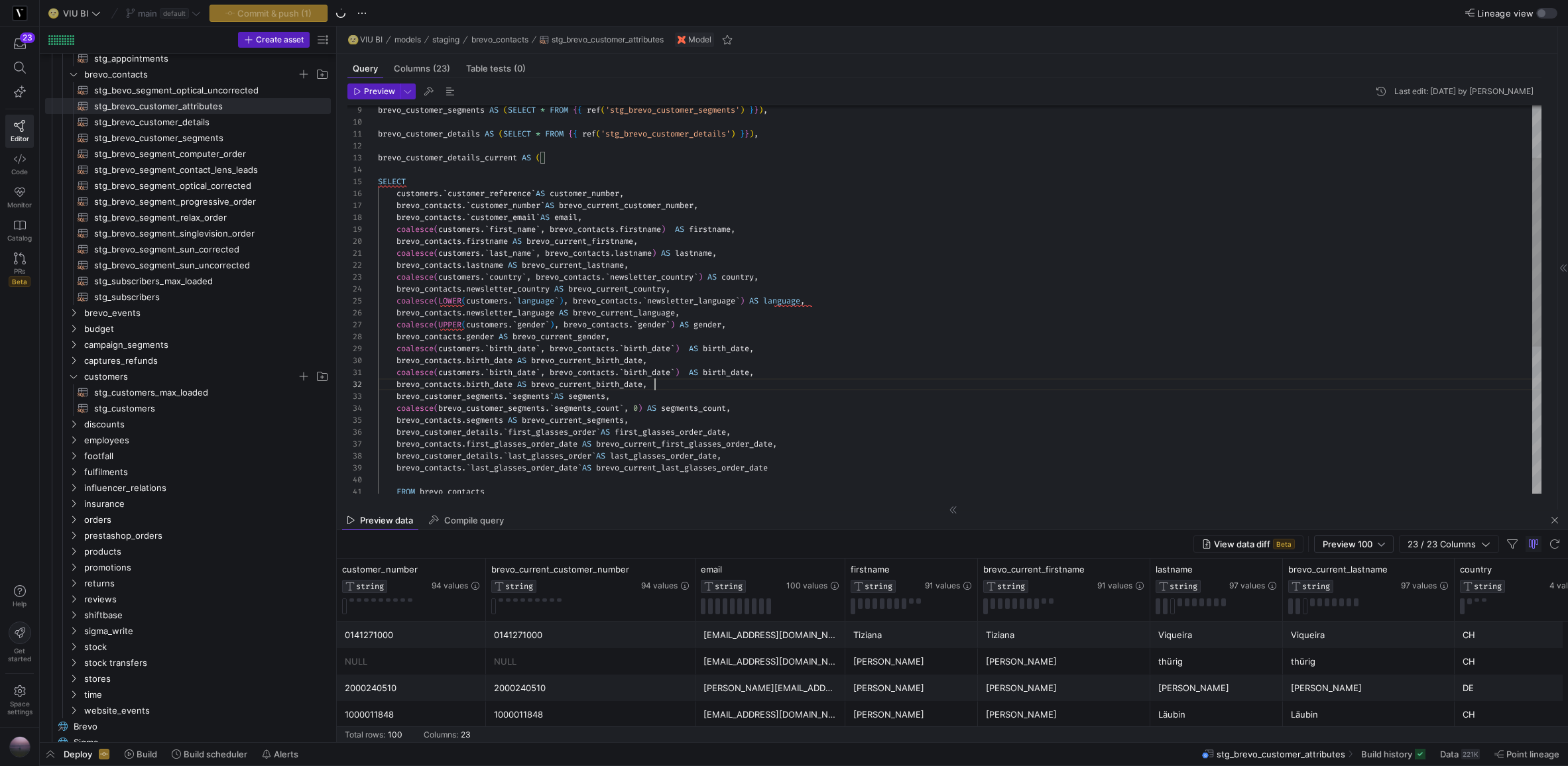
scroll to position [12, 277]
drag, startPoint x: 545, startPoint y: 373, endPoint x: 491, endPoint y: 375, distance: 54.0
click at [490, 375] on span "coalesce ( customers . ` birth_date ` , brevo_contacts . ` birth_date ` ) AS bi…" at bounding box center [566, 372] width 376 height 10
drag, startPoint x: 650, startPoint y: 371, endPoint x: 594, endPoint y: 373, distance: 56.0
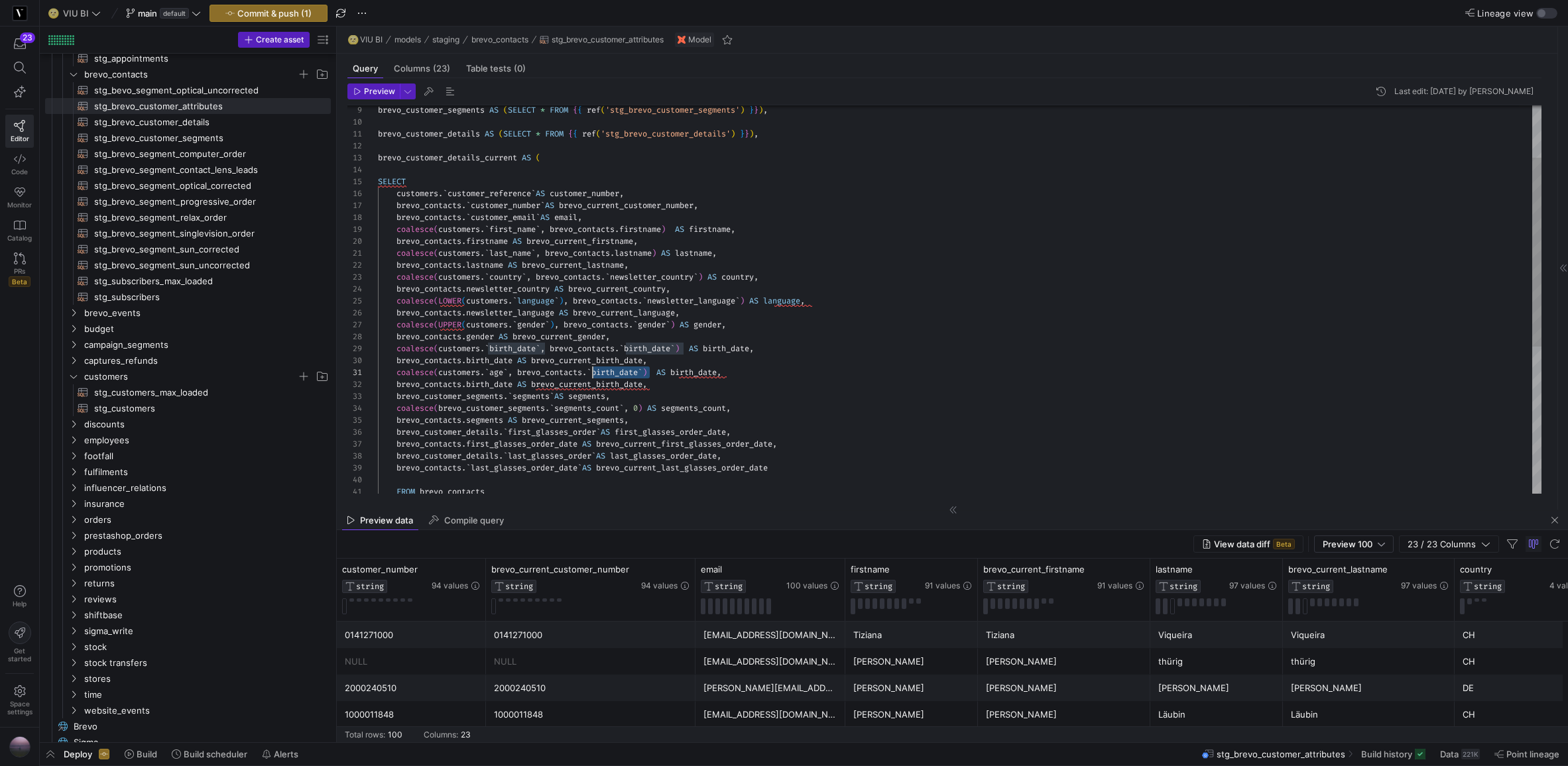
click at [594, 373] on div "brevo_customer_segments AS ( SELECT * FROM { { ref ( 'stg_brevo_customer_segmen…" at bounding box center [960, 397] width 1164 height 798
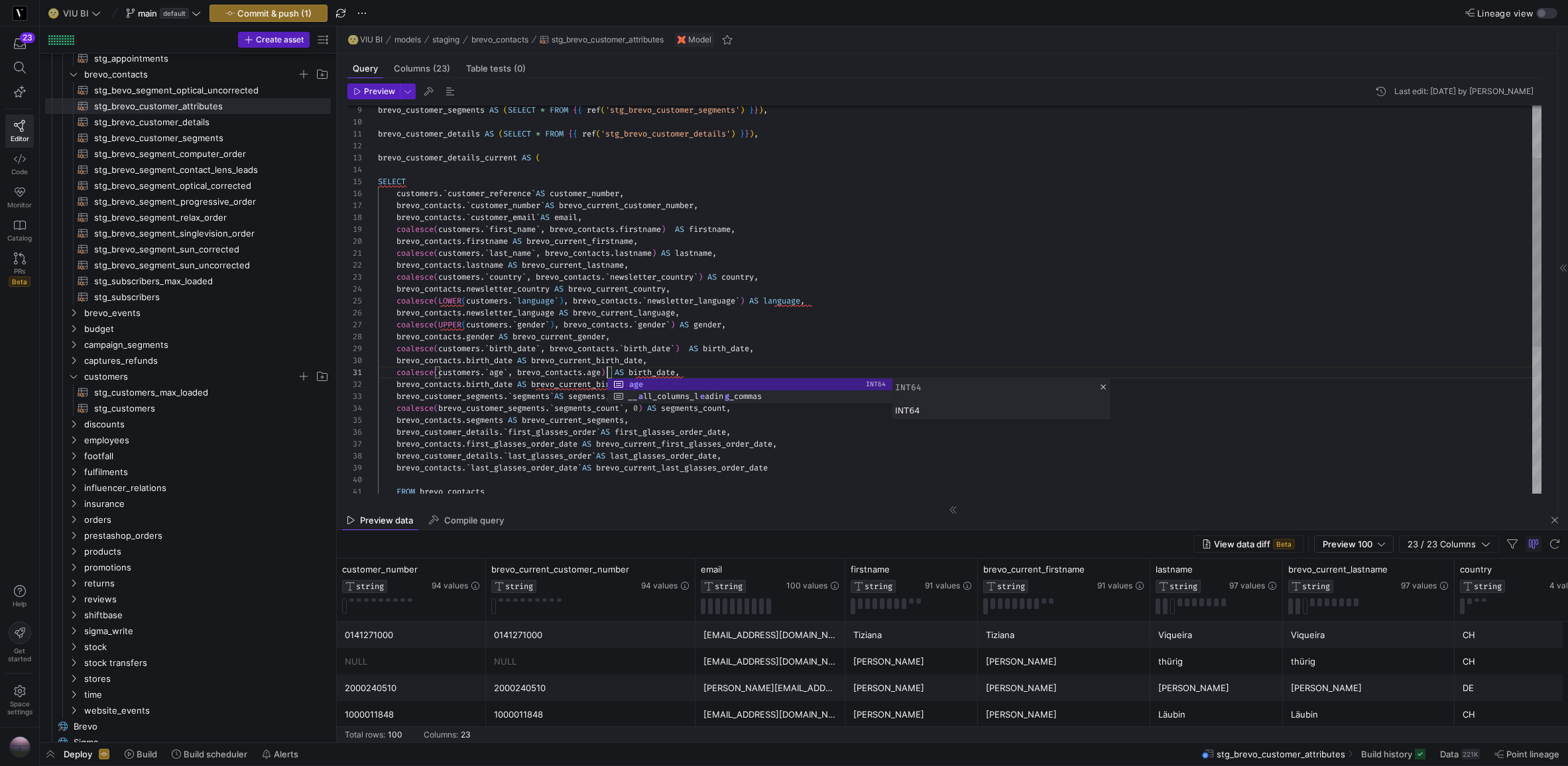
scroll to position [0, 239]
click at [656, 375] on div "brevo_customer_segments AS ( SELECT * FROM { { ref ( 'stg_brevo_customer_segmen…" at bounding box center [960, 397] width 1164 height 798
click at [496, 382] on div "brevo_customer_segments AS ( SELECT * FROM { { ref ( 'stg_brevo_customer_segmen…" at bounding box center [960, 397] width 1164 height 798
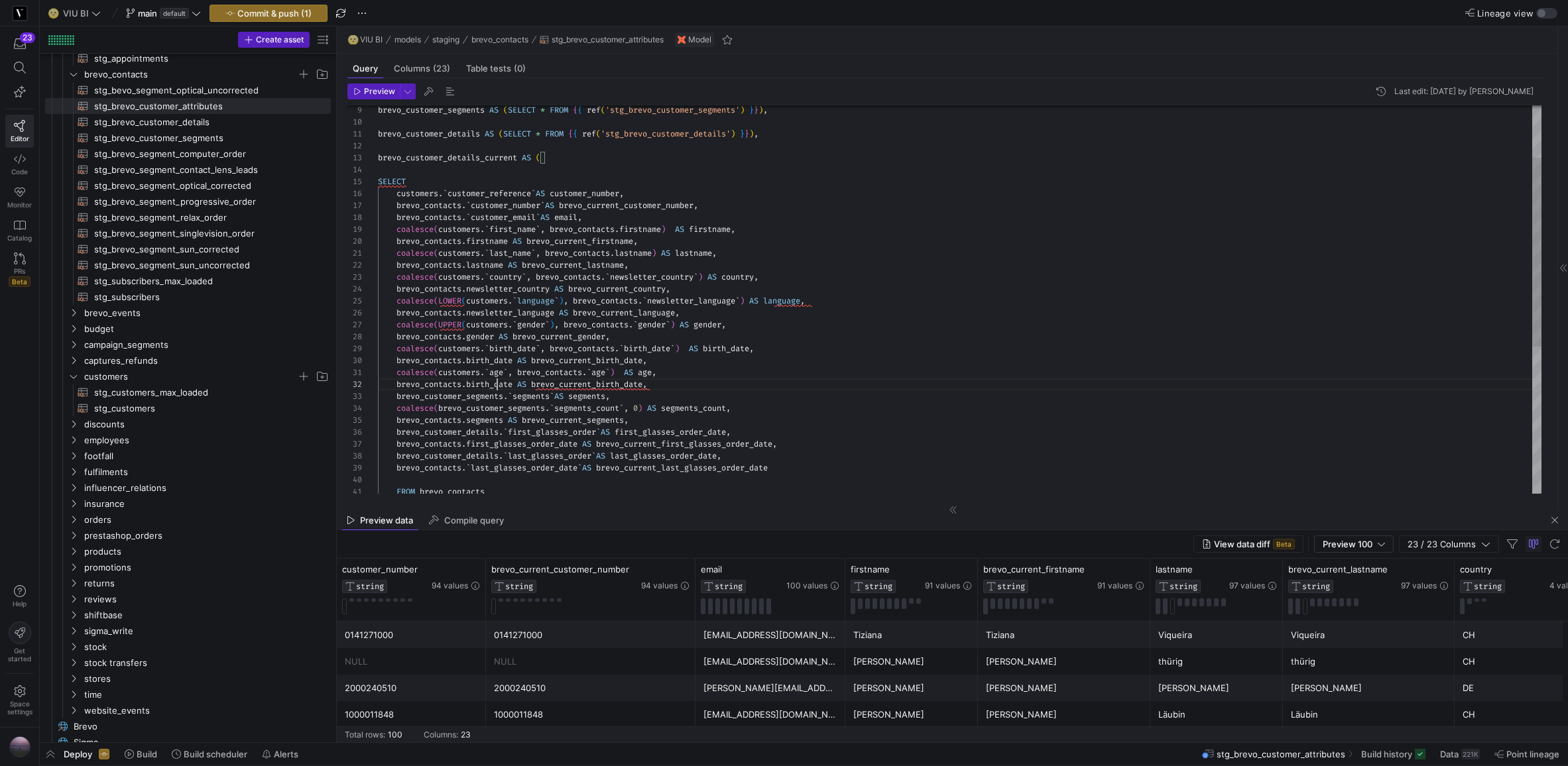
click at [496, 382] on div "brevo_customer_segments AS ( SELECT * FROM { { ref ( 'stg_brevo_customer_segmen…" at bounding box center [960, 397] width 1164 height 798
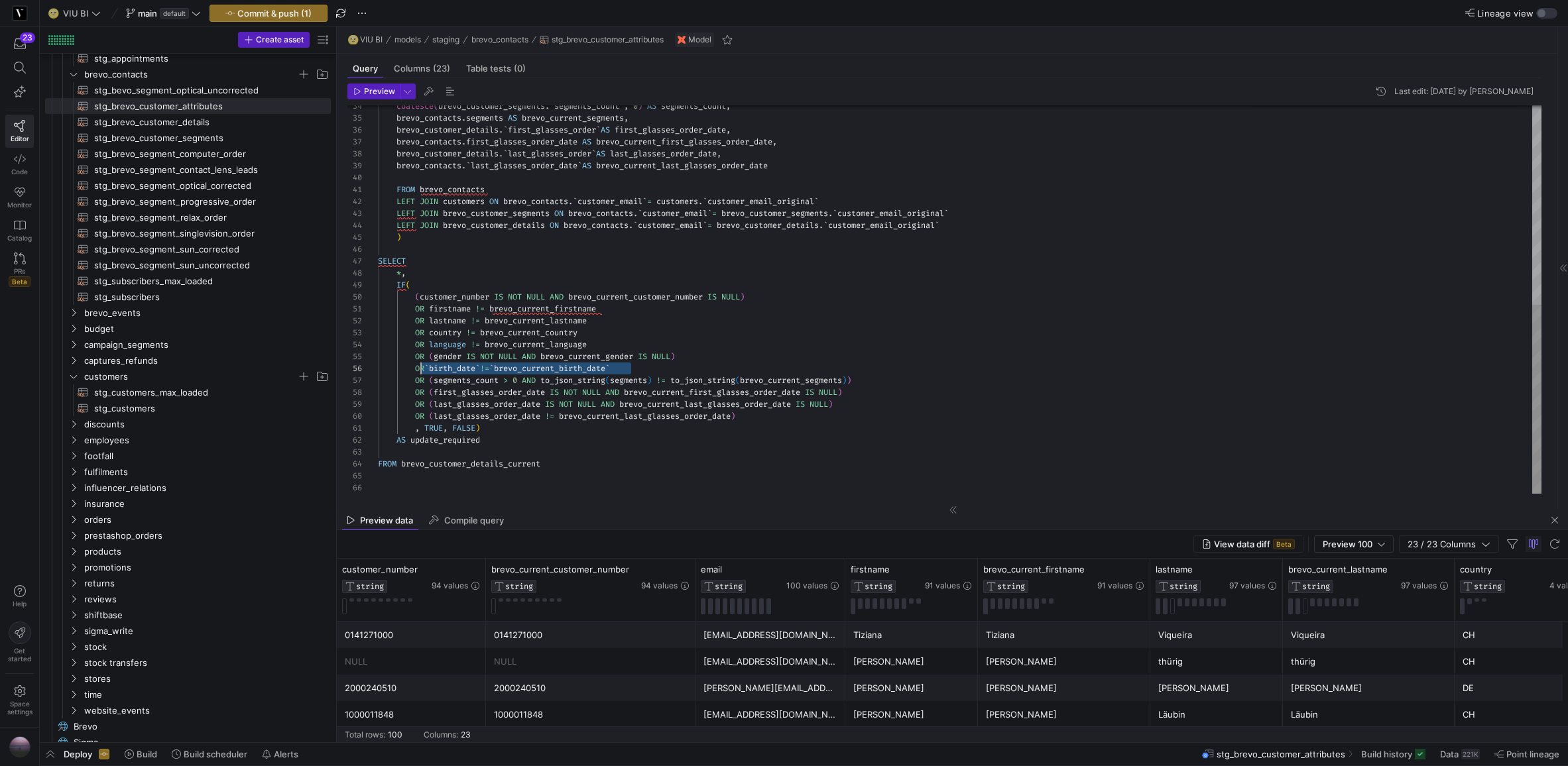
scroll to position [60, 38]
drag, startPoint x: 637, startPoint y: 367, endPoint x: 417, endPoint y: 374, distance: 220.1
click at [417, 374] on div "coalesce ( brevo_customer_segments . ` segments_count ` , 0 ) AS segments_count…" at bounding box center [960, 95] width 1164 height 798
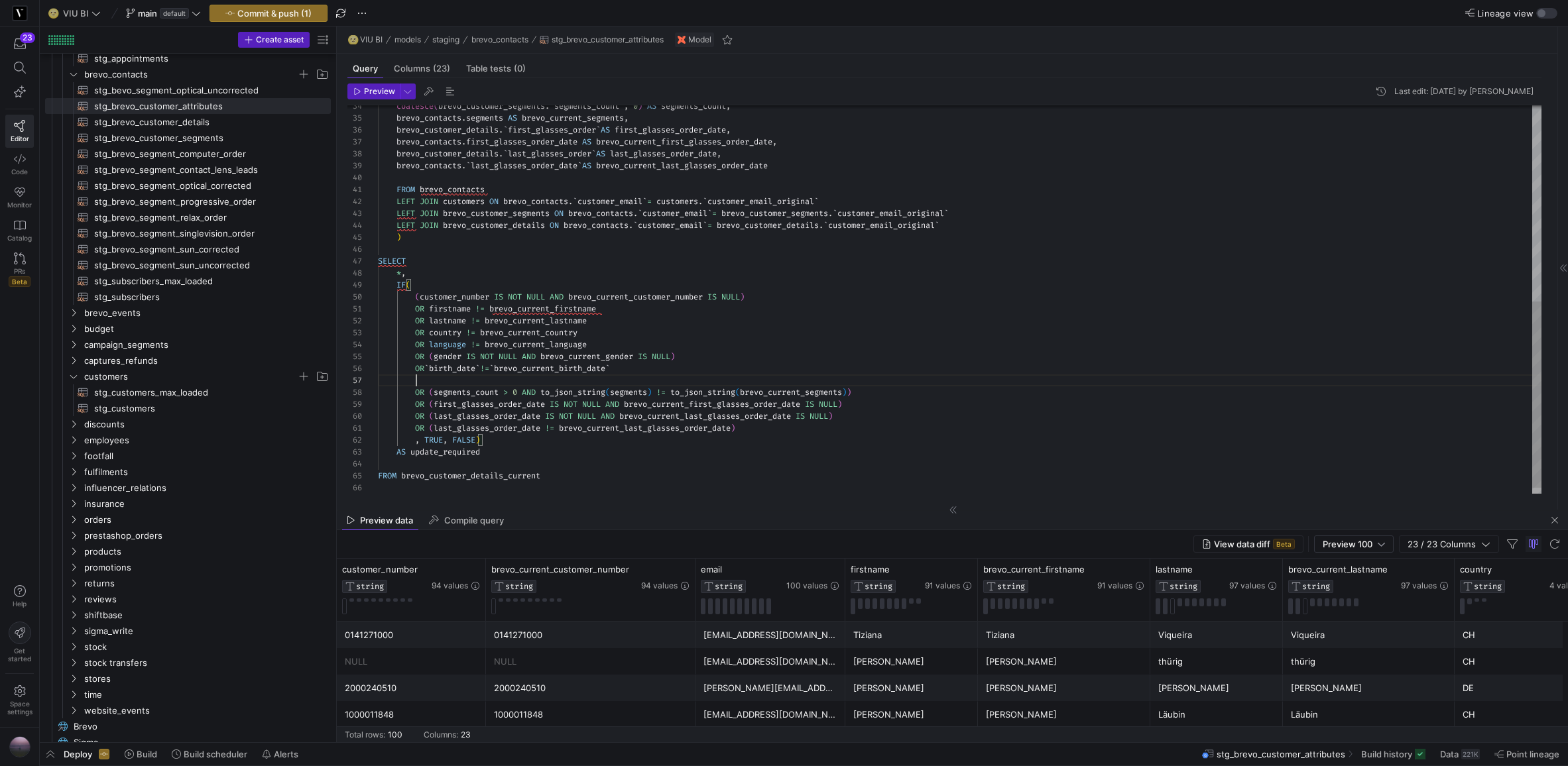
scroll to position [71, 253]
click at [446, 379] on div "coalesce ( brevo_customer_segments . ` segments_count ` , 0 ) AS segments_count…" at bounding box center [960, 101] width 1164 height 810
click at [446, 379] on span "birth_date" at bounding box center [452, 380] width 47 height 10
click at [513, 377] on div "coalesce ( brevo_customer_segments . ` segments_count ` , 0 ) AS segments_count…" at bounding box center [960, 101] width 1164 height 810
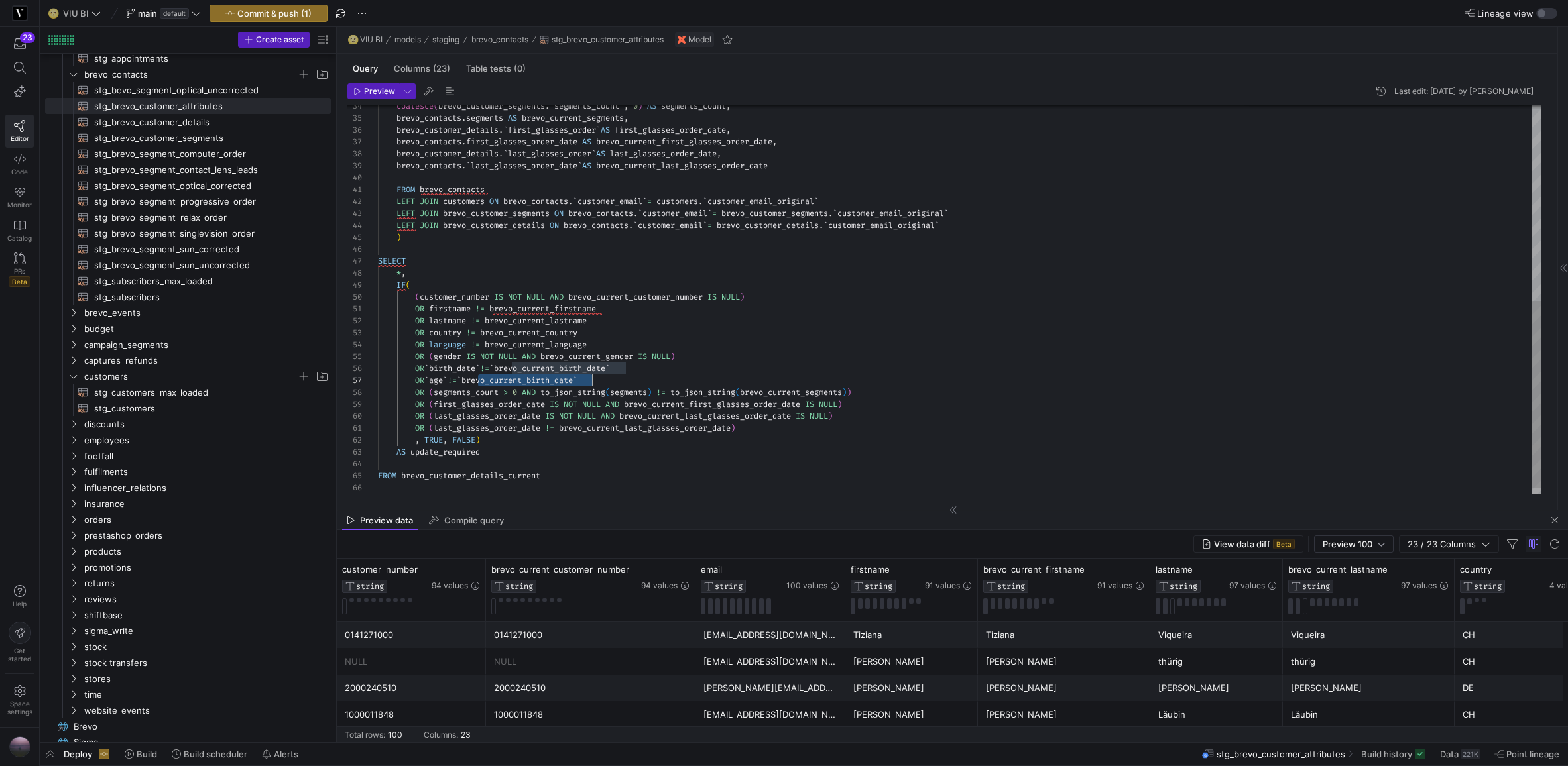
click at [513, 377] on div "coalesce ( brevo_customer_segments . ` segments_count ` , 0 ) AS segments_count…" at bounding box center [960, 101] width 1164 height 810
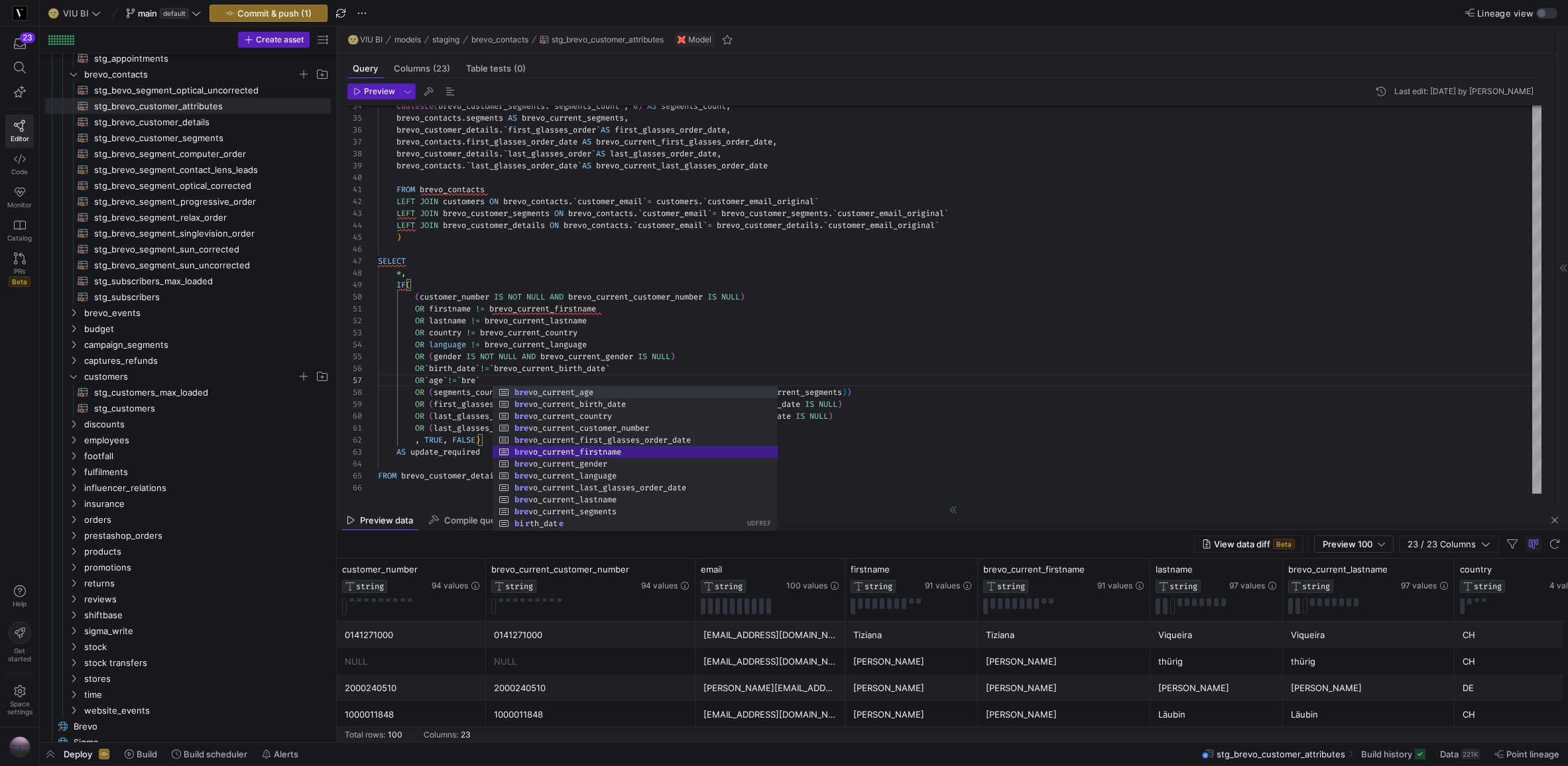
scroll to position [71, 191]
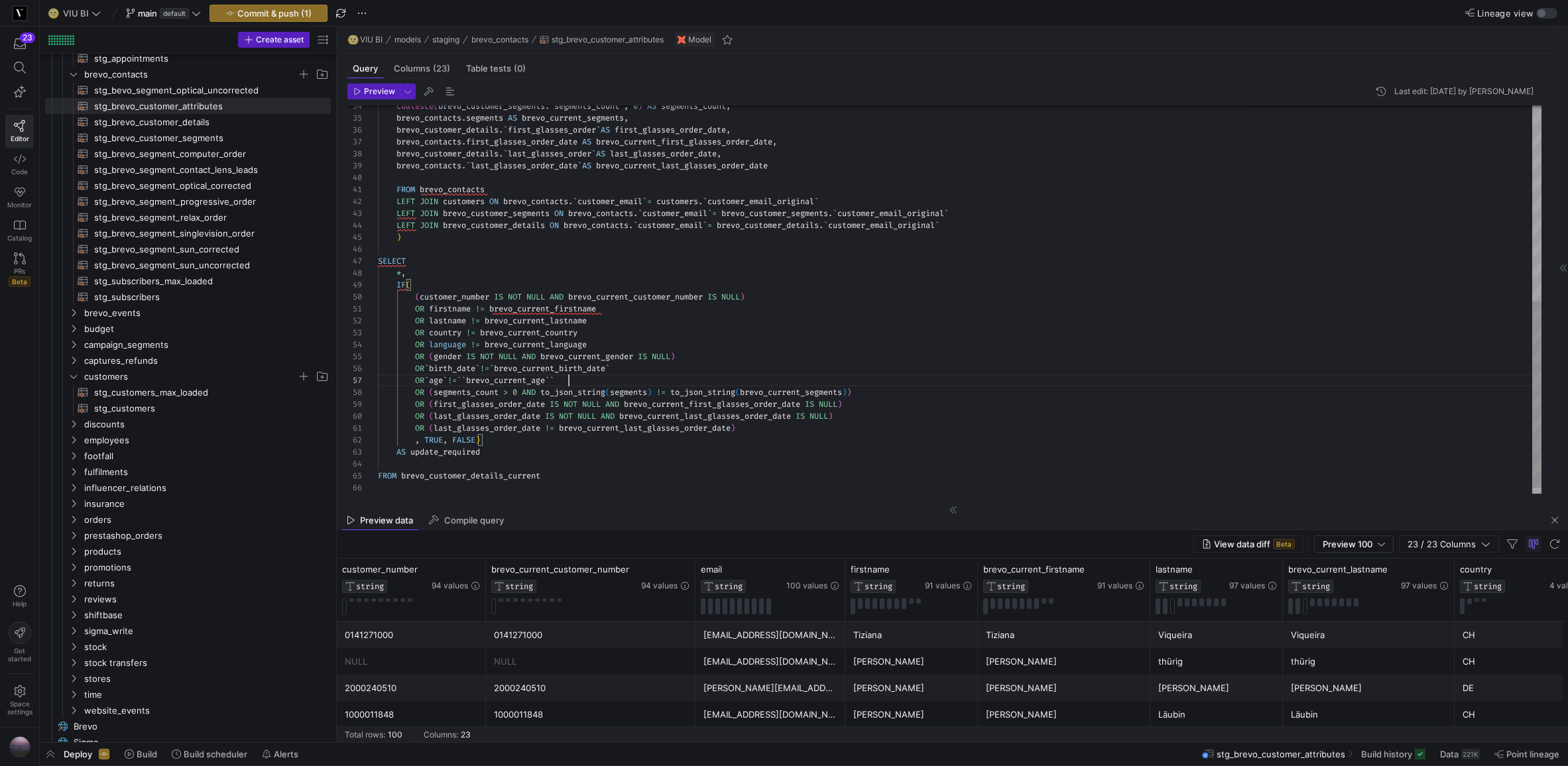
click at [635, 375] on div "coalesce ( brevo_customer_segments . ` segments_count ` , 0 ) AS segments_count…" at bounding box center [960, 101] width 1164 height 810
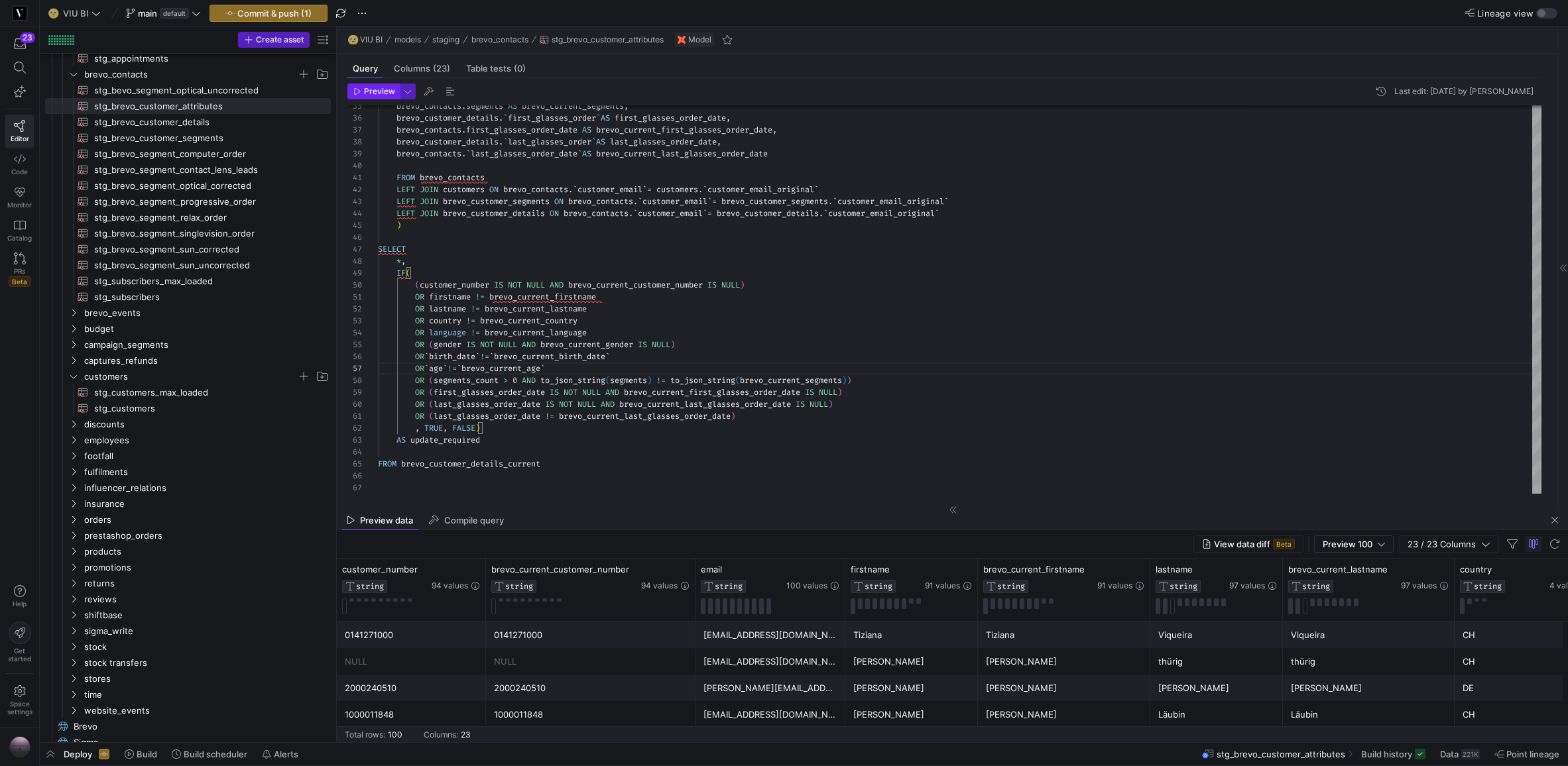
type textarea "OR firstname != brevo_current_firstname OR lastname != brevo_current_lastname O…"
click at [397, 88] on button "Preview" at bounding box center [373, 91] width 52 height 16
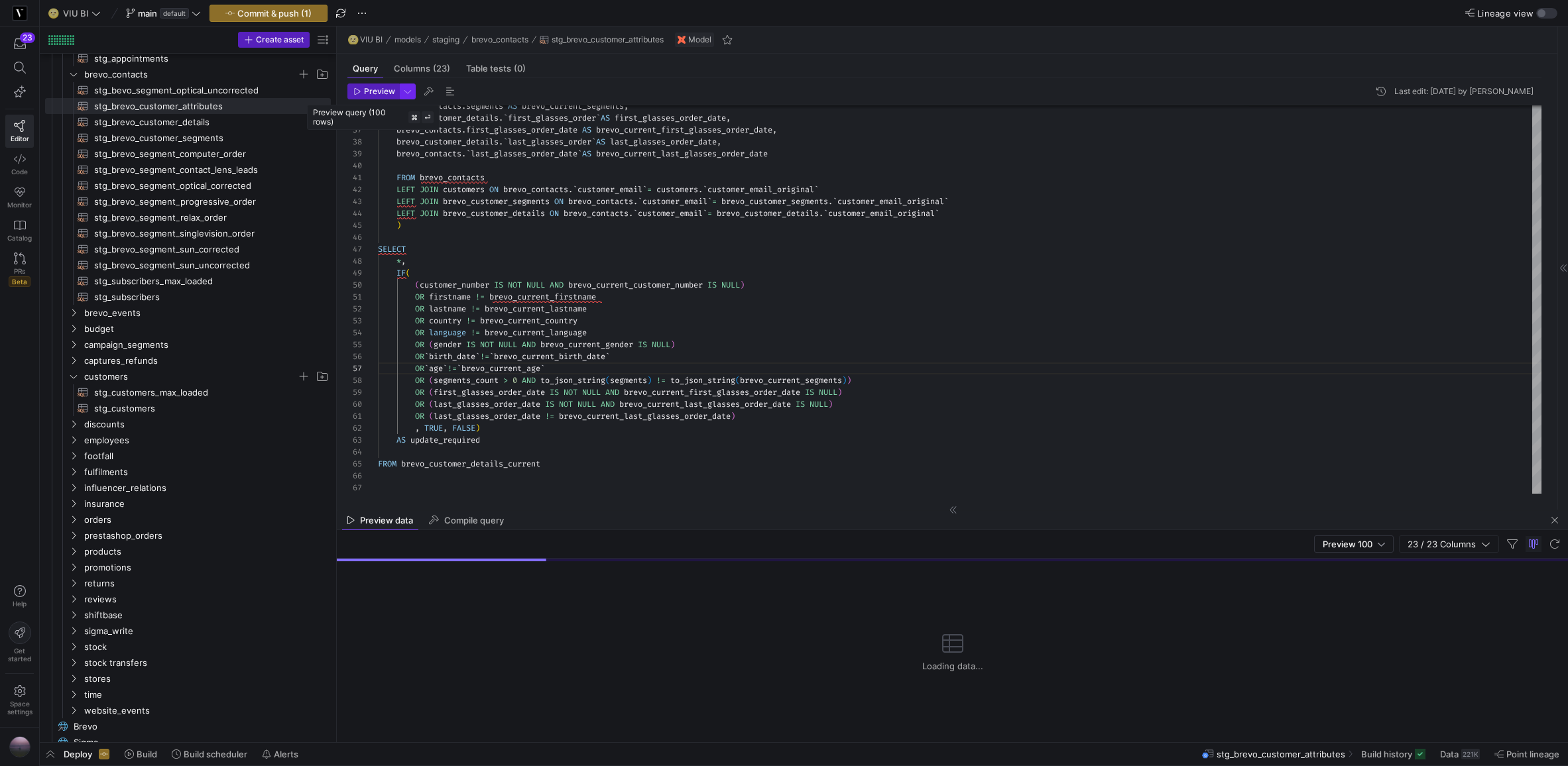
click at [405, 90] on span "button" at bounding box center [407, 91] width 14 height 14
click at [304, 172] on p "Full Preview" at bounding box center [321, 171] width 113 height 10
click at [260, 172] on input "Full Preview Slower but complete preview" at bounding box center [253, 177] width 10 height 10
radio input "true"
click at [376, 91] on div at bounding box center [784, 383] width 1568 height 766
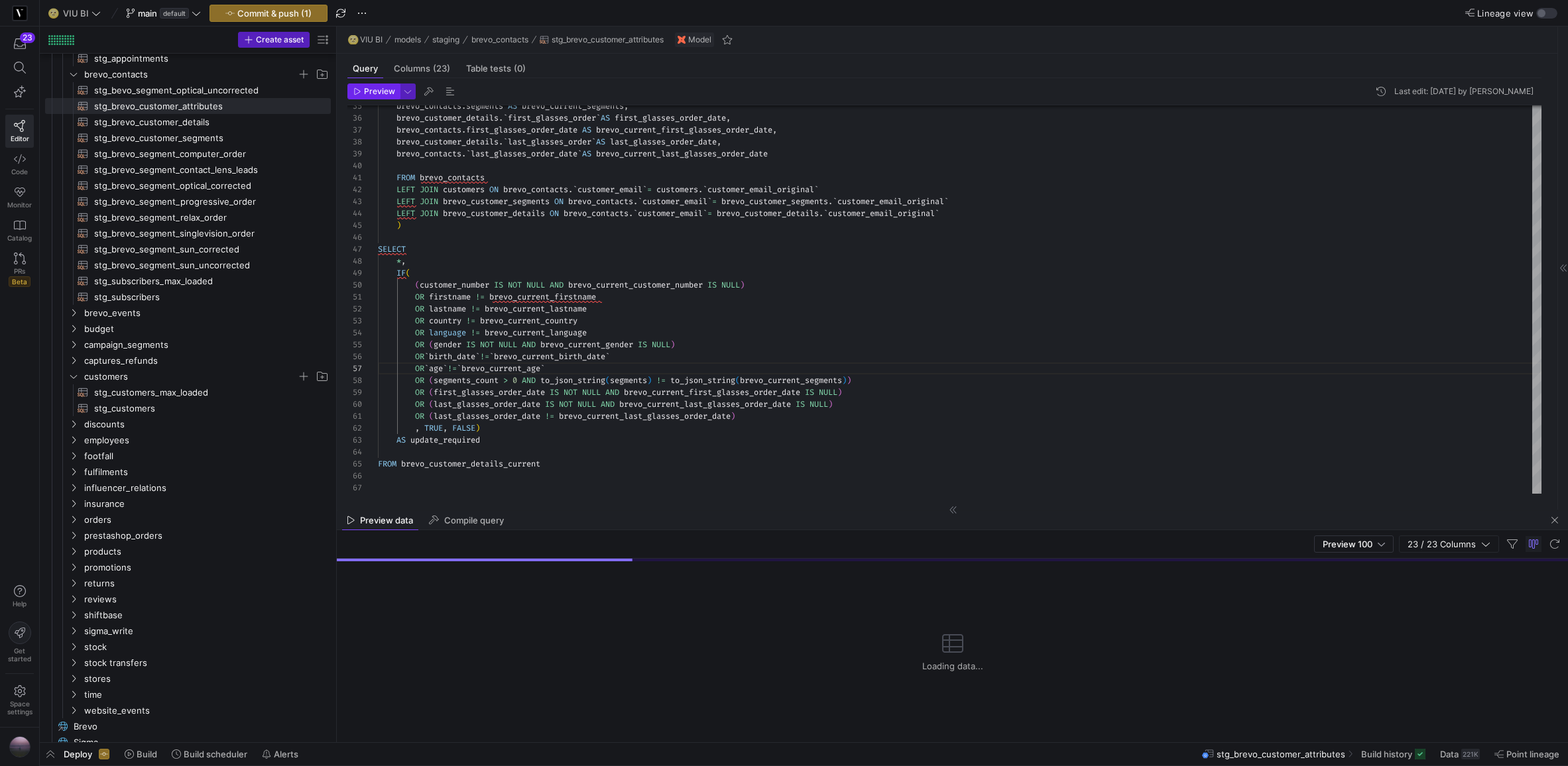
click at [376, 91] on span "Preview" at bounding box center [379, 92] width 31 height 10
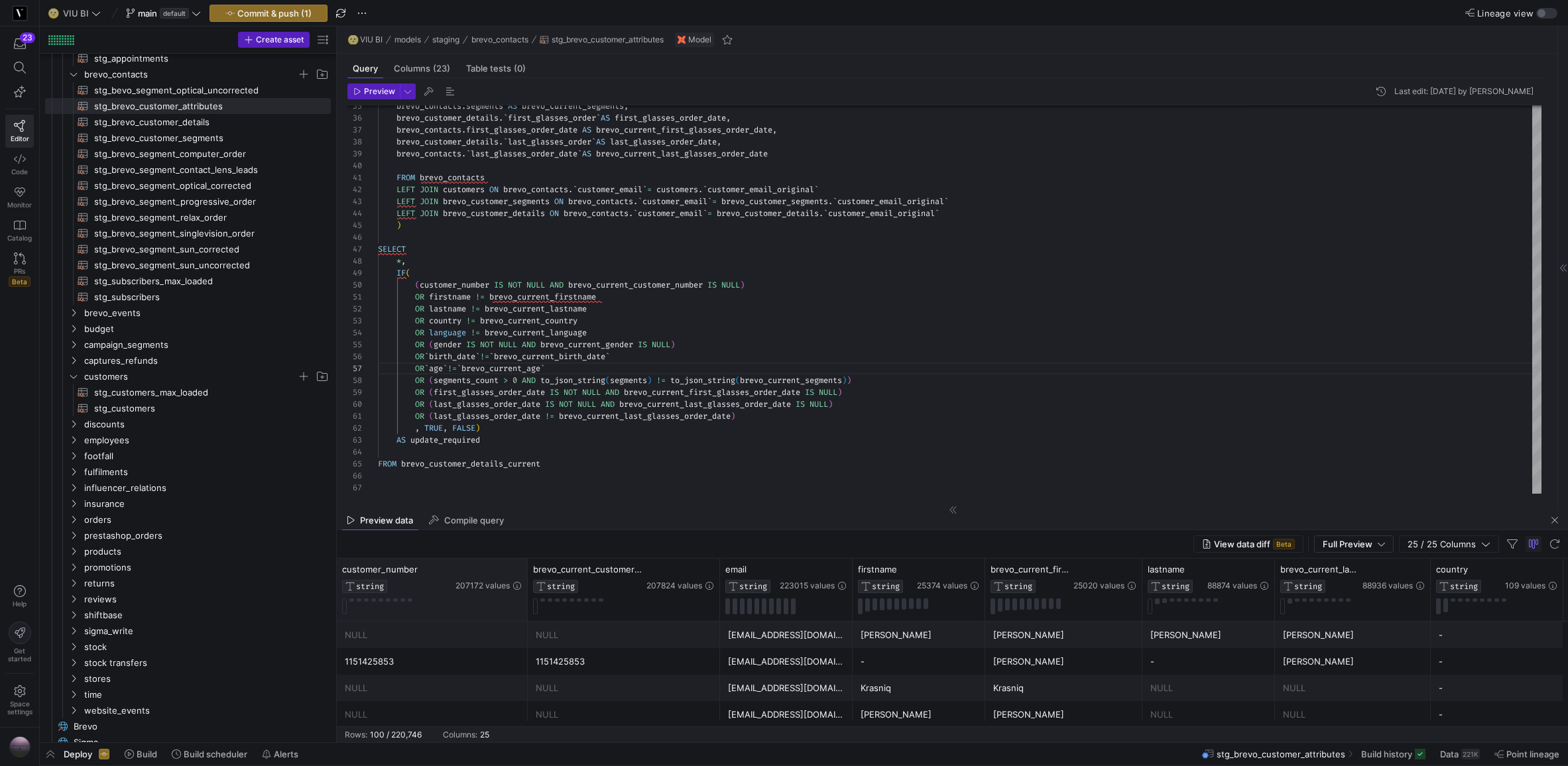
drag, startPoint x: 468, startPoint y: 572, endPoint x: 526, endPoint y: 563, distance: 58.7
click at [526, 563] on div at bounding box center [527, 590] width 5 height 62
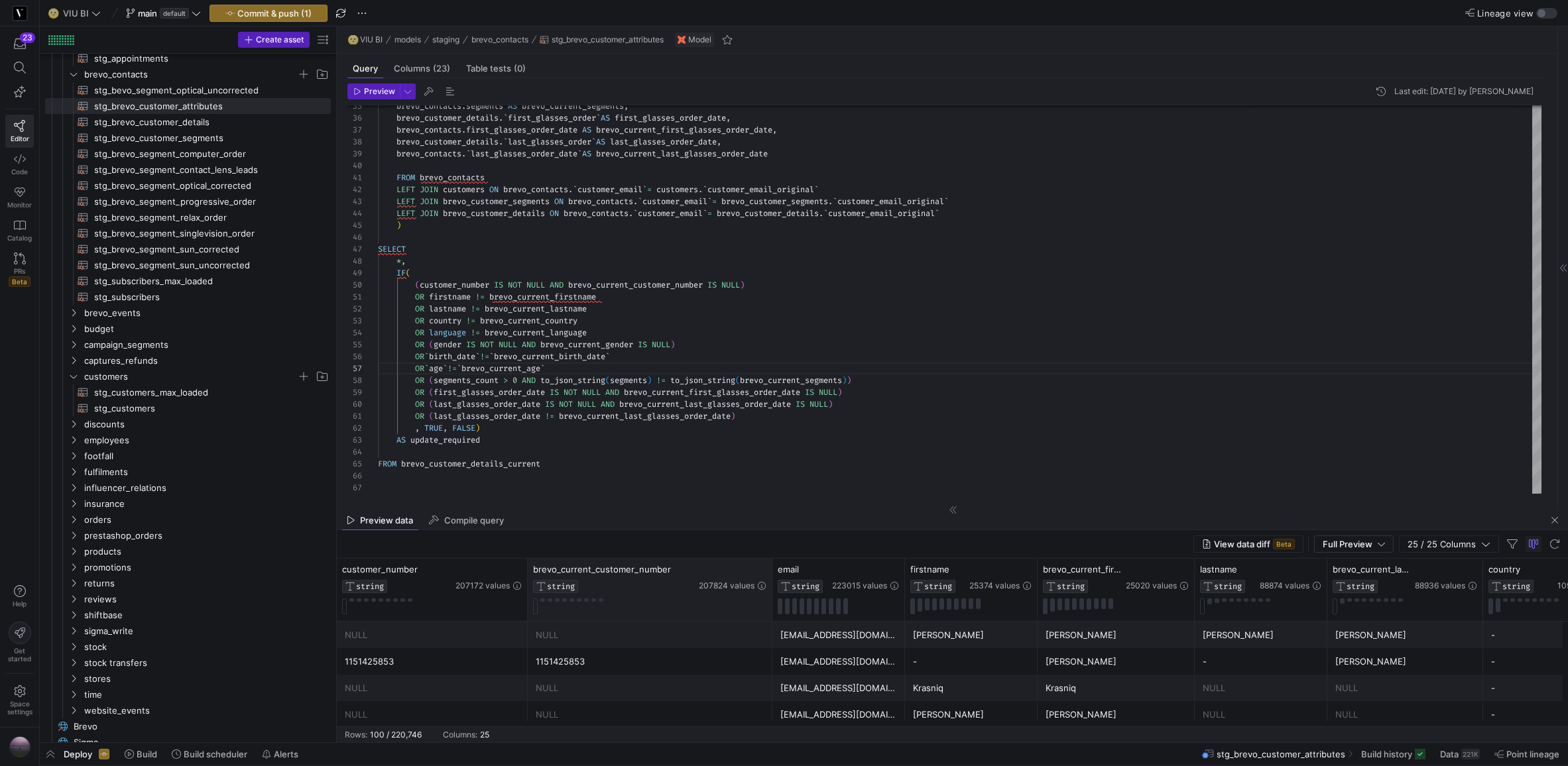
drag, startPoint x: 719, startPoint y: 572, endPoint x: 771, endPoint y: 564, distance: 52.6
click at [771, 564] on div at bounding box center [772, 590] width 5 height 62
click at [899, 572] on div "email STRING 223015 values" at bounding box center [838, 590] width 132 height 62
click at [894, 573] on icon at bounding box center [893, 569] width 10 height 10
type input "yannick.roedel@shopviu.com"
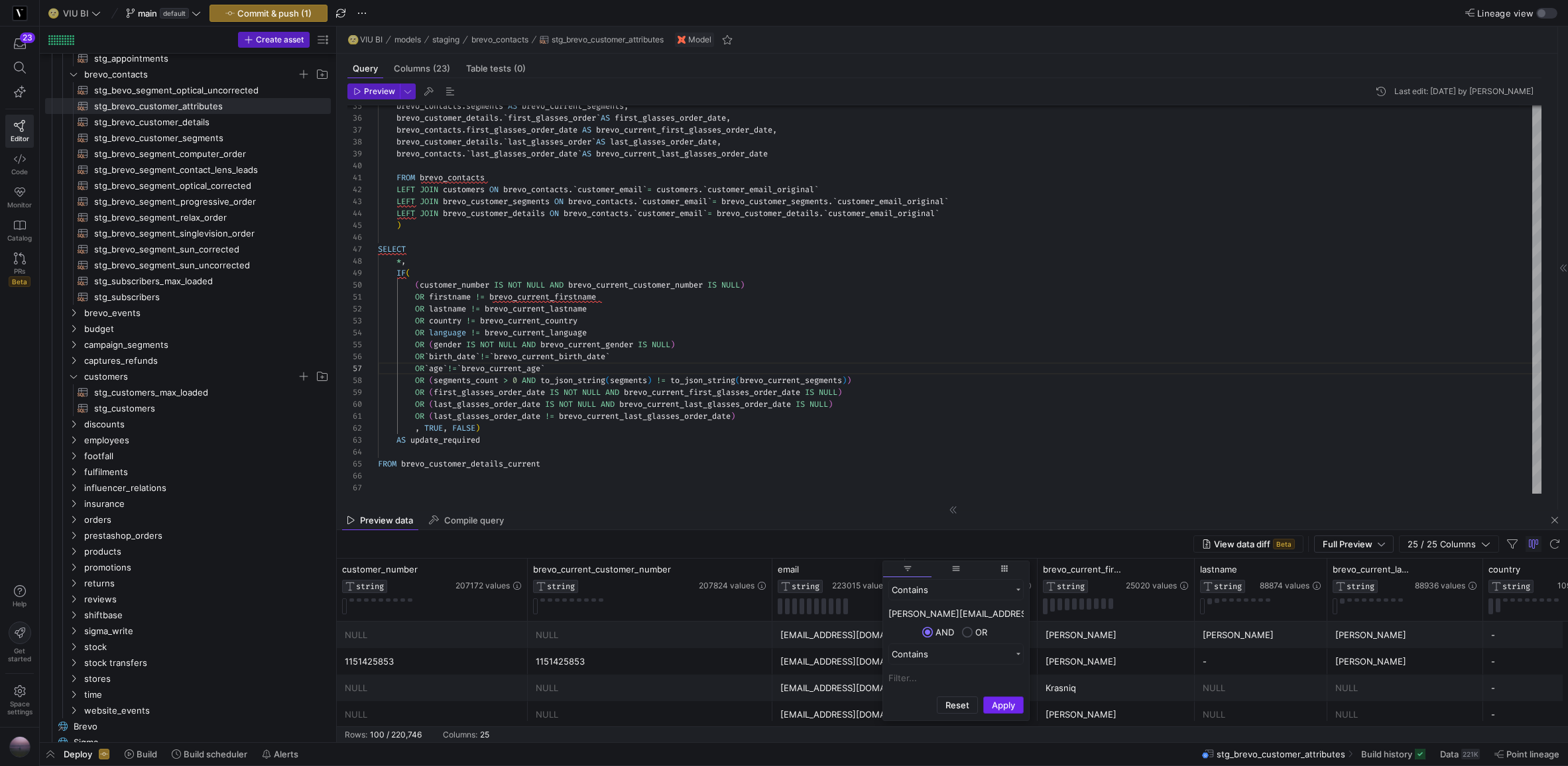
click at [993, 701] on button "Apply" at bounding box center [1003, 705] width 41 height 17
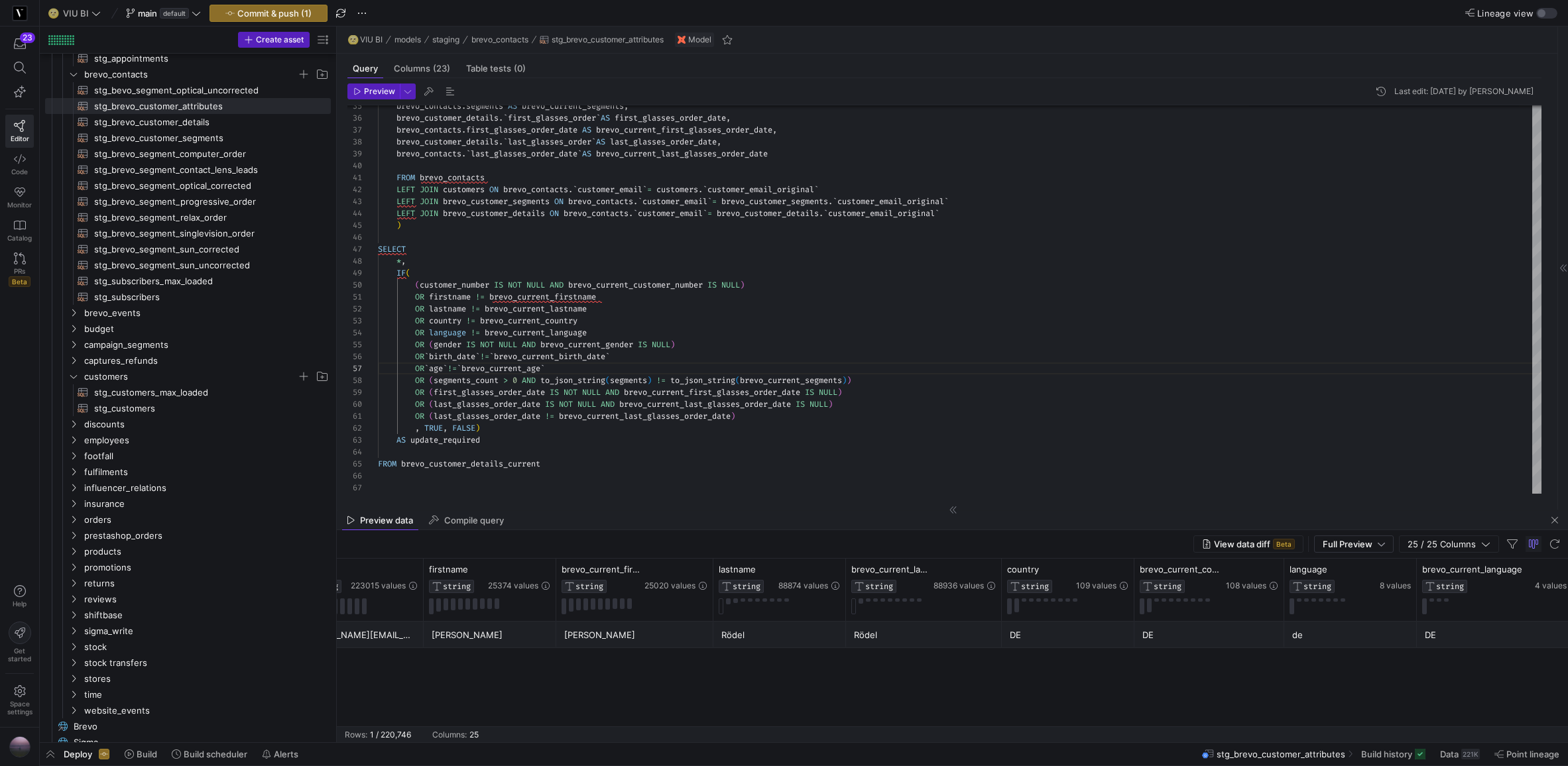
scroll to position [0, 509]
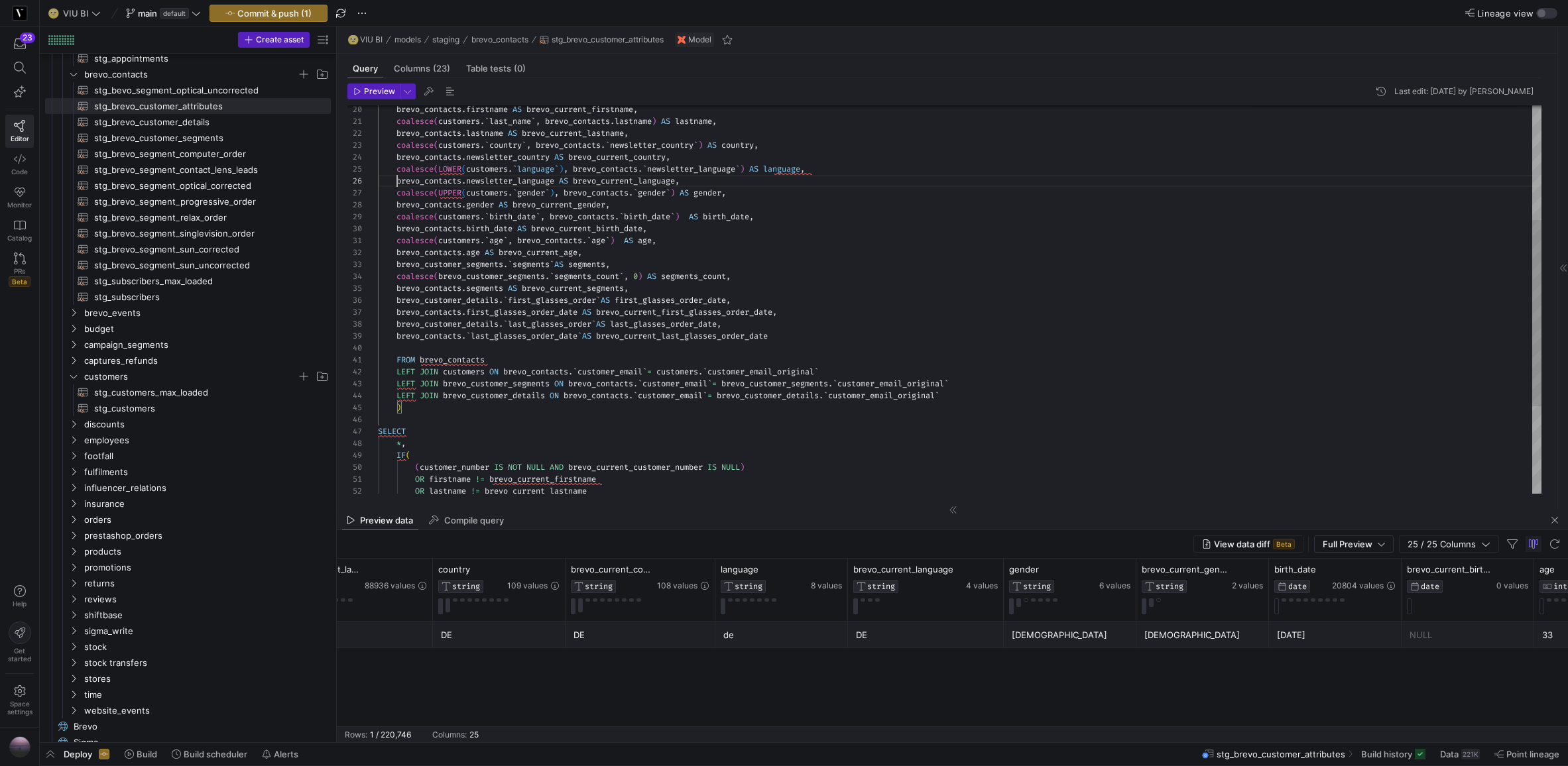
click at [398, 181] on div "brevo_contacts . segments AS brevo_current_segments , brevo_customer_details . …" at bounding box center [960, 271] width 1164 height 810
click at [398, 188] on div "brevo_contacts . segments AS brevo_current_segments , brevo_customer_details . …" at bounding box center [960, 271] width 1164 height 810
click at [491, 181] on div "brevo_contacts . segments AS brevo_current_segments , brevo_customer_details . …" at bounding box center [960, 271] width 1164 height 810
click at [396, 183] on div "brevo_contacts . segments AS brevo_current_segments , brevo_customer_details . …" at bounding box center [960, 271] width 1164 height 810
click at [442, 170] on div "brevo_contacts . segments AS brevo_current_segments , brevo_customer_details . …" at bounding box center [960, 271] width 1164 height 810
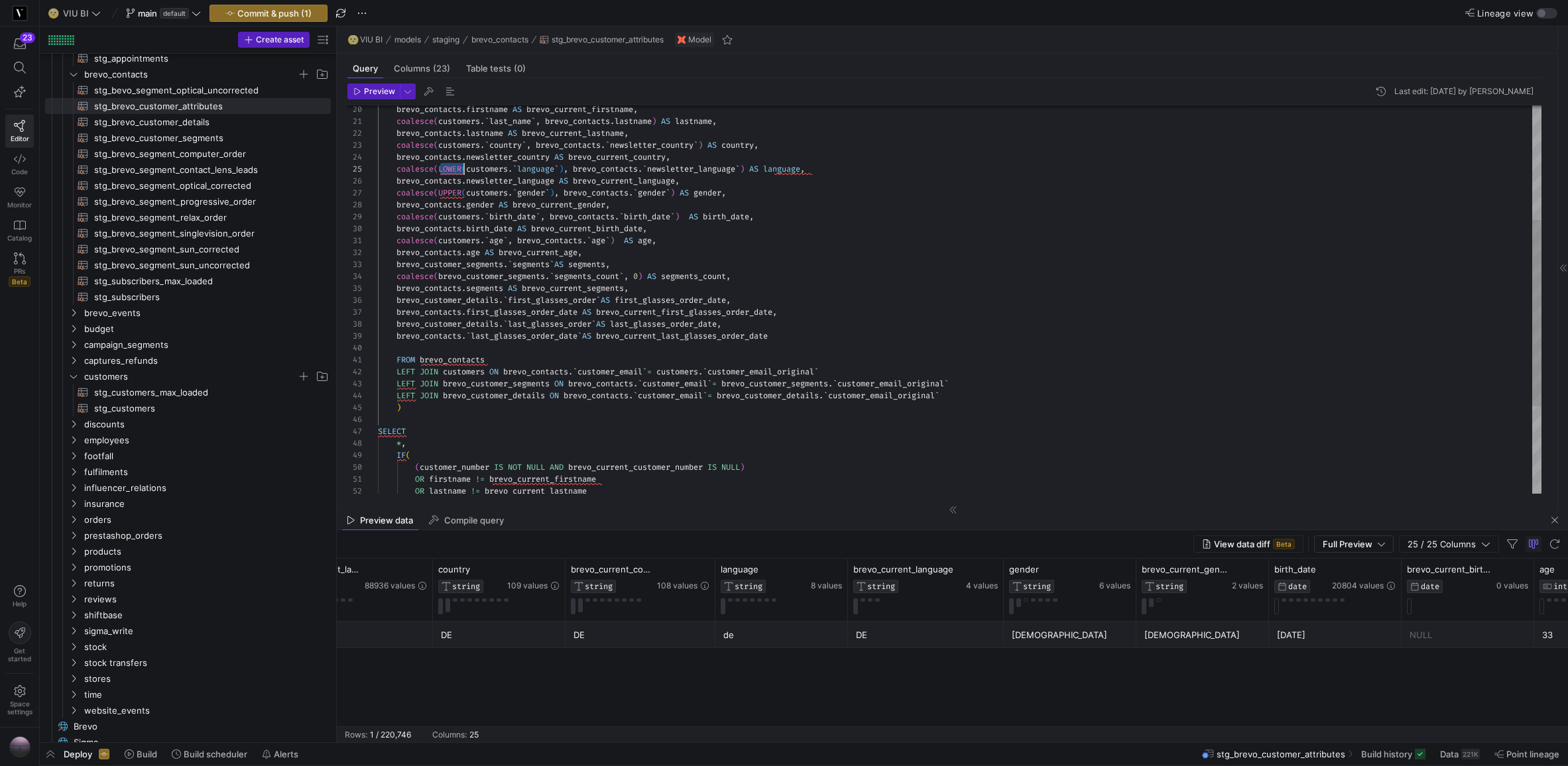
click at [442, 170] on div "brevo_contacts . segments AS brevo_current_segments , brevo_customer_details . …" at bounding box center [960, 271] width 1164 height 810
click at [539, 164] on div "brevo_contacts . segments AS brevo_current_segments , brevo_customer_details . …" at bounding box center [960, 271] width 1164 height 810
type textarea "coalesce(customers.`last_name`, brevo_contacts.lastname) AS lastname, brevo_con…"
click at [378, 97] on span "button" at bounding box center [373, 91] width 51 height 14
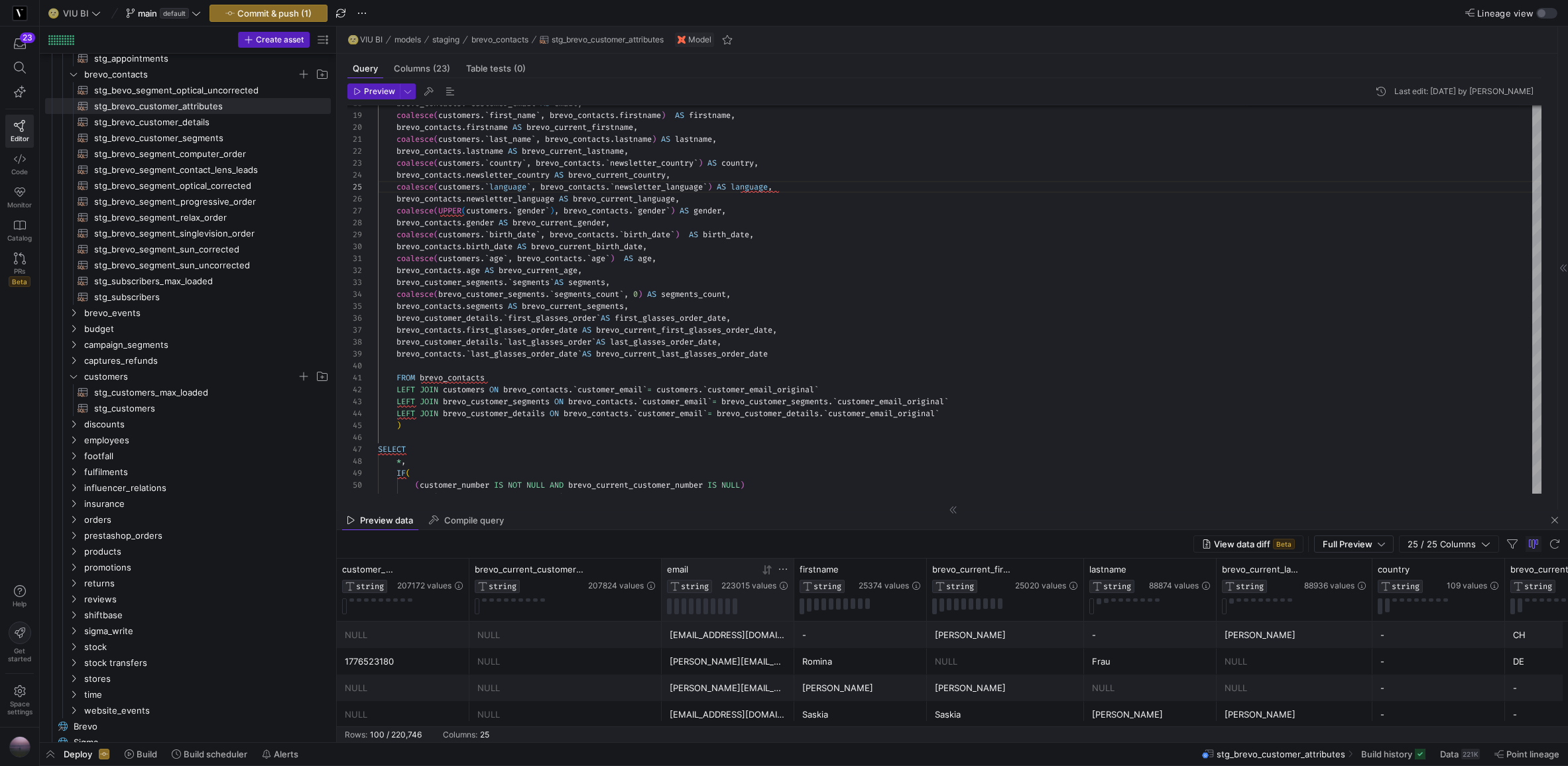
click at [784, 569] on icon at bounding box center [783, 569] width 10 height 10
type input "yannick.roedel@shopviu.com"
click at [784, 568] on icon at bounding box center [783, 569] width 10 height 10
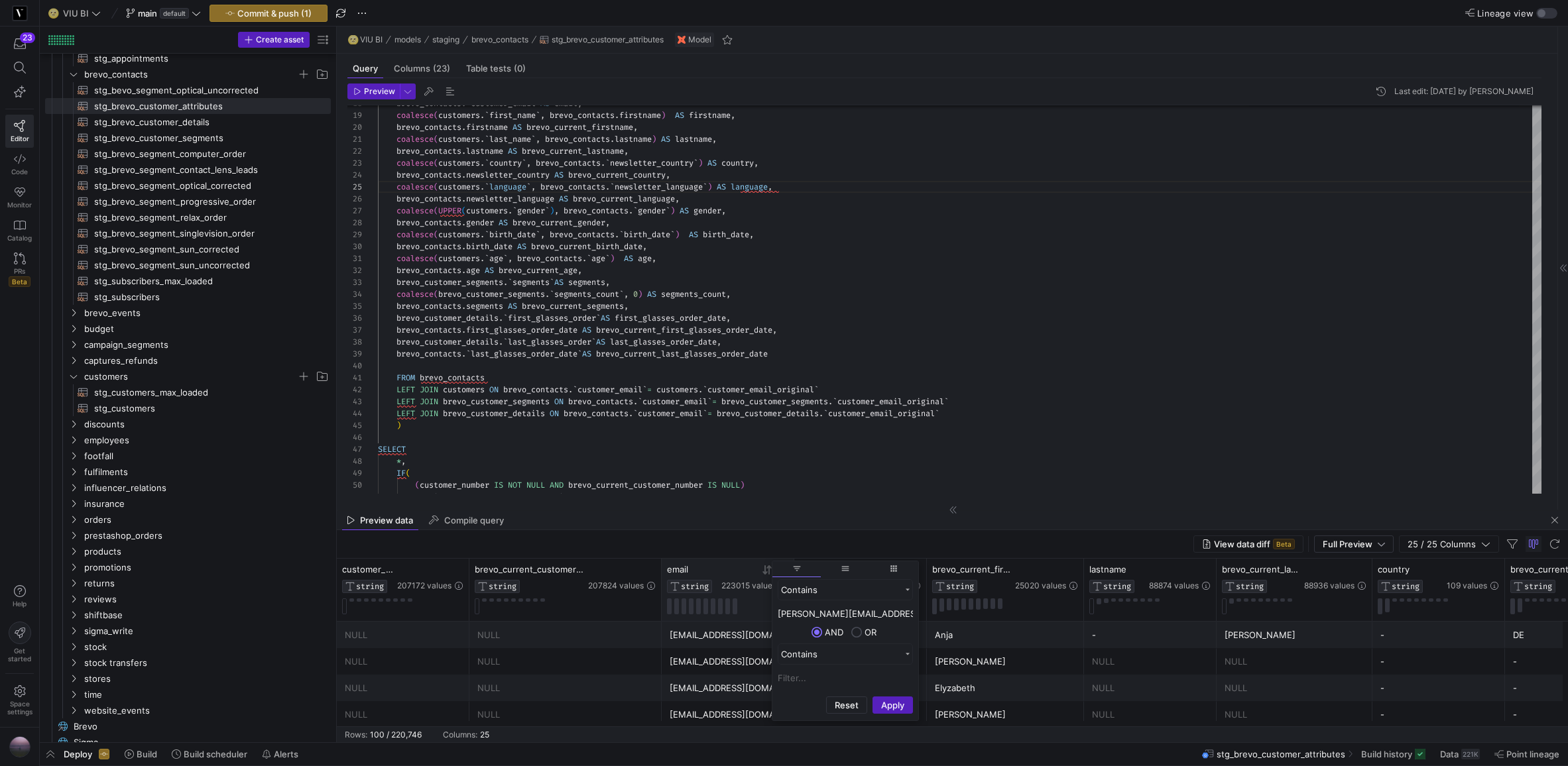
type input "yannick.roedel@shopviu.com"
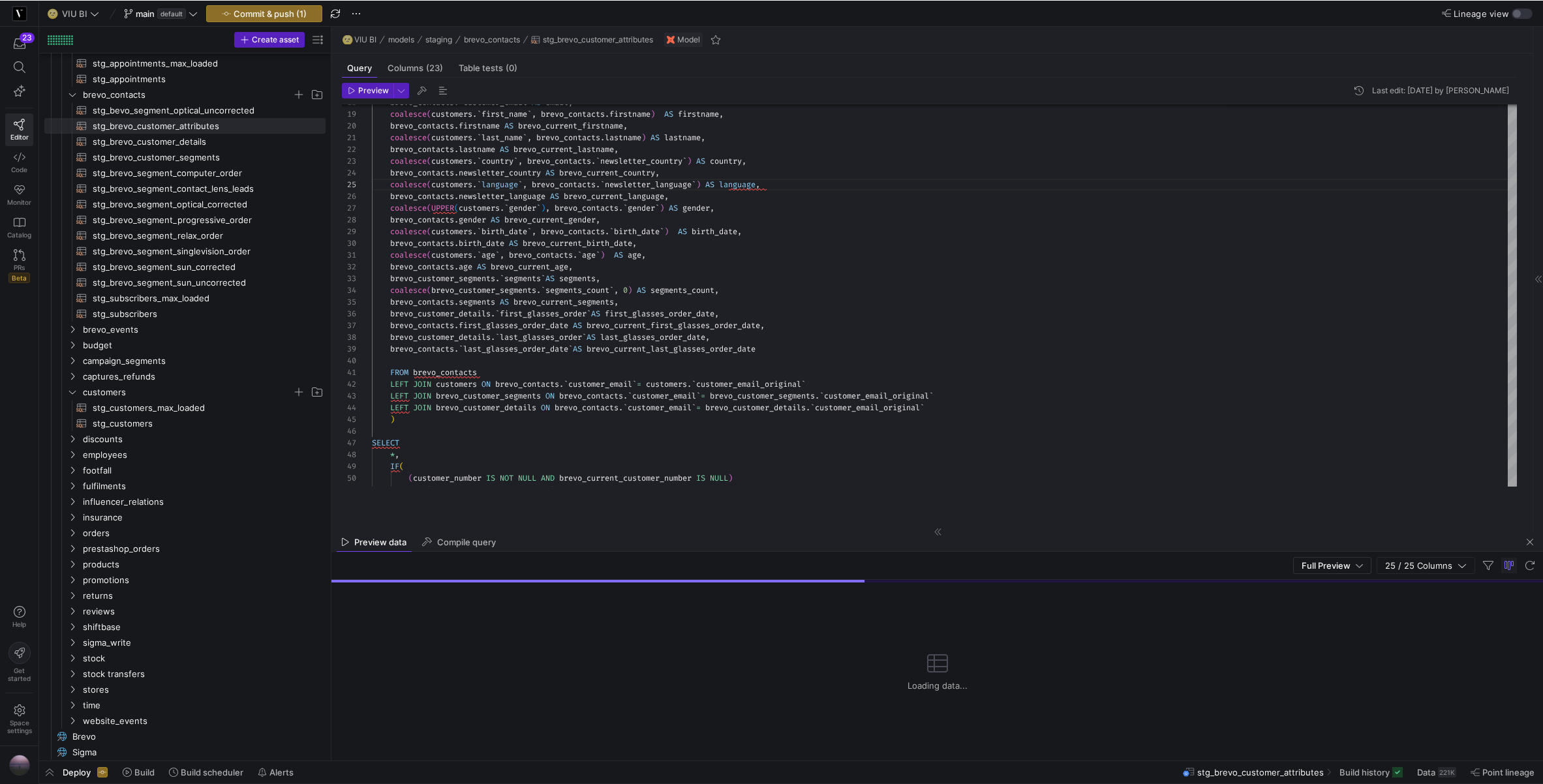
scroll to position [122, 0]
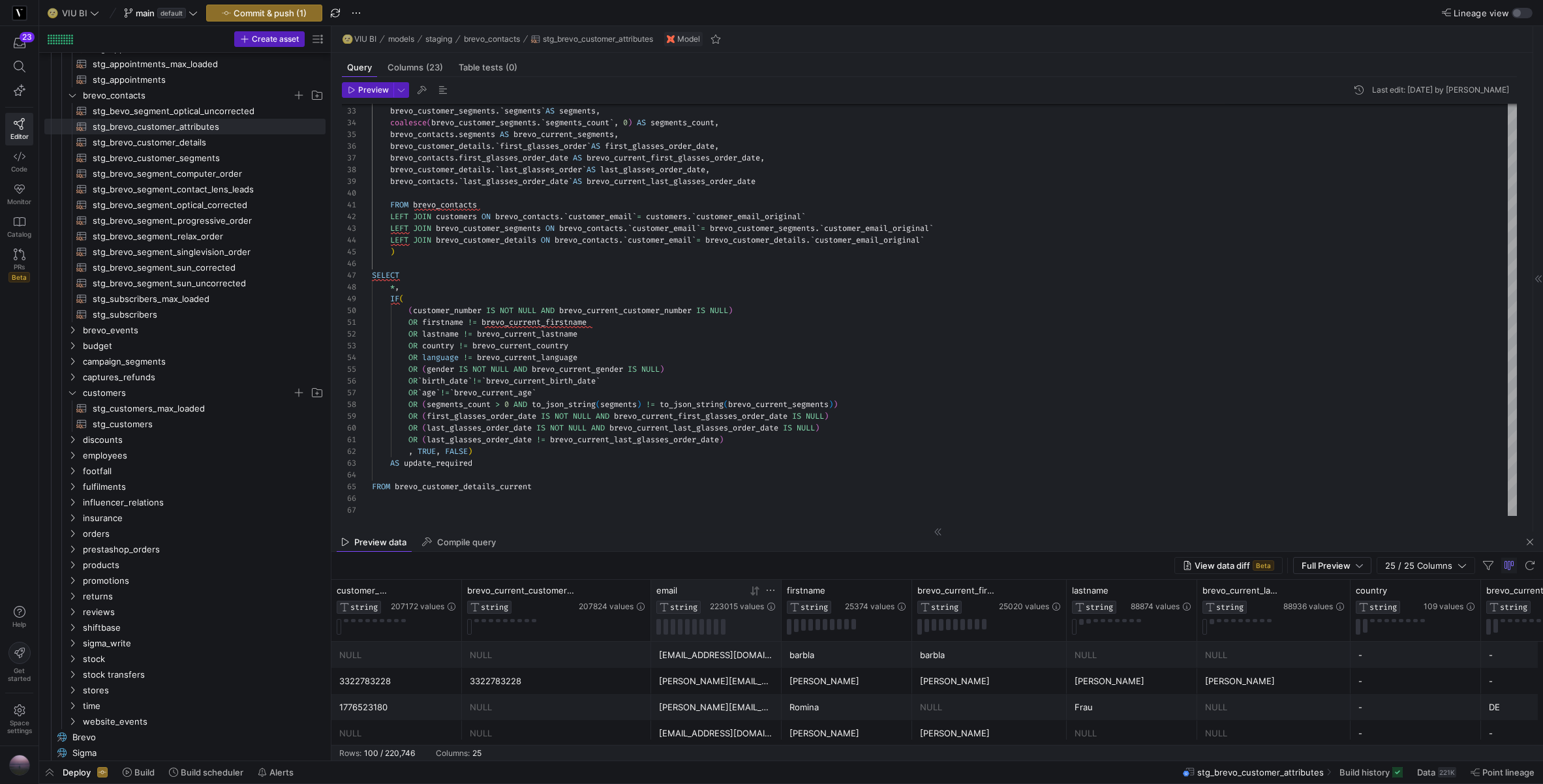
click at [770, 588] on icon at bounding box center [770, 590] width 10 height 10
type input "yannick.roedel@shopviu.com"
click at [868, 722] on button "Apply" at bounding box center [878, 723] width 40 height 17
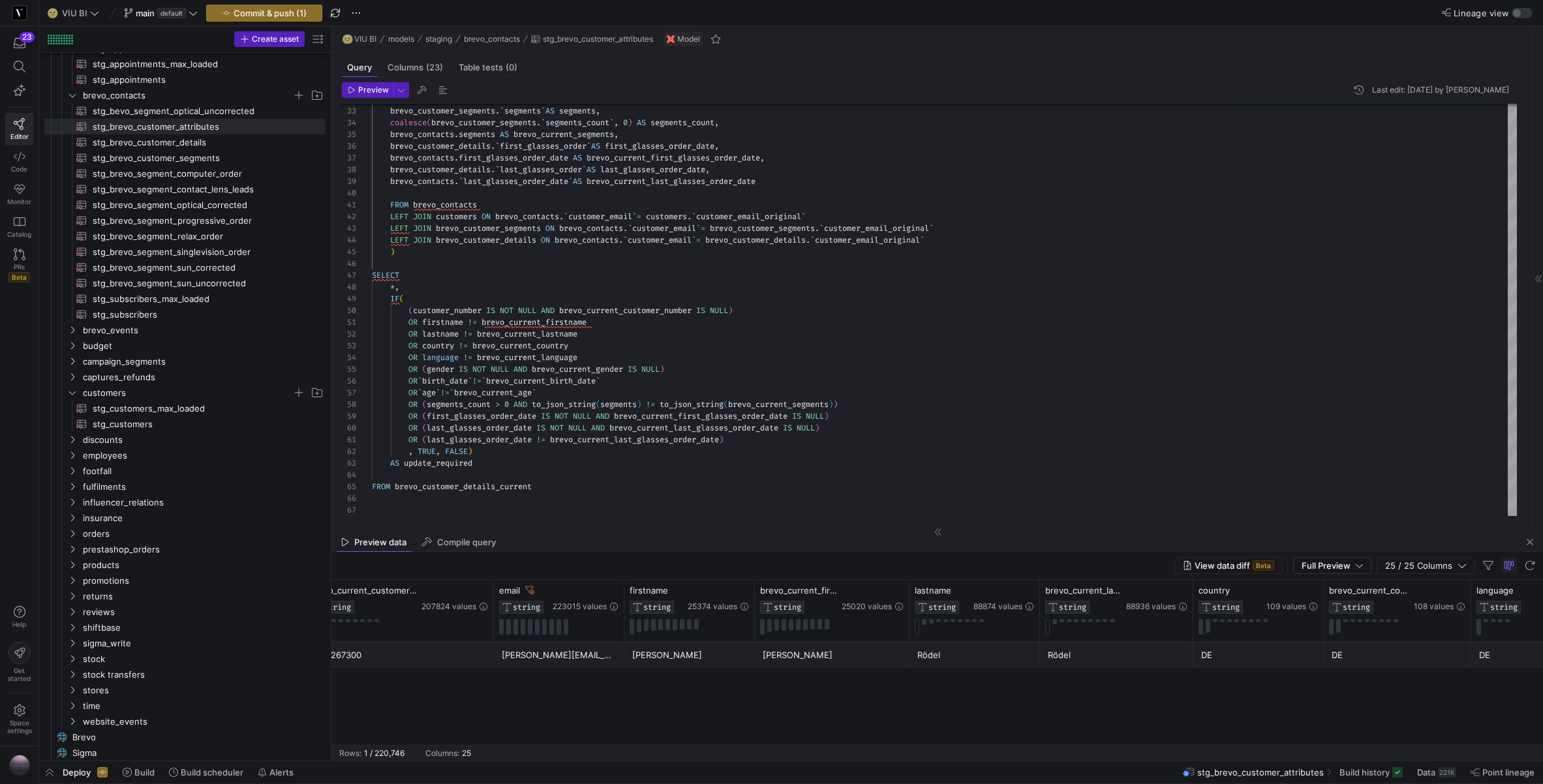
scroll to position [0, 204]
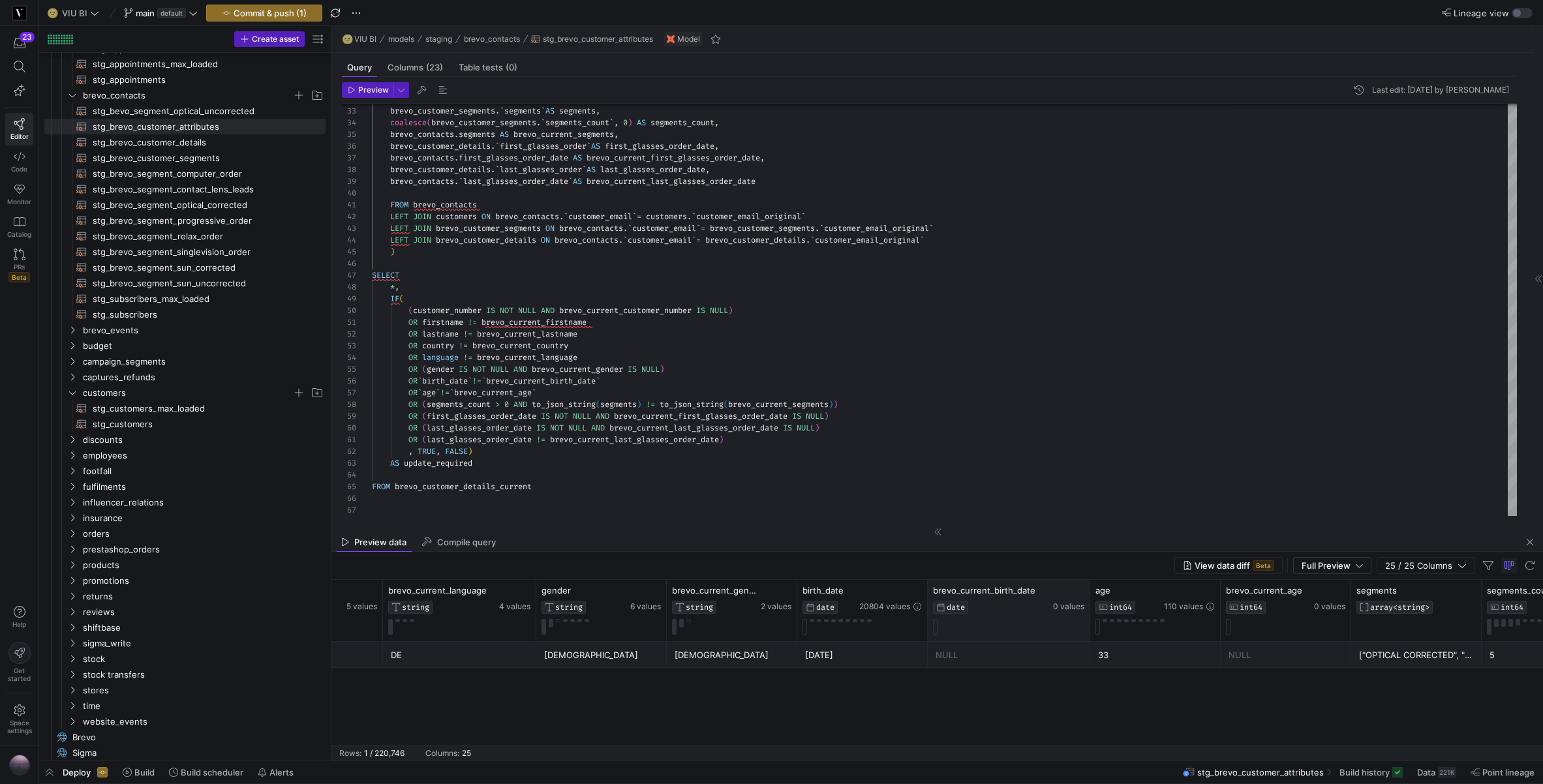
drag, startPoint x: 1056, startPoint y: 596, endPoint x: 1088, endPoint y: 594, distance: 32.1
click at [1088, 594] on div at bounding box center [1090, 610] width 5 height 61
drag, startPoint x: 926, startPoint y: 592, endPoint x: 961, endPoint y: 591, distance: 35.0
click at [961, 591] on div at bounding box center [962, 610] width 5 height 61
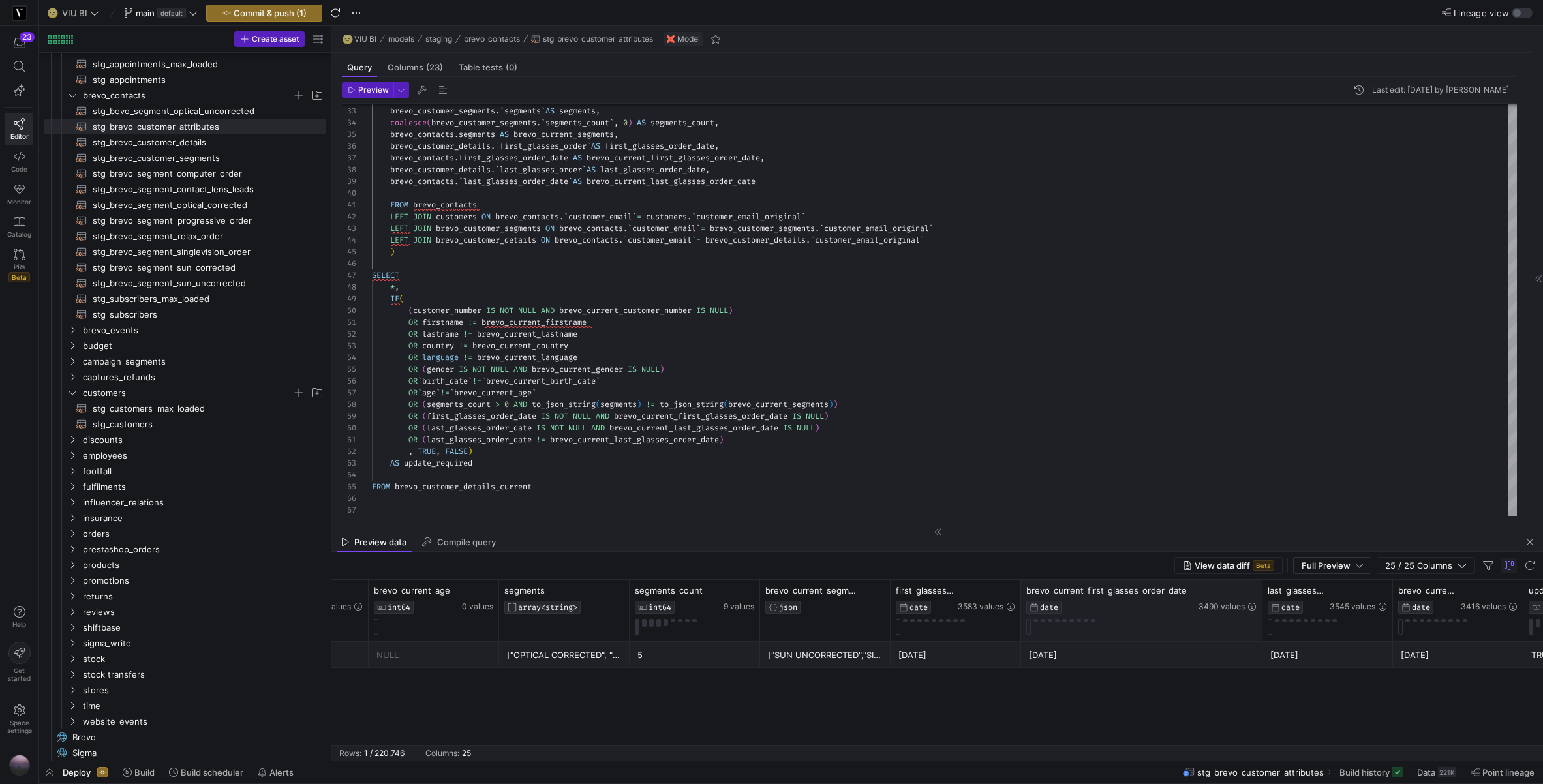
drag, startPoint x: 1148, startPoint y: 590, endPoint x: 1259, endPoint y: 581, distance: 111.4
click at [1259, 581] on div at bounding box center [1262, 610] width 5 height 61
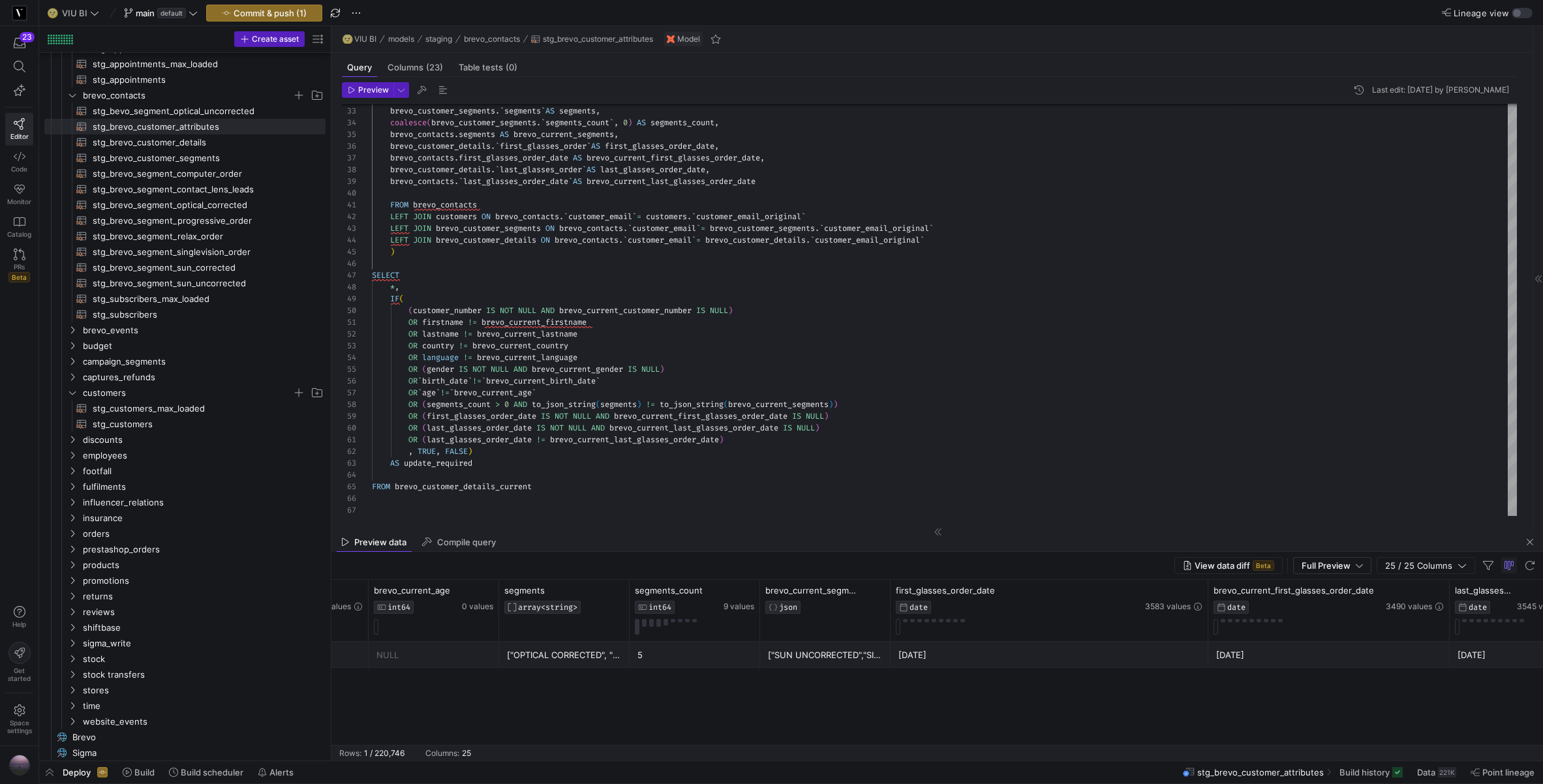
drag, startPoint x: 1017, startPoint y: 591, endPoint x: 1205, endPoint y: 585, distance: 188.1
click at [1205, 585] on div "first_glasses_order_date DATE 3583 values" at bounding box center [1049, 610] width 318 height 61
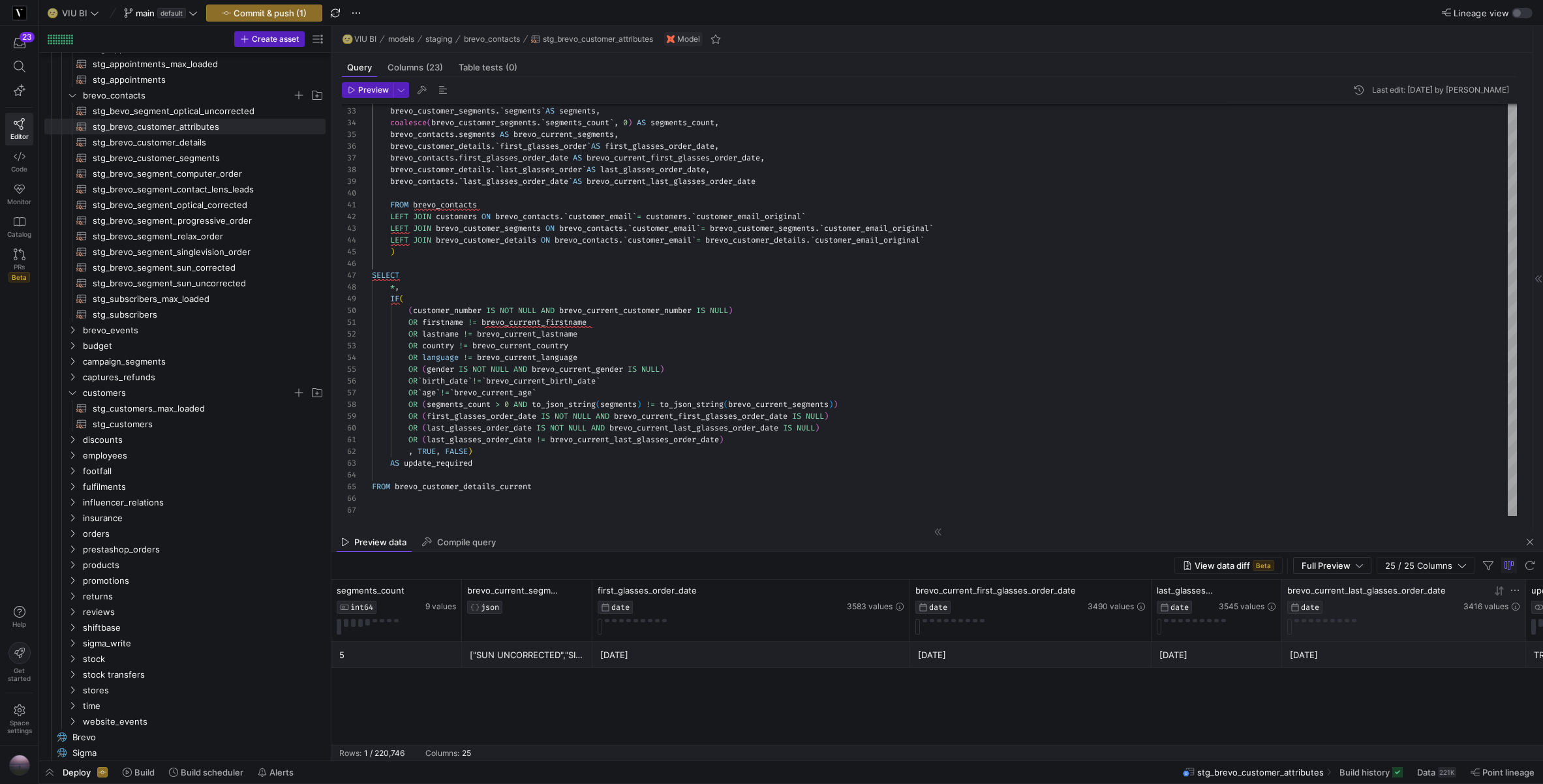
drag, startPoint x: 1411, startPoint y: 593, endPoint x: 1374, endPoint y: 599, distance: 37.5
click at [1524, 583] on div at bounding box center [1525, 610] width 5 height 61
drag, startPoint x: 1278, startPoint y: 597, endPoint x: 1169, endPoint y: 646, distance: 119.5
click at [1423, 594] on div at bounding box center [1426, 610] width 5 height 61
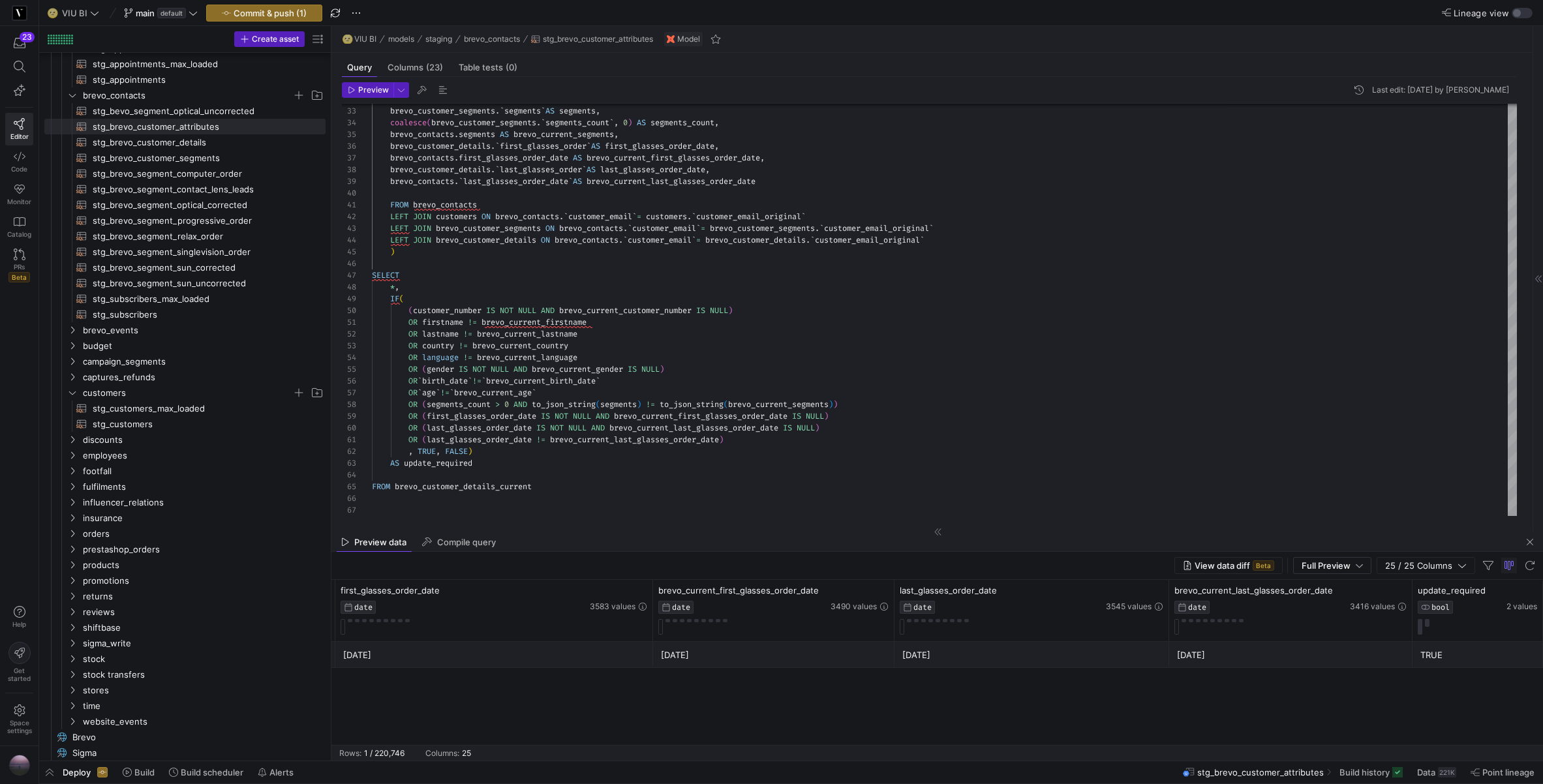
scroll to position [0, 2284]
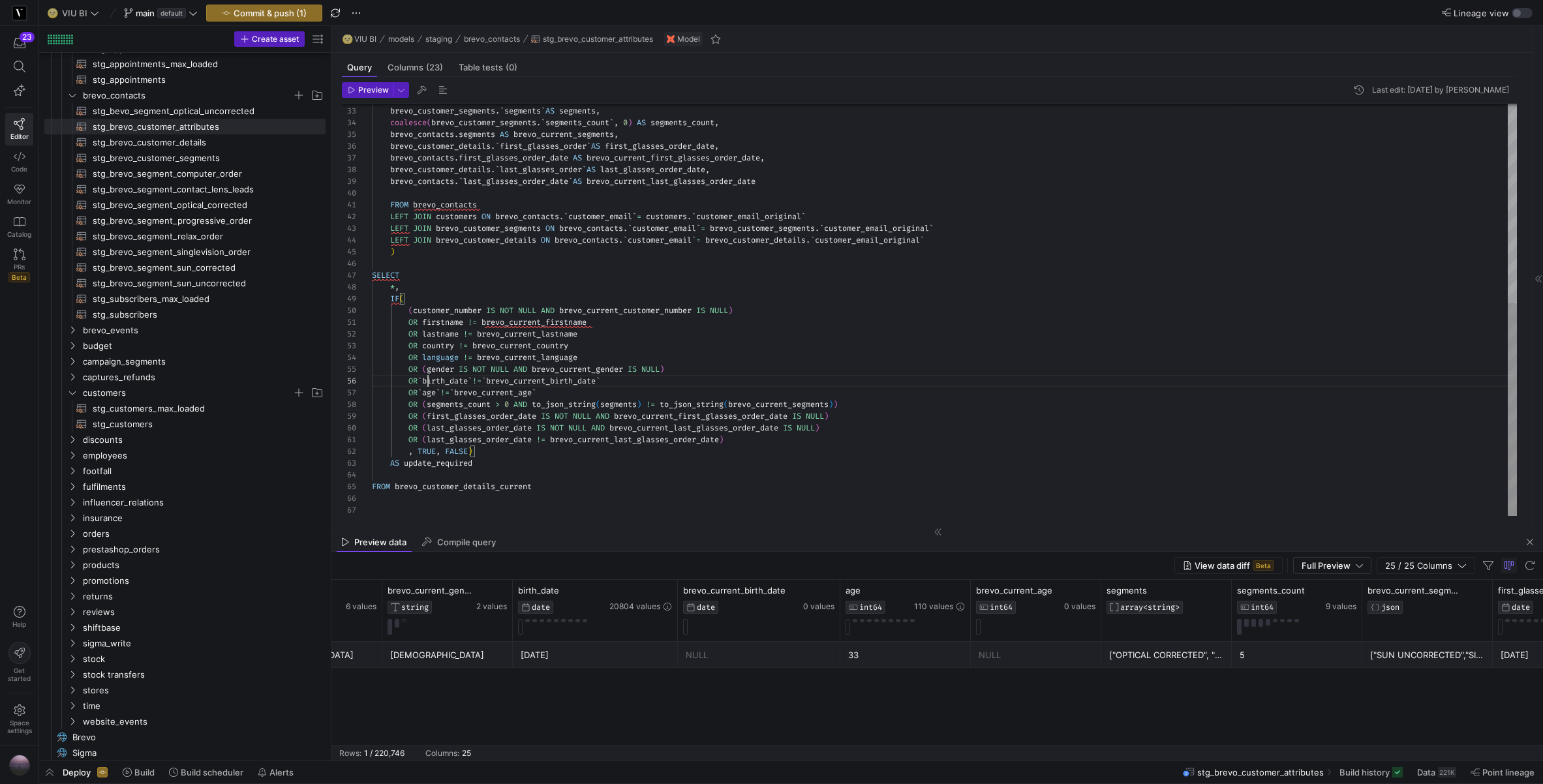
click at [428, 383] on div "brevo_contacts . segments AS brevo_current_segments , coalesce ( brevo_customer…" at bounding box center [944, 117] width 1145 height 797
drag, startPoint x: 533, startPoint y: 368, endPoint x: 463, endPoint y: 369, distance: 70.0
click at [463, 369] on div "brevo_contacts . segments AS brevo_current_segments , coalesce ( brevo_customer…" at bounding box center [944, 117] width 1145 height 797
click at [488, 384] on div "brevo_contacts . segments AS brevo_current_segments , coalesce ( brevo_customer…" at bounding box center [944, 117] width 1145 height 797
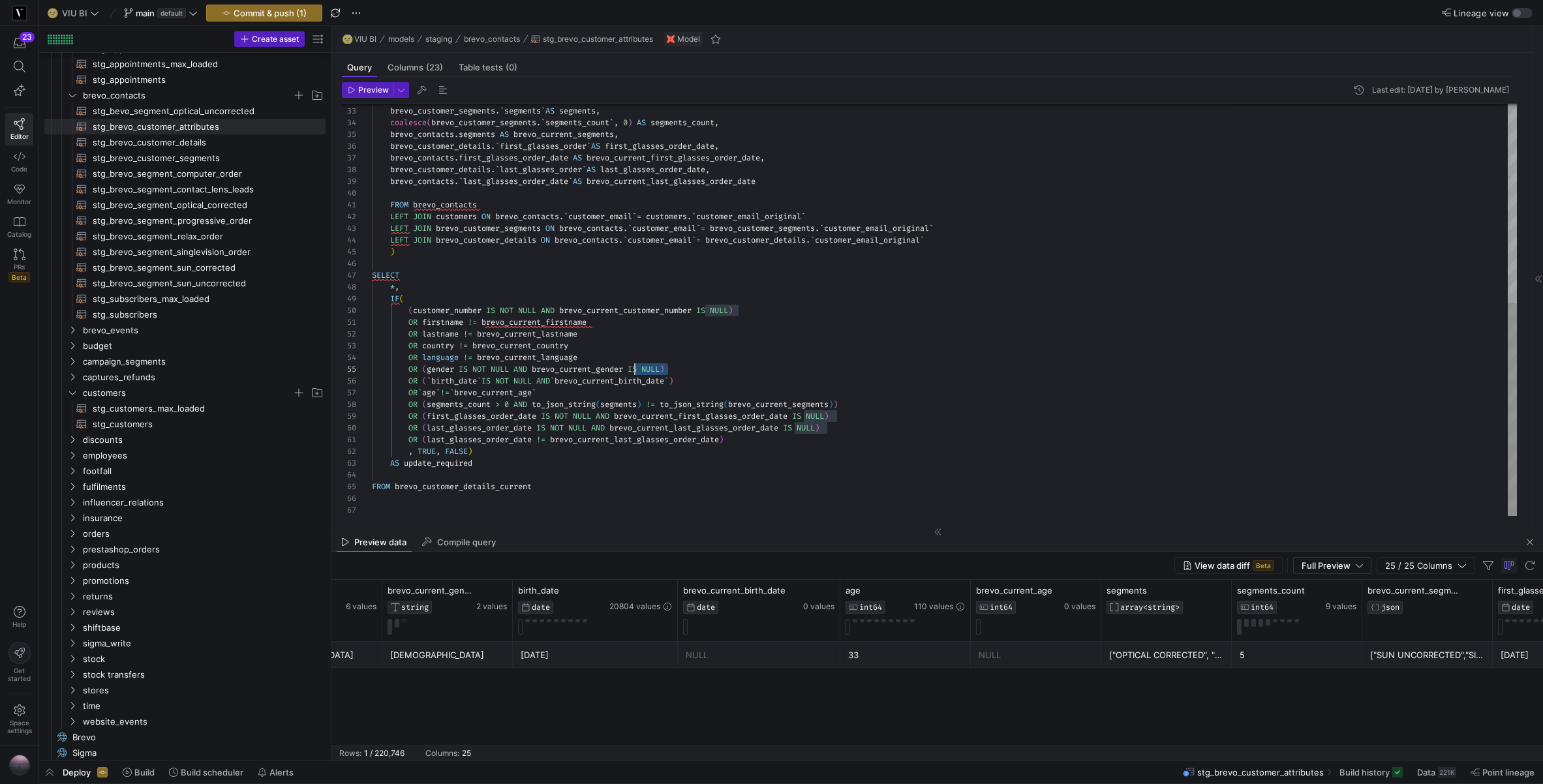
scroll to position [47, 263]
drag, startPoint x: 670, startPoint y: 370, endPoint x: 636, endPoint y: 371, distance: 34.0
click at [636, 371] on div "brevo_contacts . segments AS brevo_current_segments , coalesce ( brevo_customer…" at bounding box center [944, 117] width 1145 height 797
click at [684, 375] on div "brevo_contacts . segments AS brevo_current_segments , coalesce ( brevo_customer…" at bounding box center [944, 117] width 1145 height 797
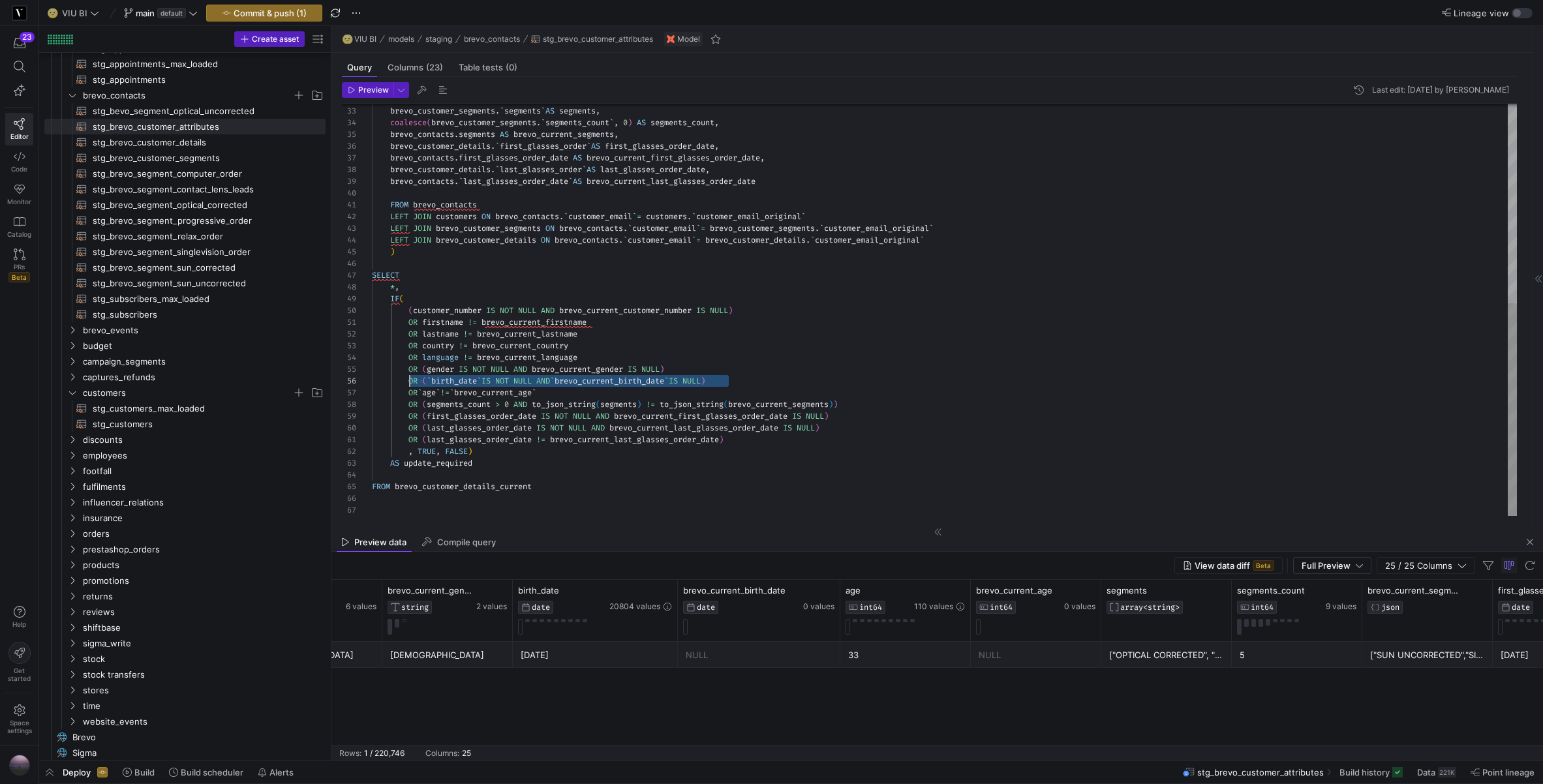
drag, startPoint x: 738, startPoint y: 380, endPoint x: 409, endPoint y: 378, distance: 329.0
click at [409, 378] on div "brevo_contacts . segments AS brevo_current_segments , coalesce ( brevo_customer…" at bounding box center [944, 117] width 1145 height 797
click at [749, 382] on div "brevo_contacts . segments AS brevo_current_segments , coalesce ( brevo_customer…" at bounding box center [944, 117] width 1145 height 797
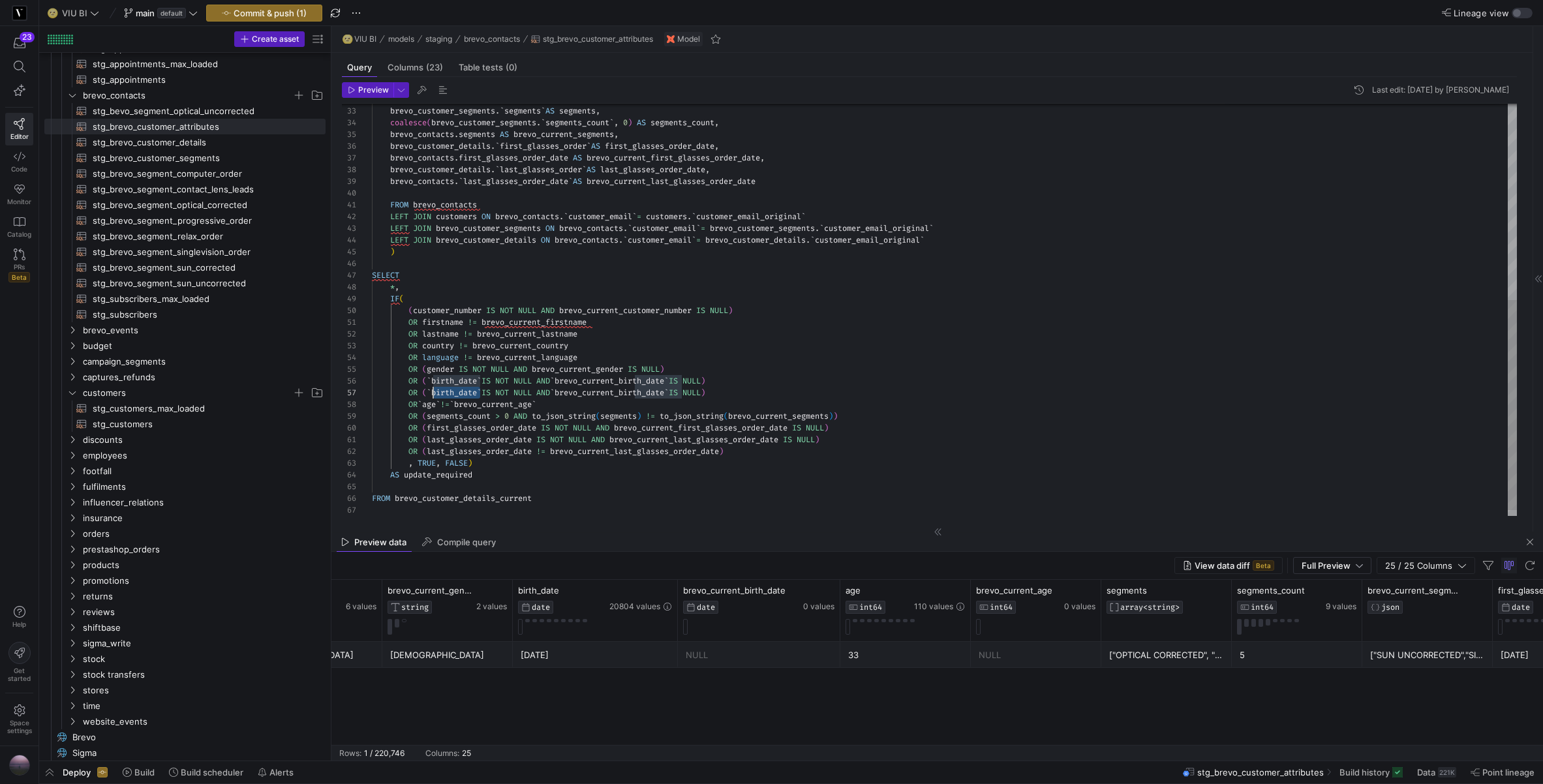
drag, startPoint x: 481, startPoint y: 390, endPoint x: 434, endPoint y: 394, distance: 47.2
drag, startPoint x: 642, startPoint y: 390, endPoint x: 609, endPoint y: 391, distance: 33.0
click at [604, 392] on span "OR ( ` age ` IS NOT NULL AND ` brevo_current_birth_date ` IS NULL )" at bounding box center [523, 392] width 301 height 10
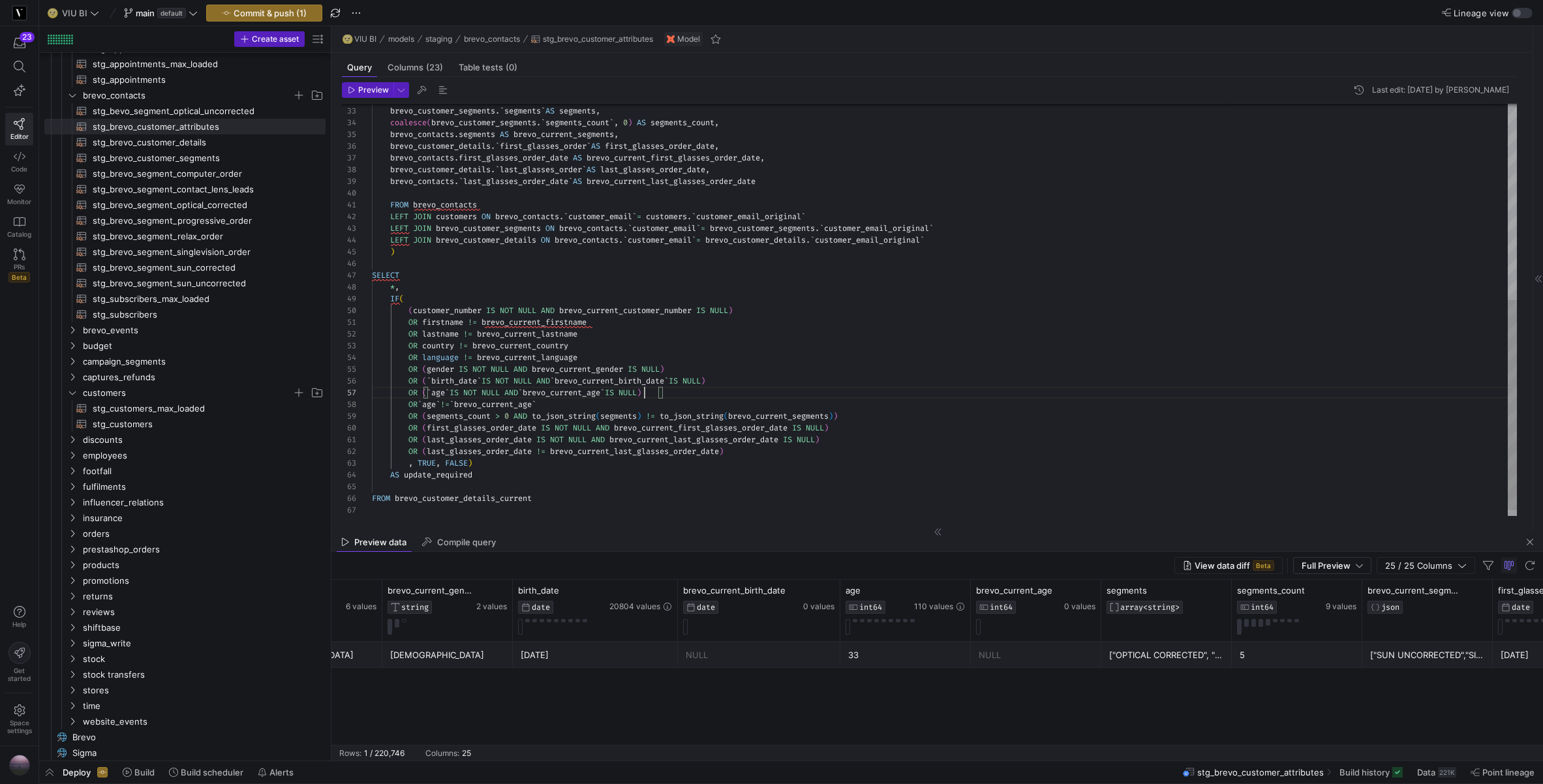
scroll to position [70, 277]
click at [577, 404] on div "brevo_contacts . segments AS brevo_current_segments , coalesce ( brevo_customer…" at bounding box center [944, 124] width 1145 height 809
click at [605, 323] on div "brevo_contacts . segments AS brevo_current_segments , coalesce ( brevo_customer…" at bounding box center [944, 124] width 1145 height 809
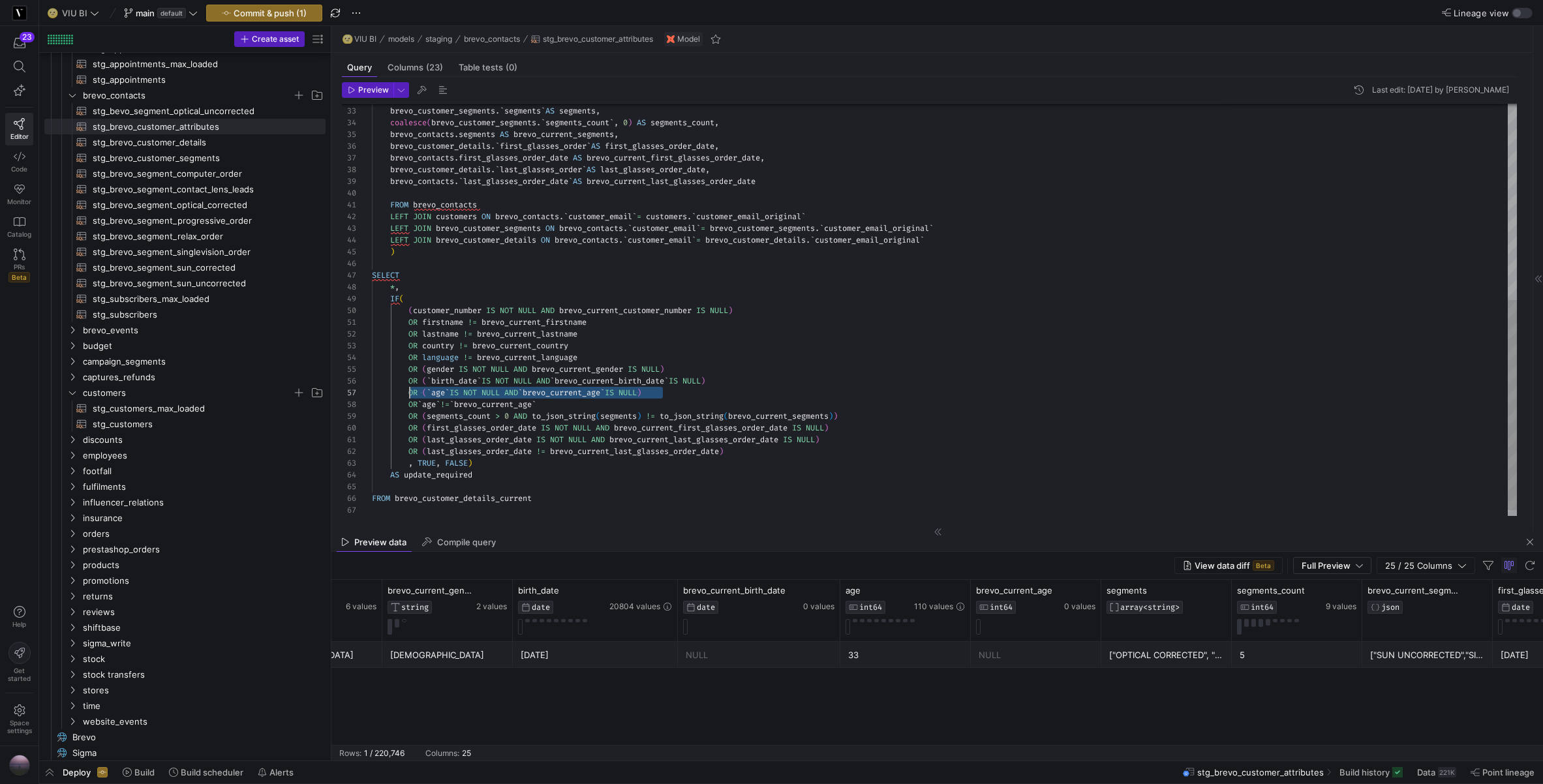
drag, startPoint x: 561, startPoint y: 392, endPoint x: 411, endPoint y: 394, distance: 150.0
click at [411, 394] on div "OR ( ` age ` IS NOT NULL AND ` brevo_current_age ` IS NULL )" at bounding box center [944, 392] width 1145 height 11
click at [587, 347] on div "brevo_contacts . segments AS brevo_current_segments , coalesce ( brevo_customer…" at bounding box center [944, 124] width 1145 height 809
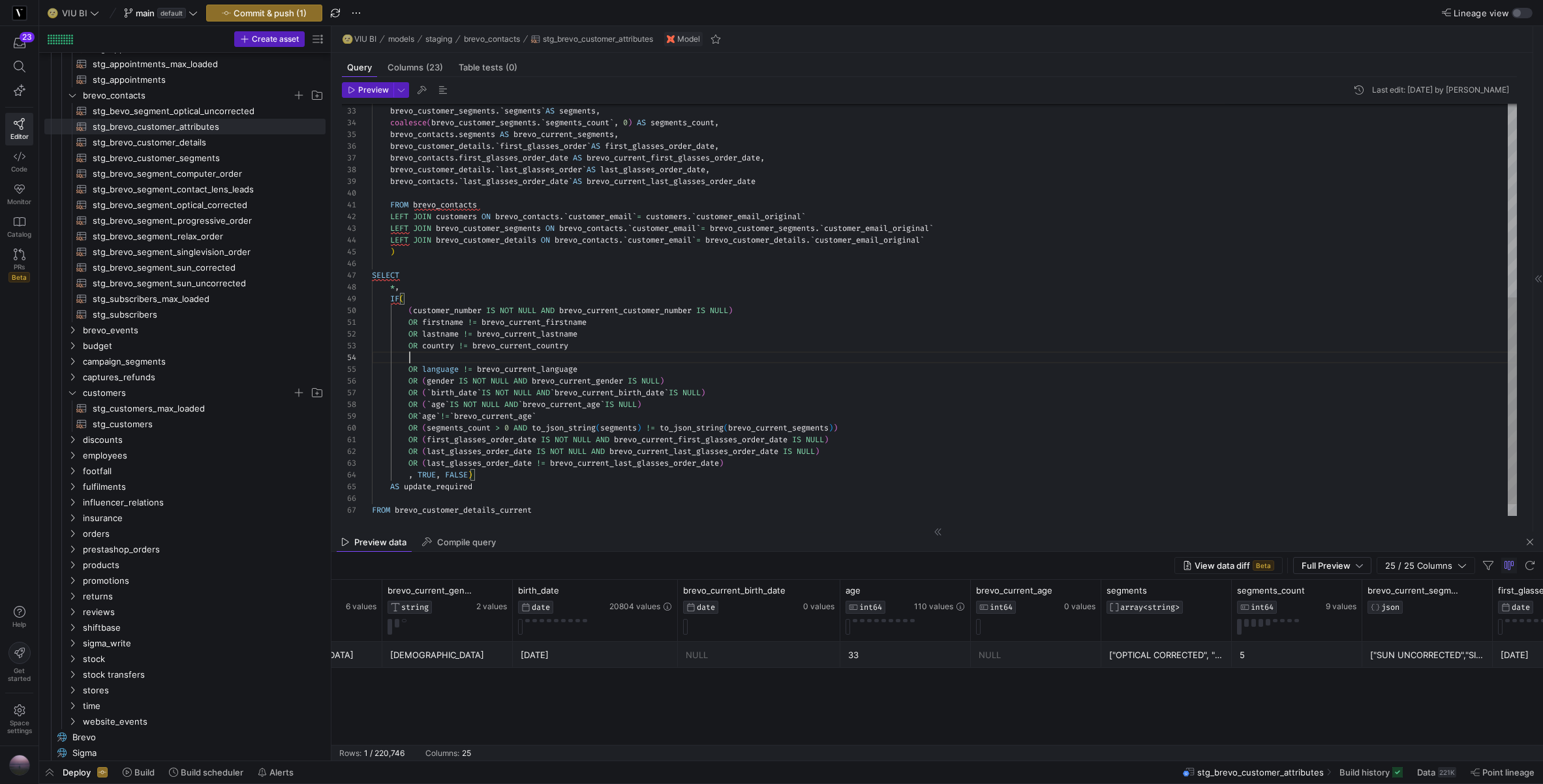
scroll to position [35, 291]
click at [434, 355] on span "age" at bounding box center [438, 357] width 14 height 10
click at [434, 355] on div "brevo_contacts . segments AS brevo_current_segments , coalesce ( brevo_customer…" at bounding box center [944, 129] width 1145 height 820
drag, startPoint x: 632, startPoint y: 355, endPoint x: 620, endPoint y: 356, distance: 12.0
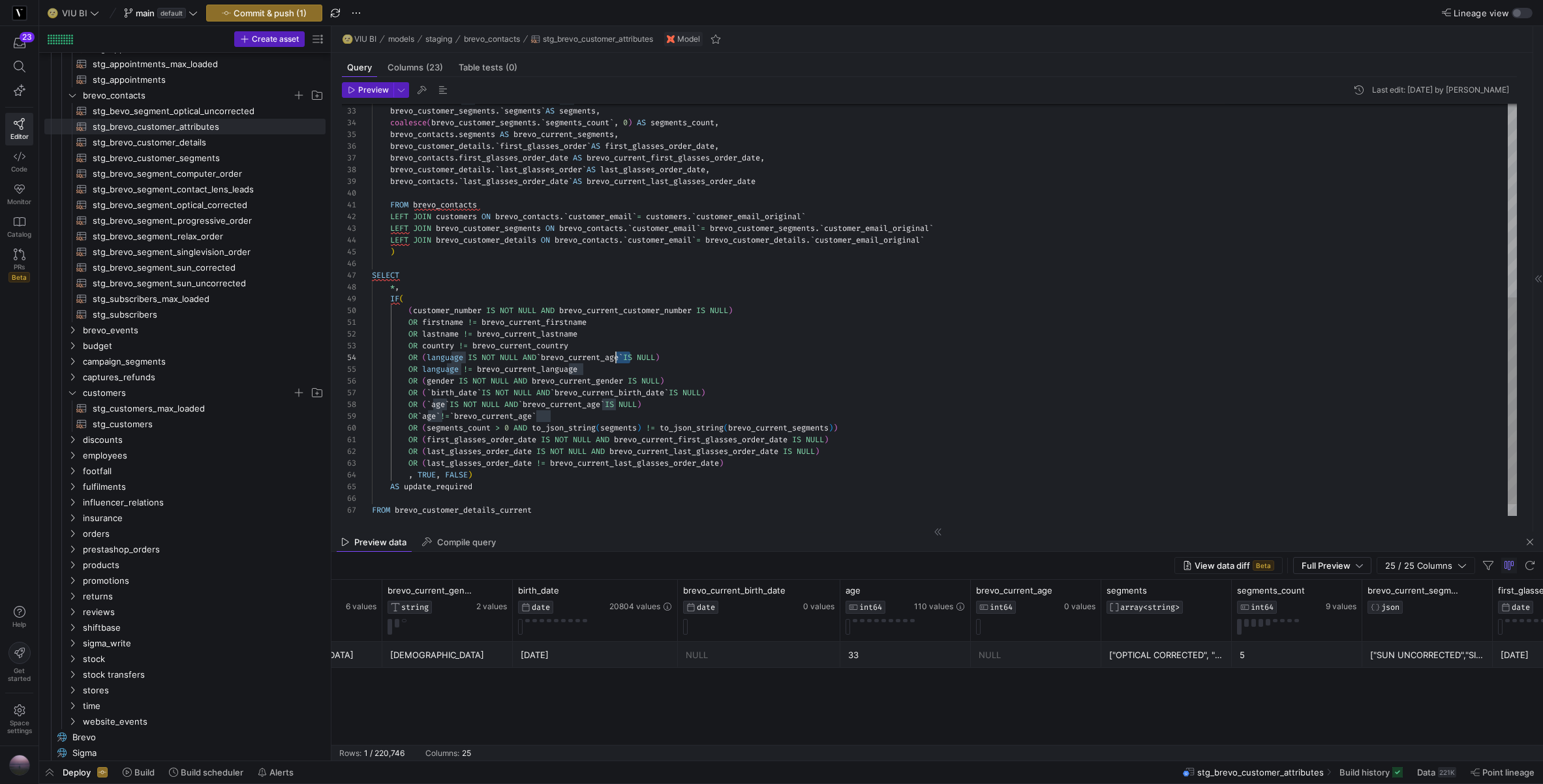
click at [617, 359] on div "brevo_contacts . segments AS brevo_current_segments , coalesce ( brevo_customer…" at bounding box center [944, 129] width 1145 height 820
type textarea "OR firstname != brevo_current_firstname OR lastname != brevo_current_lastname O…"
click at [378, 84] on span "button" at bounding box center [368, 90] width 50 height 14
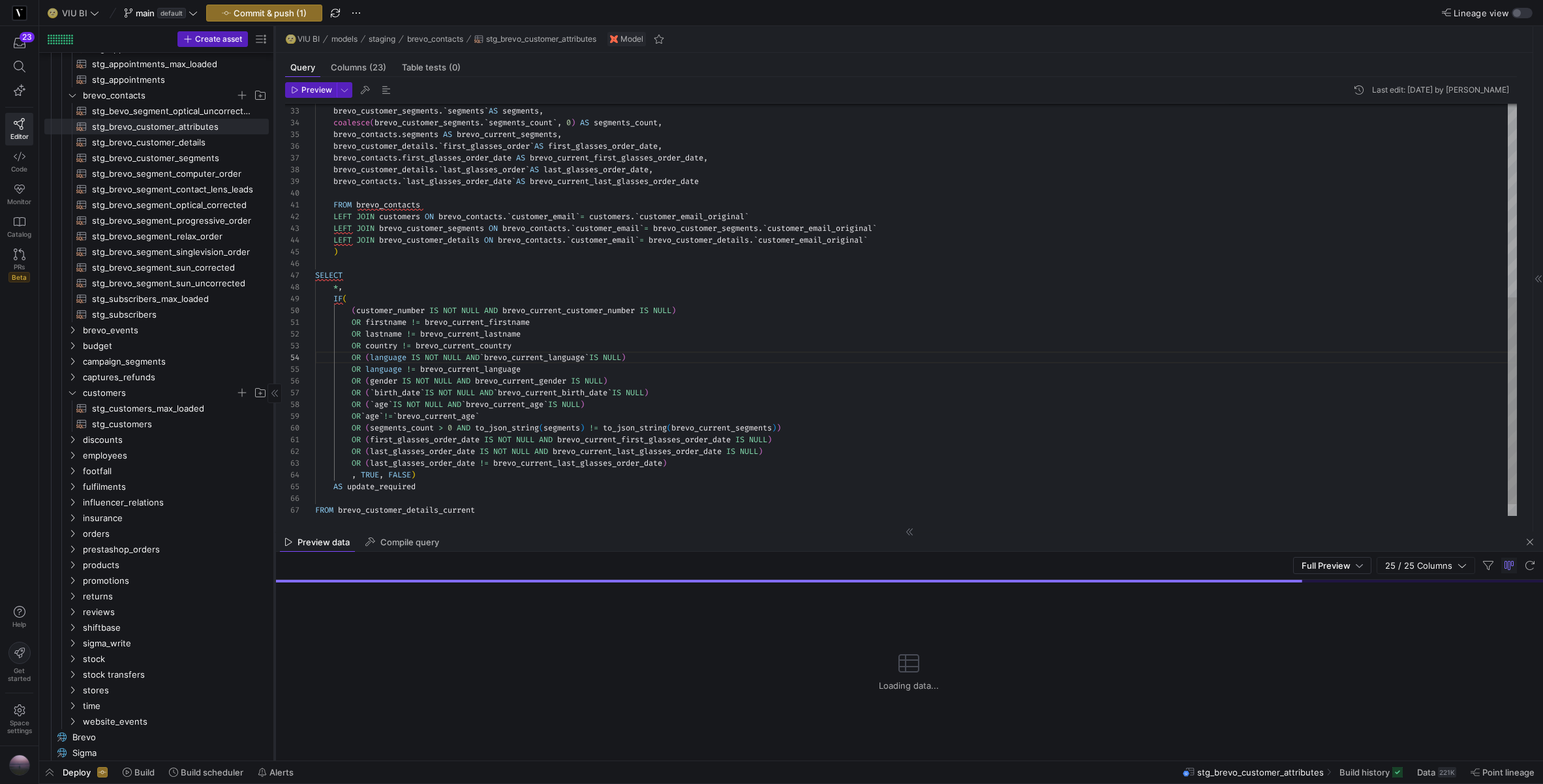
drag, startPoint x: 331, startPoint y: 256, endPoint x: 274, endPoint y: 258, distance: 57.0
click at [274, 258] on div at bounding box center [274, 393] width 1 height 734
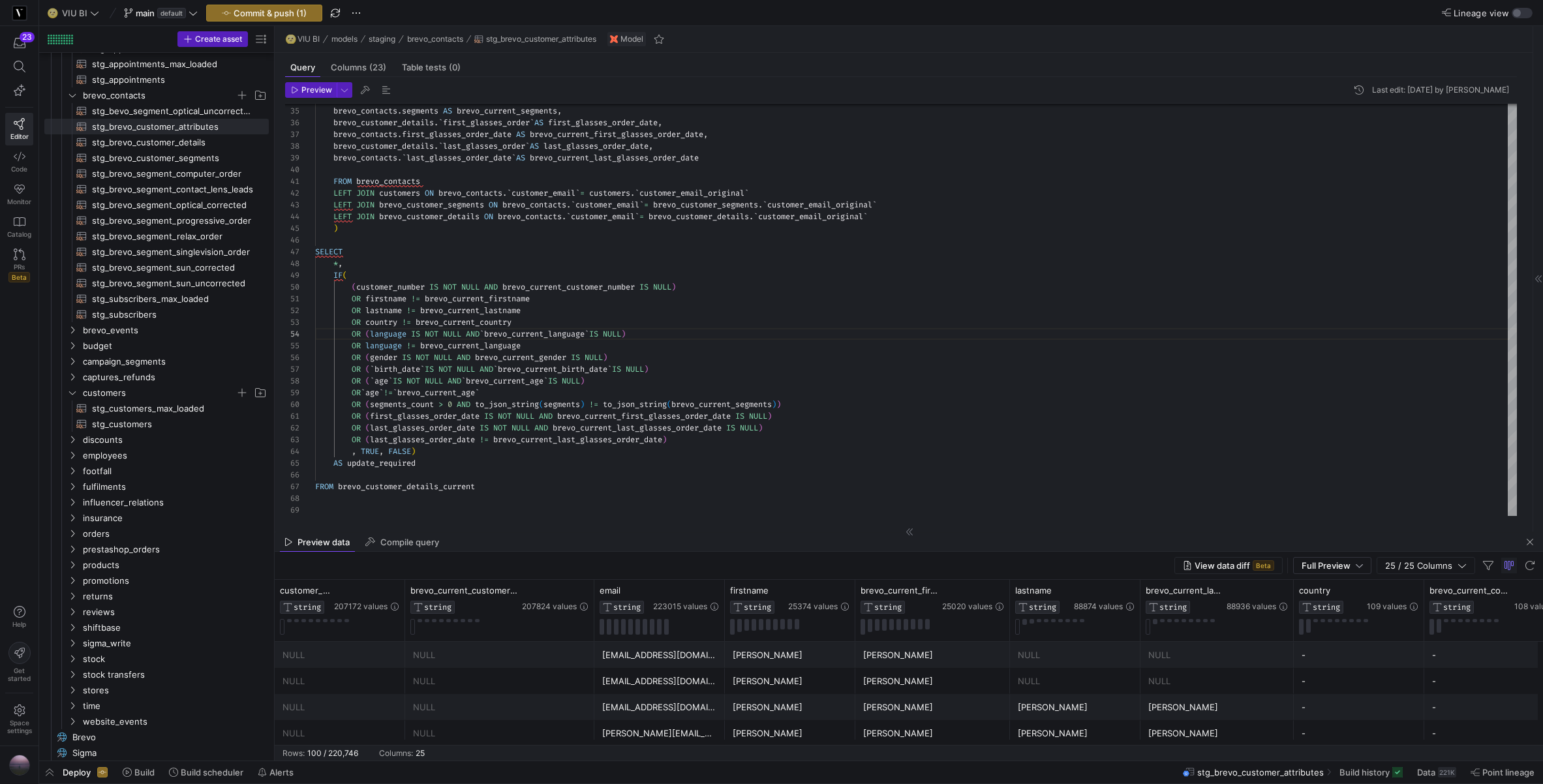
scroll to position [0, 2145]
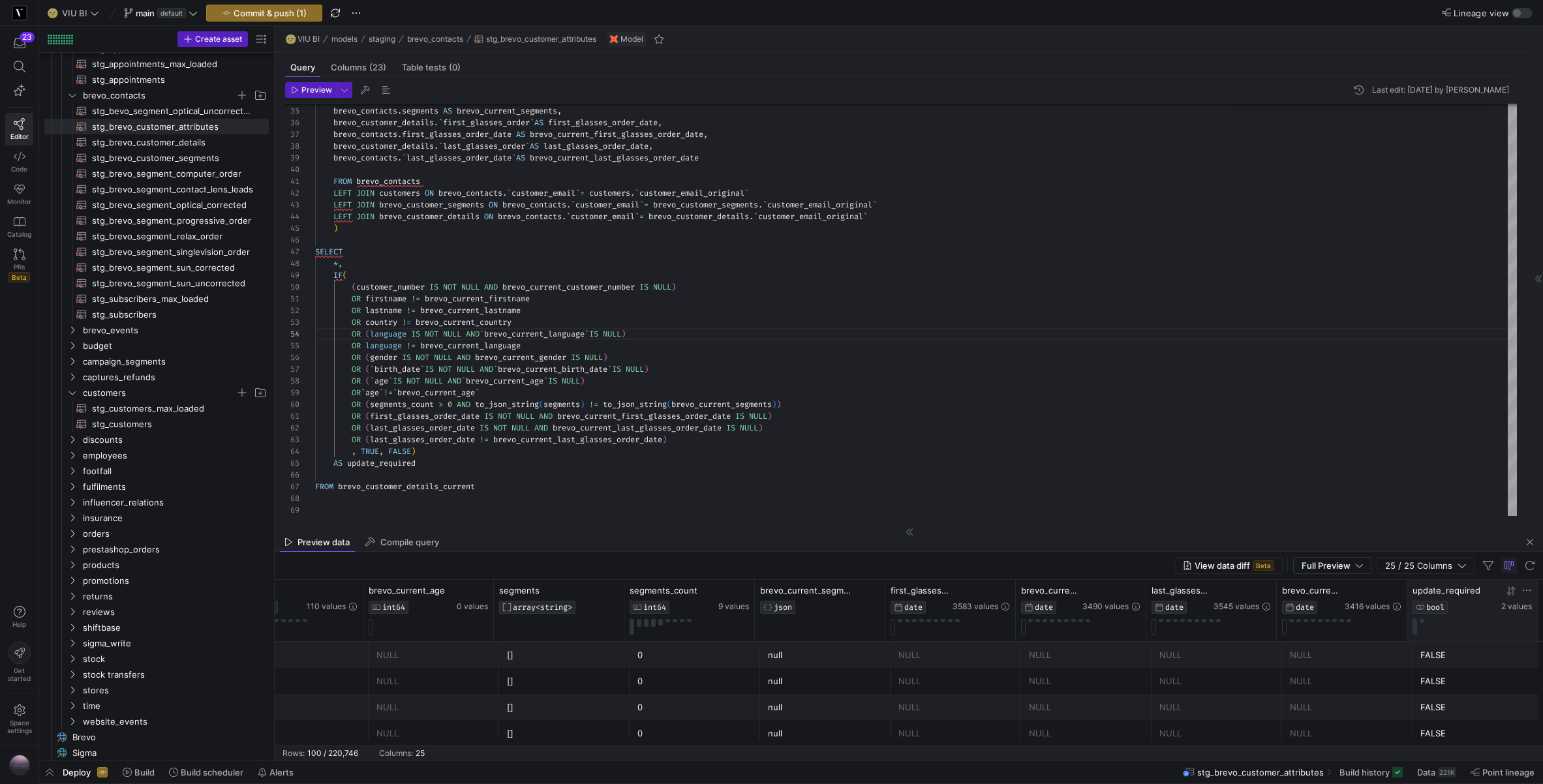
click at [1523, 590] on icon at bounding box center [1527, 590] width 8 height 1
click at [1434, 617] on mat-radio-group "TRUE FALSE NULL All values" at bounding box center [1471, 633] width 132 height 57
click at [1424, 611] on label "TRUE" at bounding box center [1430, 609] width 28 height 10
click at [1416, 611] on input "TRUE" at bounding box center [1410, 609] width 10 height 10
radio input "true"
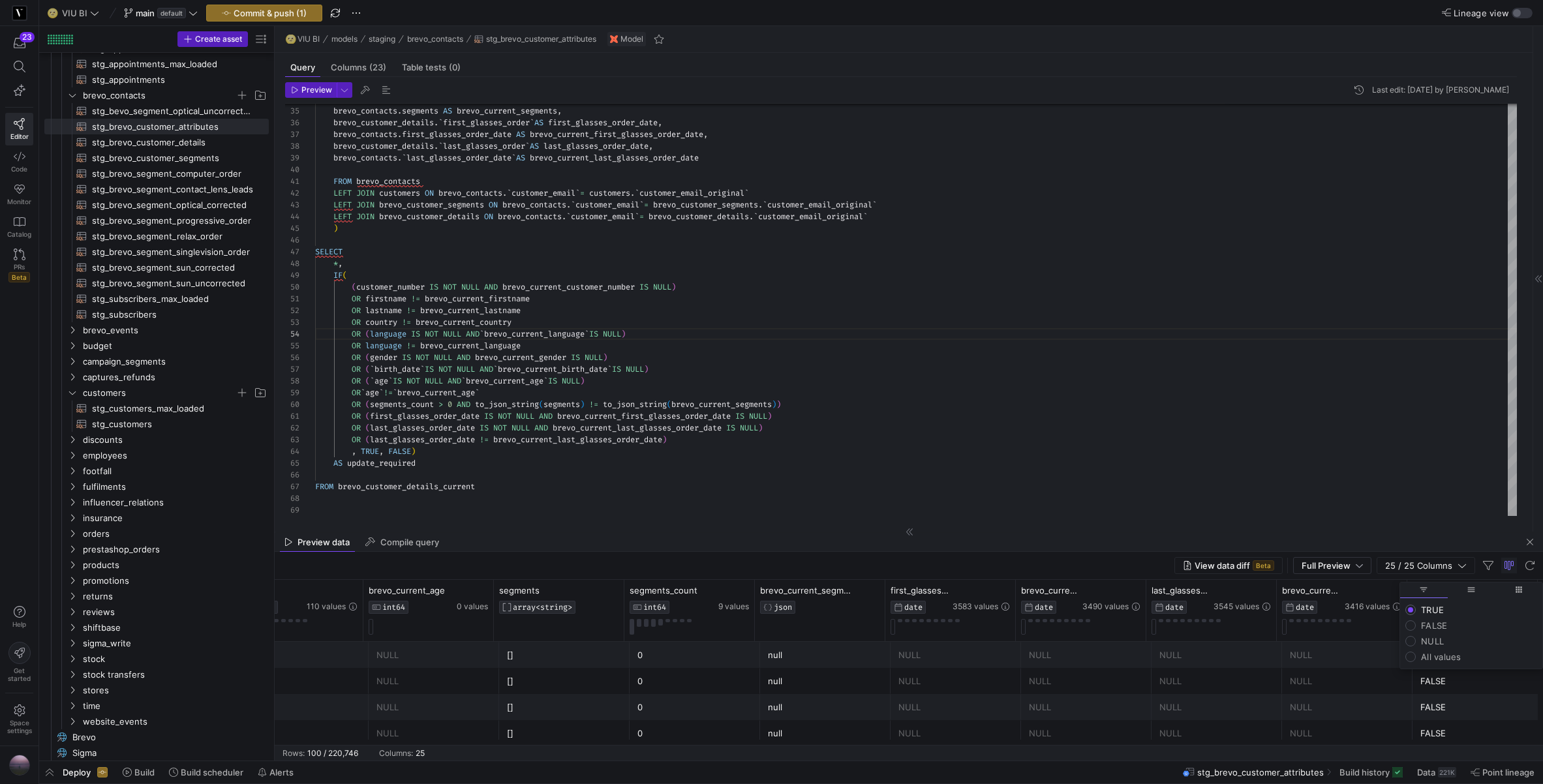
scroll to position [0, 2140]
click at [1071, 557] on div "View data diff Beta Full Preview 25 / 25 Columns" at bounding box center [909, 566] width 1269 height 28
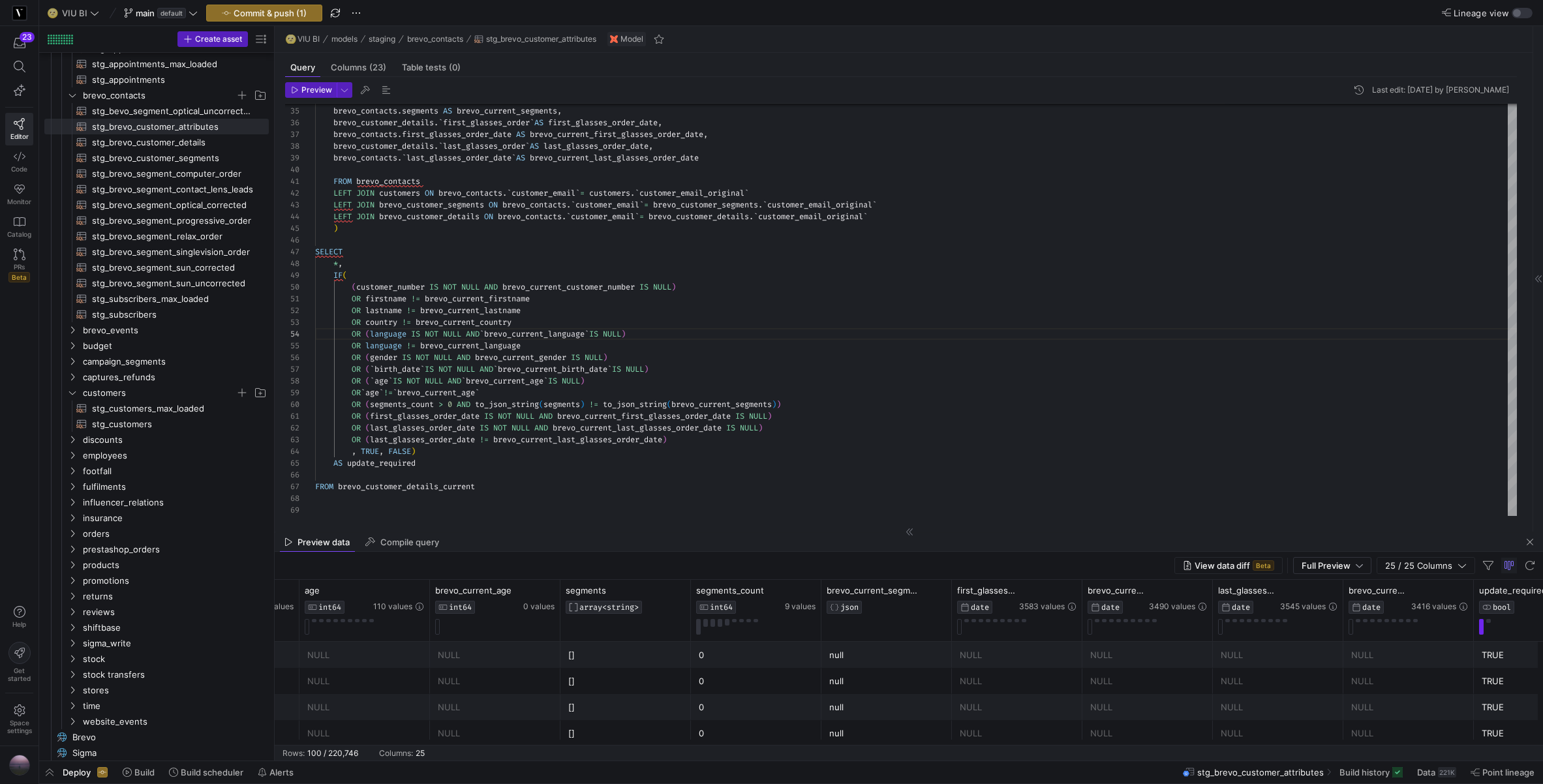
scroll to position [0, 2026]
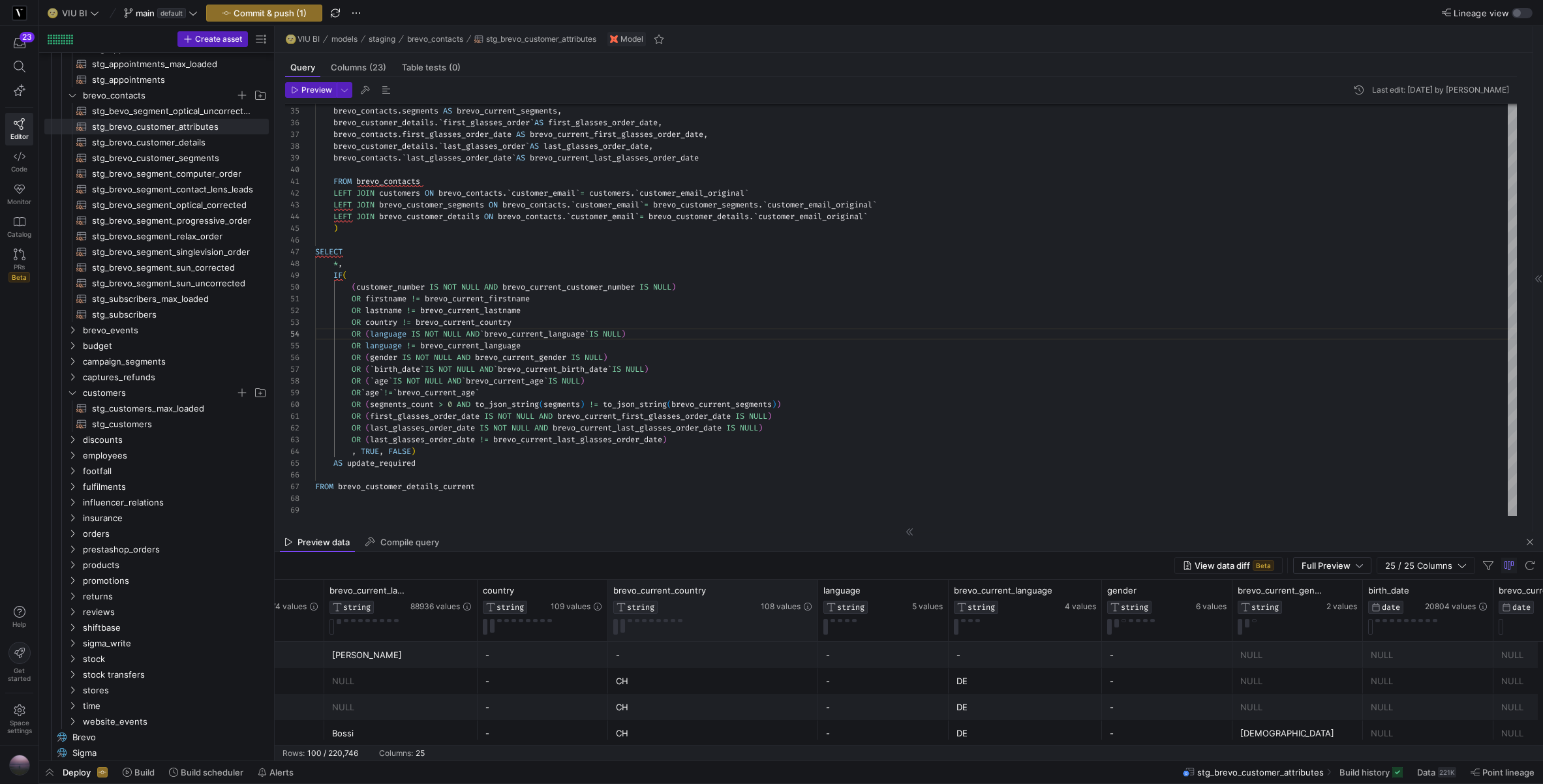
drag, startPoint x: 753, startPoint y: 585, endPoint x: 815, endPoint y: 583, distance: 62.0
click at [815, 583] on div at bounding box center [817, 610] width 5 height 61
drag, startPoint x: 1362, startPoint y: 592, endPoint x: 1432, endPoint y: 588, distance: 70.1
click at [1432, 588] on div at bounding box center [1432, 610] width 5 height 61
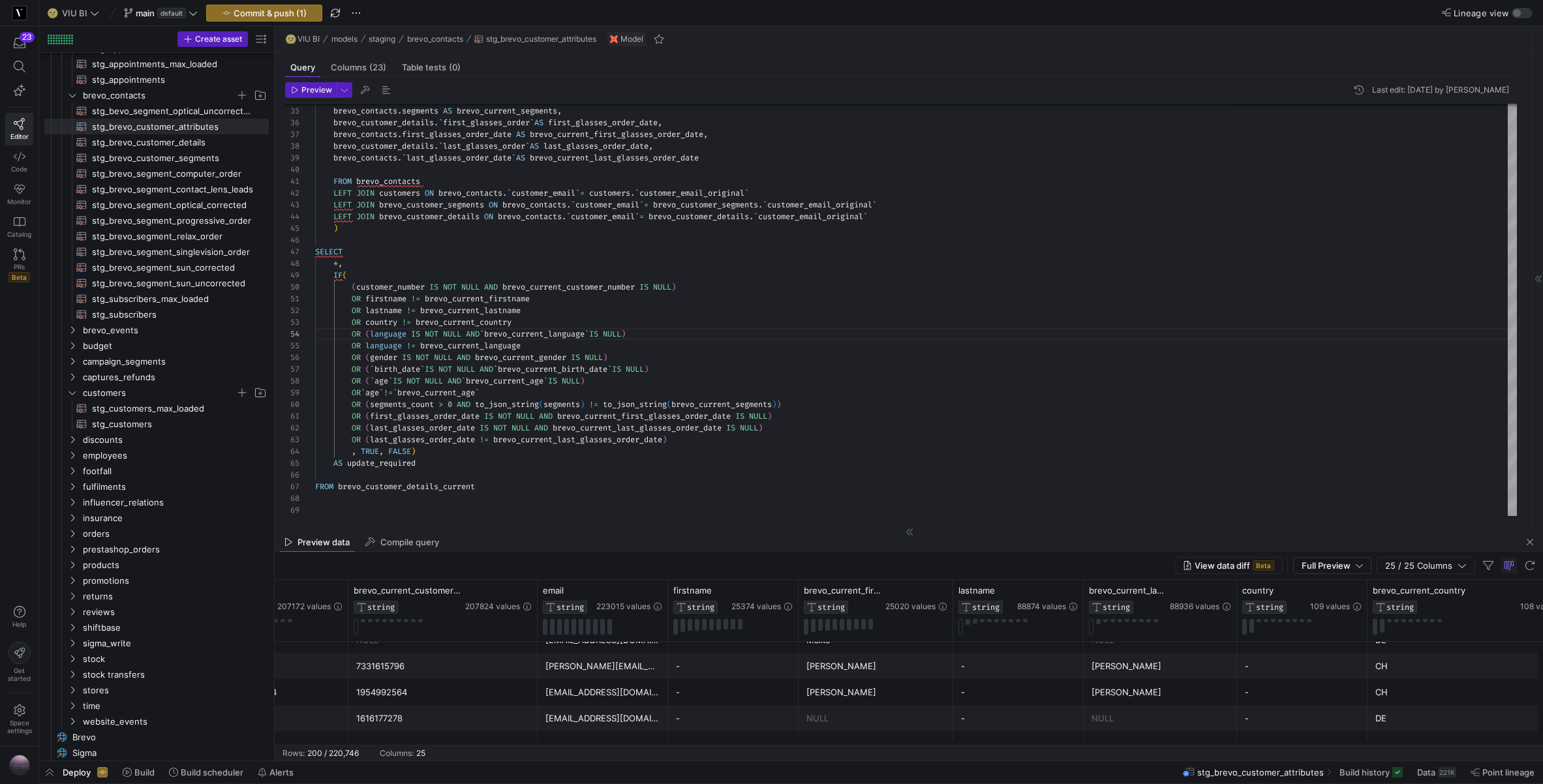
click at [624, 668] on div "[PERSON_NAME][EMAIL_ADDRESS][DOMAIN_NAME]" at bounding box center [603, 667] width 115 height 26
click at [678, 644] on span "Copy" at bounding box center [702, 644] width 120 height 18
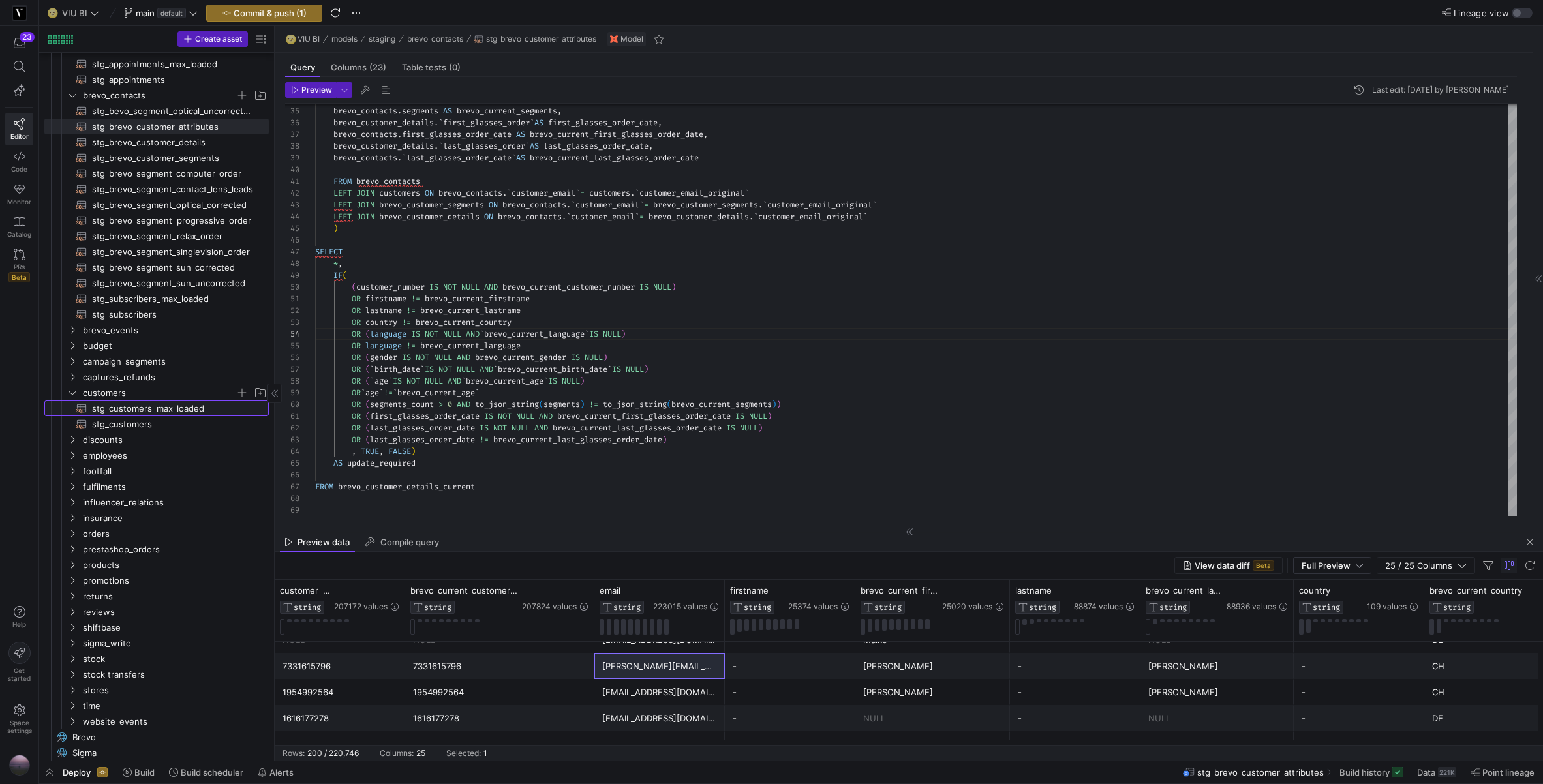
click at [155, 410] on span "stg_customers_max_loaded​​​​​​​​​​" at bounding box center [173, 409] width 162 height 15
type textarea "WITH source AS (SELECT * FROM {{ source("commercelayer", "commercelayer_custome…"
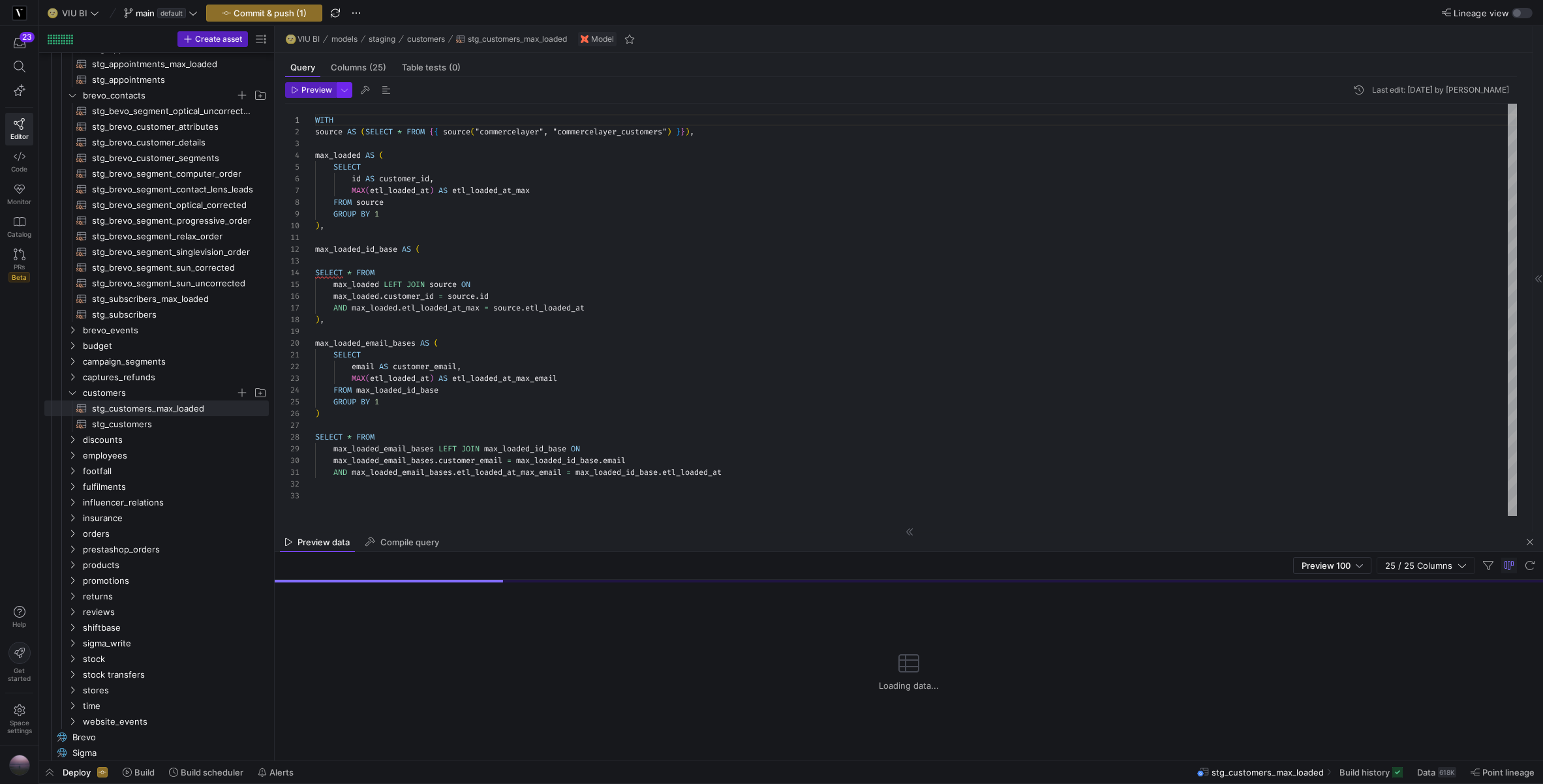
click at [349, 90] on span "button" at bounding box center [344, 90] width 14 height 14
drag, startPoint x: 233, startPoint y: 169, endPoint x: 288, endPoint y: 97, distance: 90.6
click at [237, 165] on p "Full Preview" at bounding box center [259, 168] width 111 height 10
click at [308, 86] on div at bounding box center [772, 392] width 1543 height 784
click at [308, 86] on span "Preview" at bounding box center [316, 90] width 30 height 9
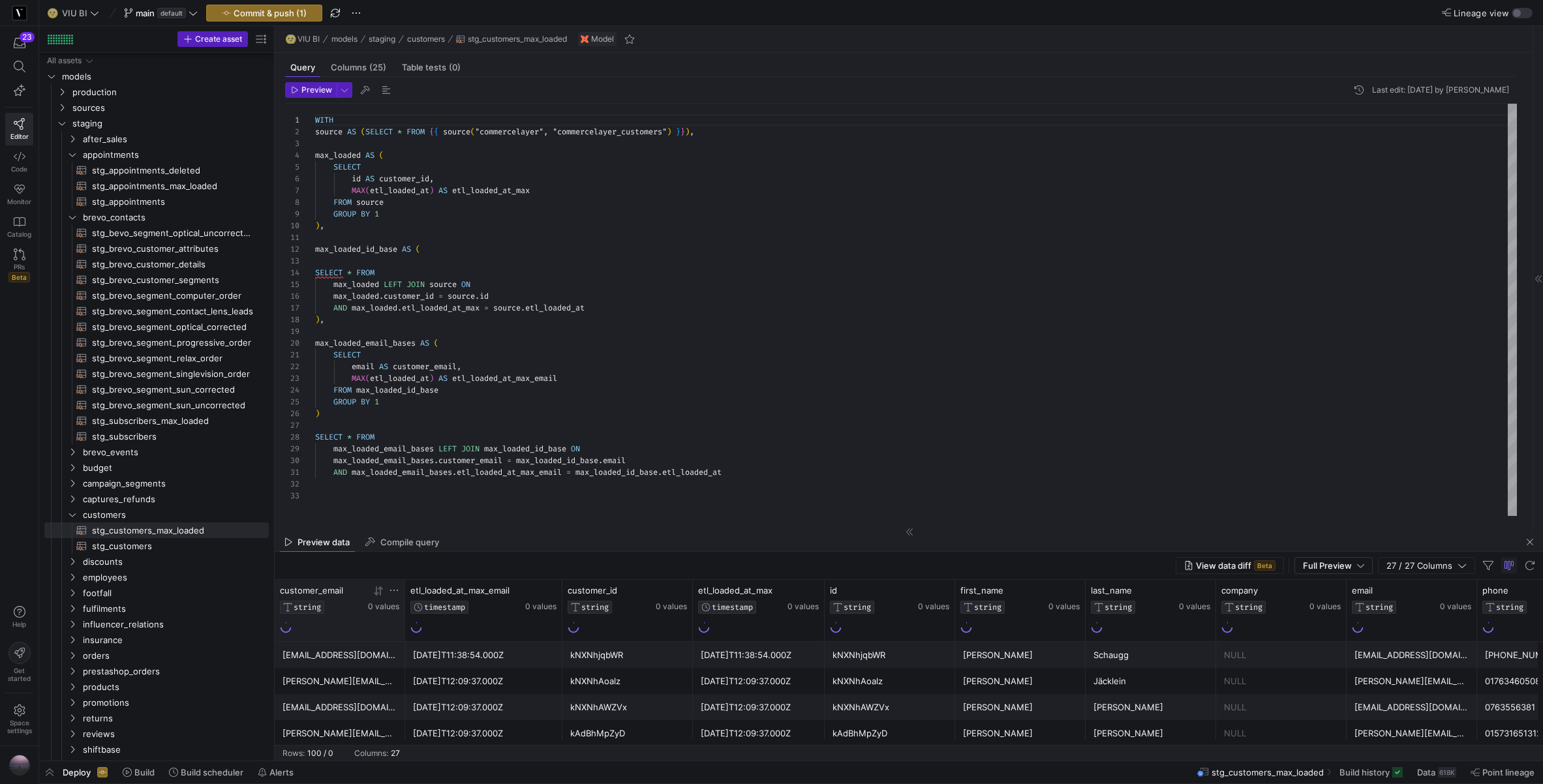
scroll to position [117, 0]
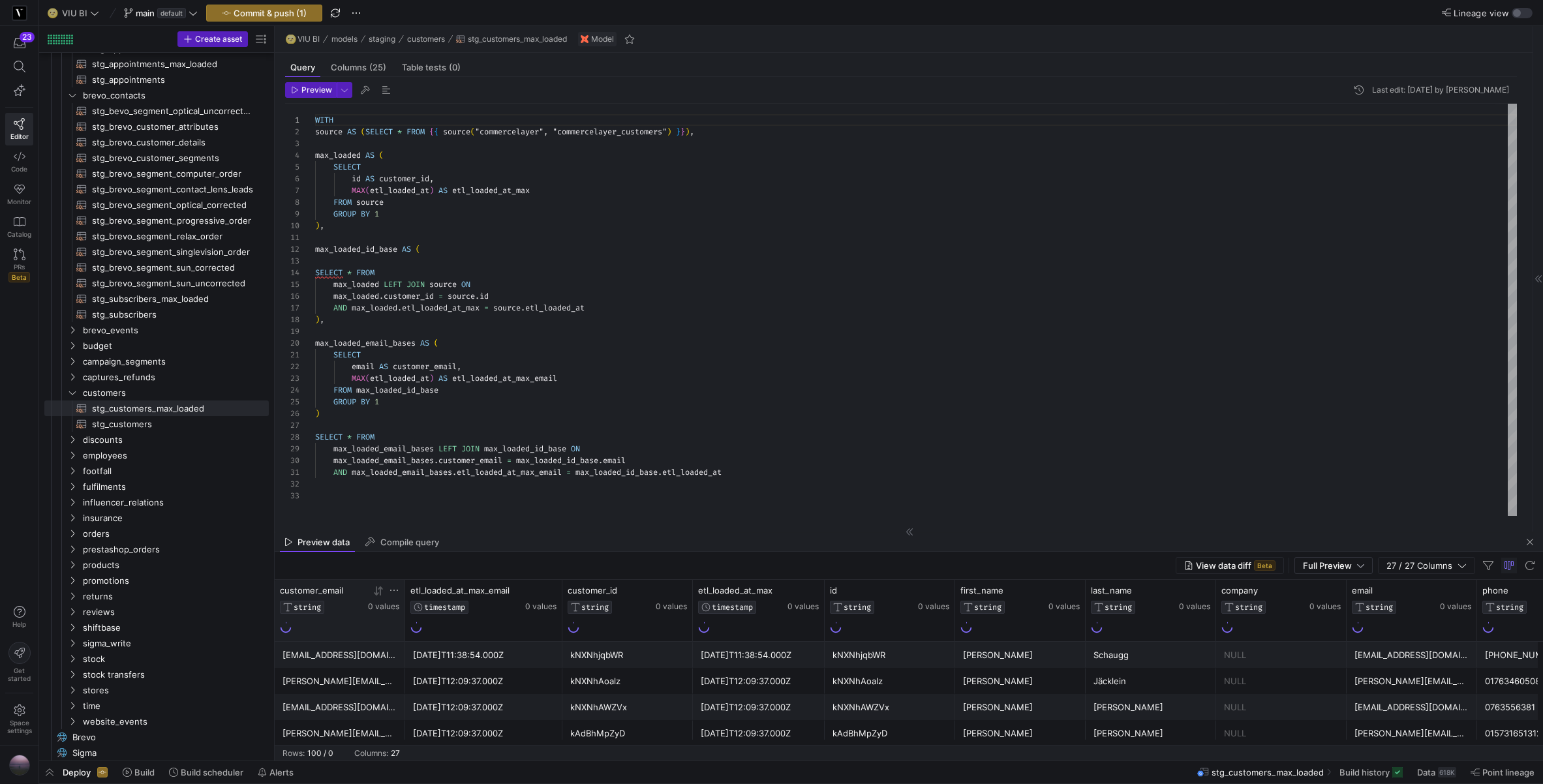
click at [396, 592] on icon at bounding box center [394, 590] width 10 height 10
type input "[PERSON_NAME][EMAIL_ADDRESS][DOMAIN_NAME]"
click at [497, 730] on button "Apply" at bounding box center [502, 723] width 40 height 17
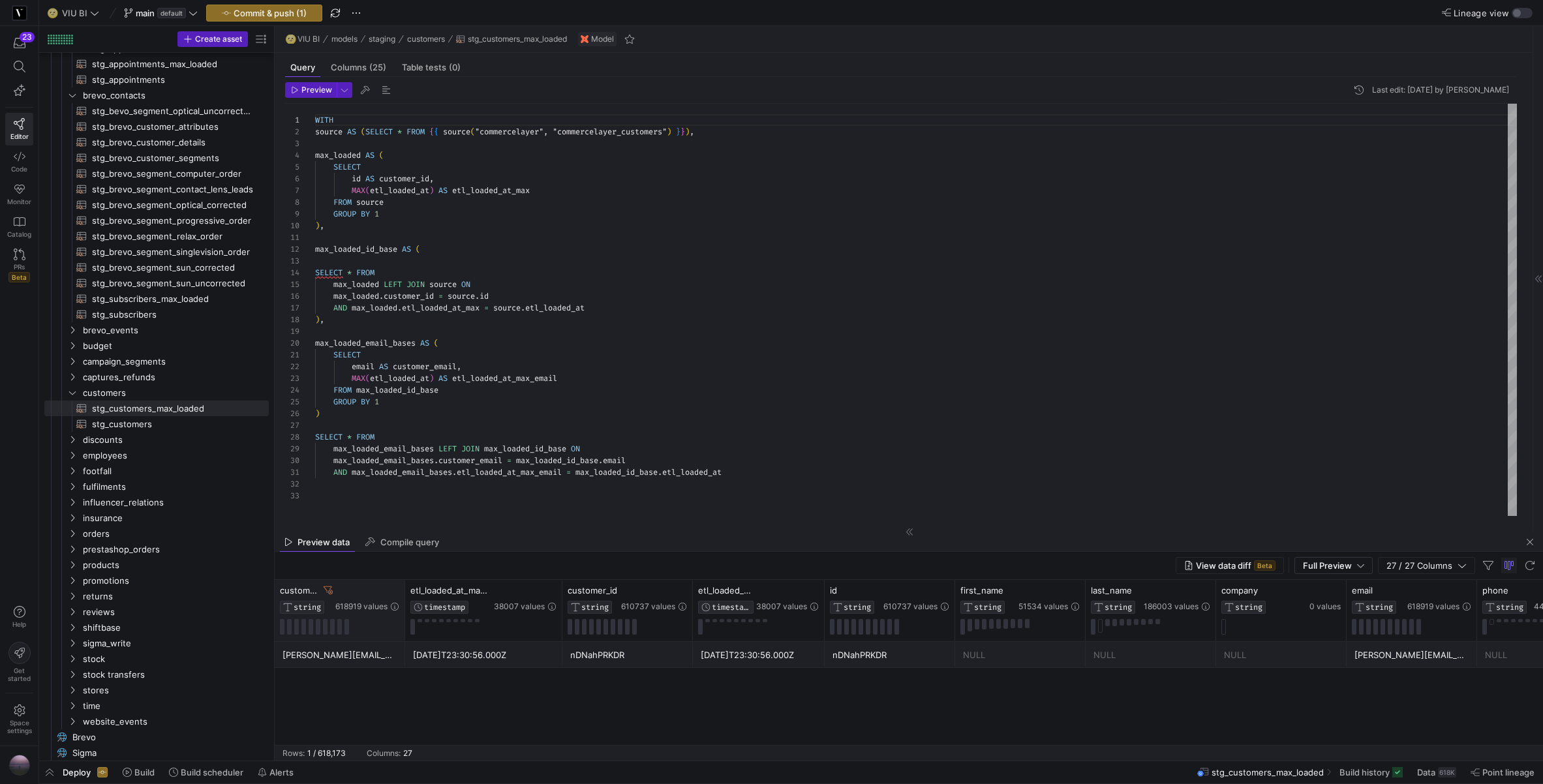
click at [809, 676] on div "[PERSON_NAME][EMAIL_ADDRESS][DOMAIN_NAME] [DATE]T23:30:56.000Z nDNahPRKDR [DATE…" at bounding box center [909, 693] width 1269 height 103
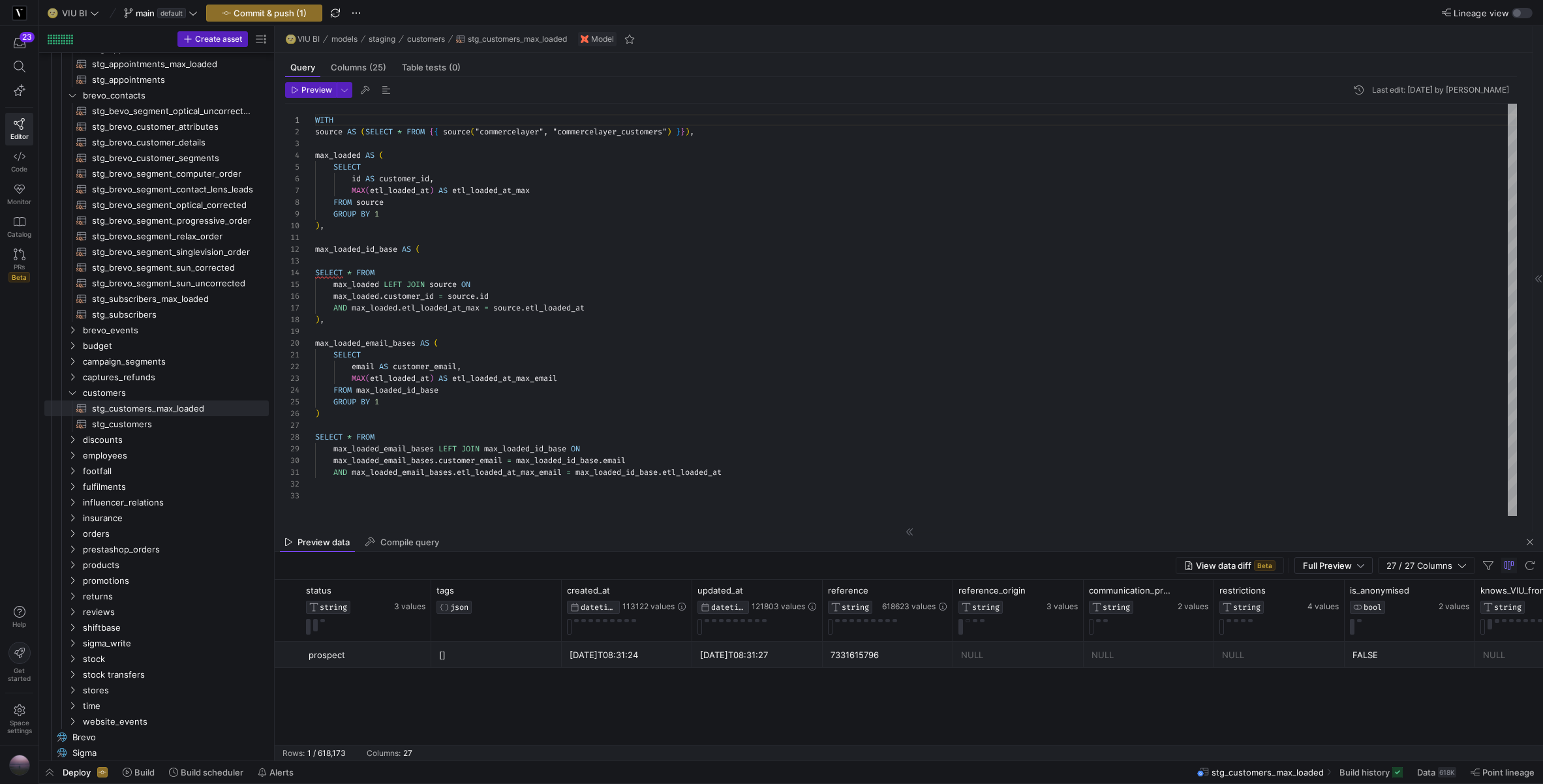
scroll to position [0, 2283]
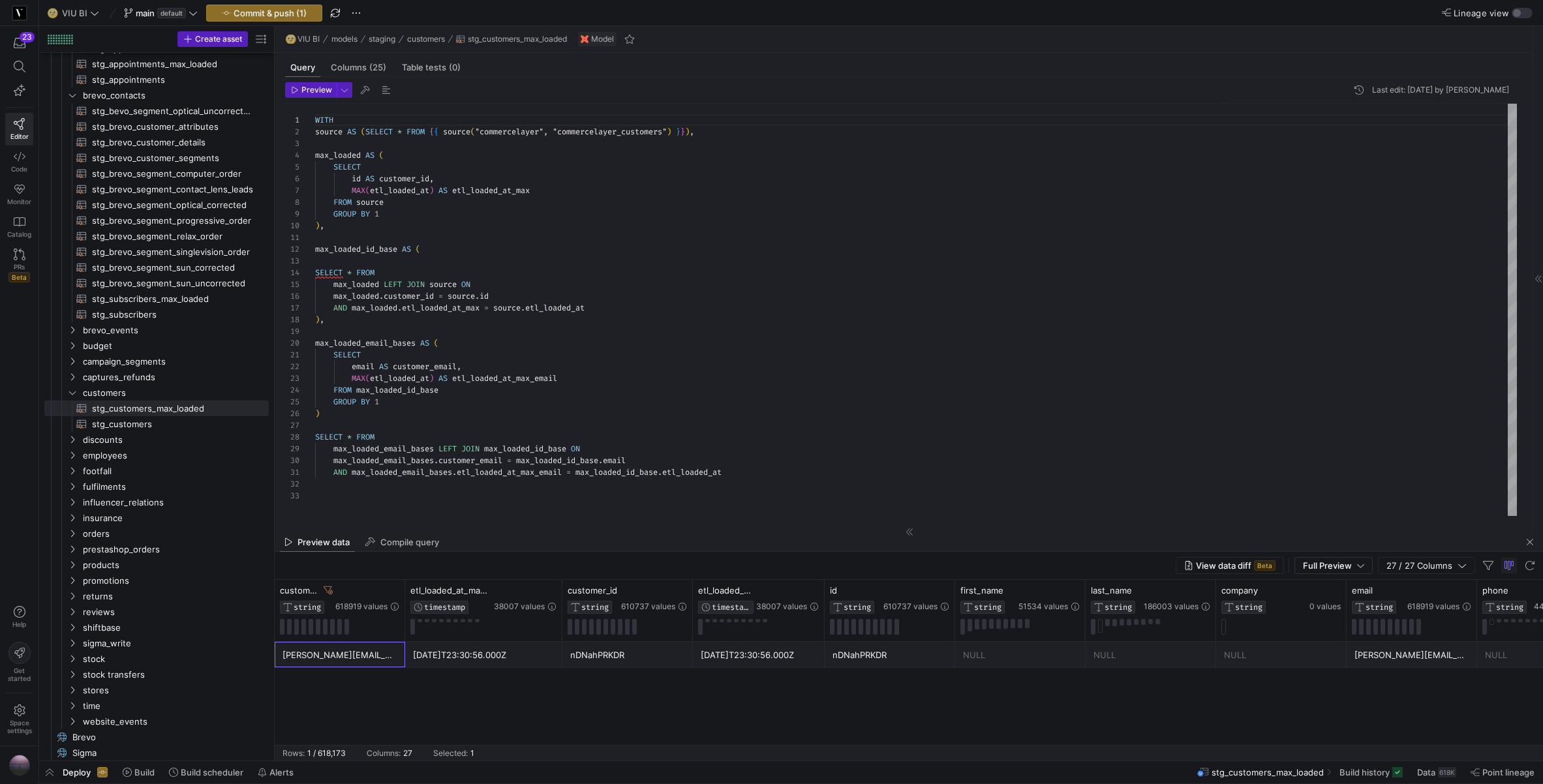
click at [344, 654] on div "[PERSON_NAME][EMAIL_ADDRESS][DOMAIN_NAME]" at bounding box center [340, 655] width 115 height 26
click at [507, 745] on y42-table-data-footer "Rows: 1 / 618,173 Columns: 27 Selected: 1" at bounding box center [909, 752] width 1269 height 16
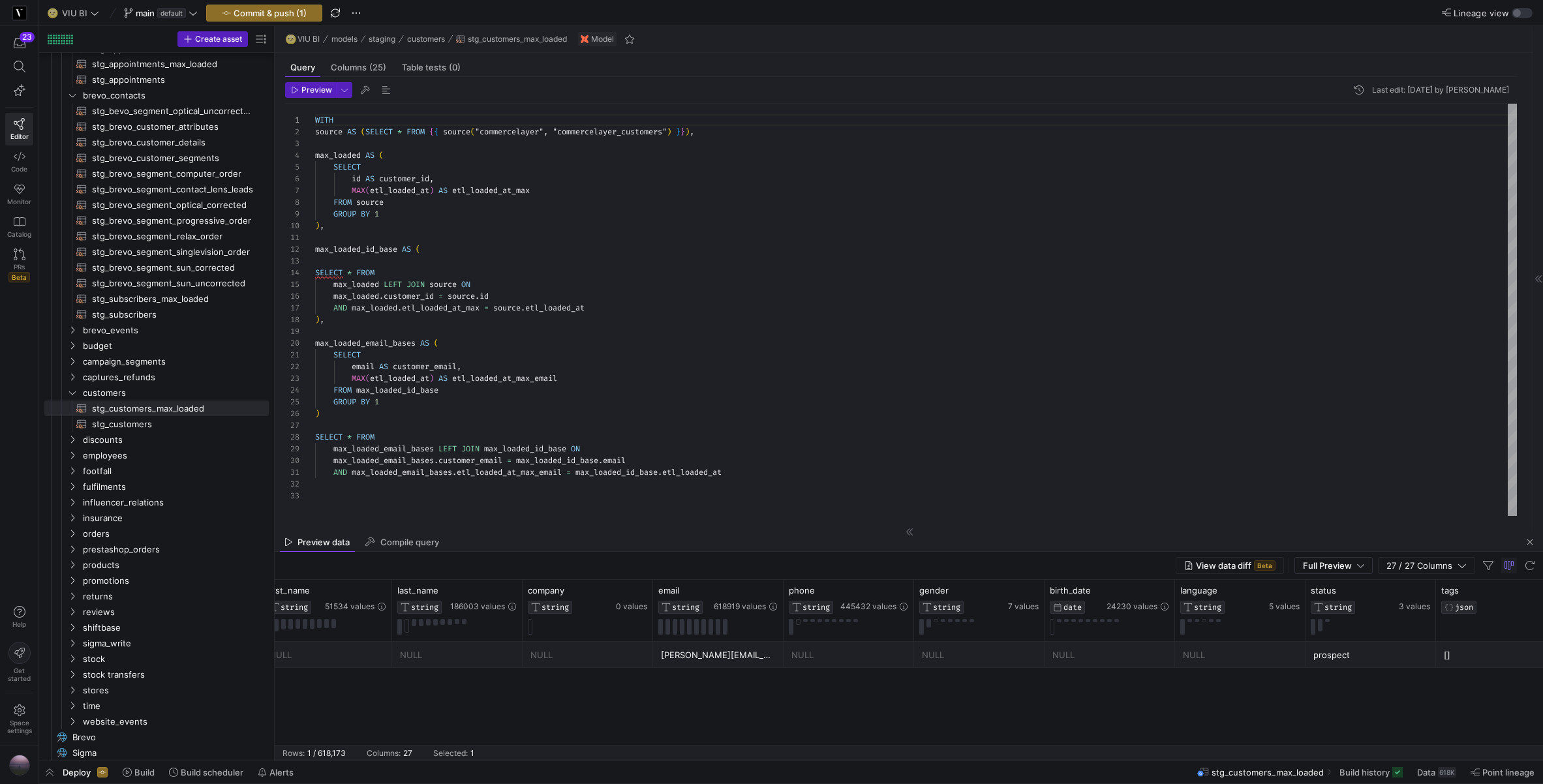
scroll to position [0, 770]
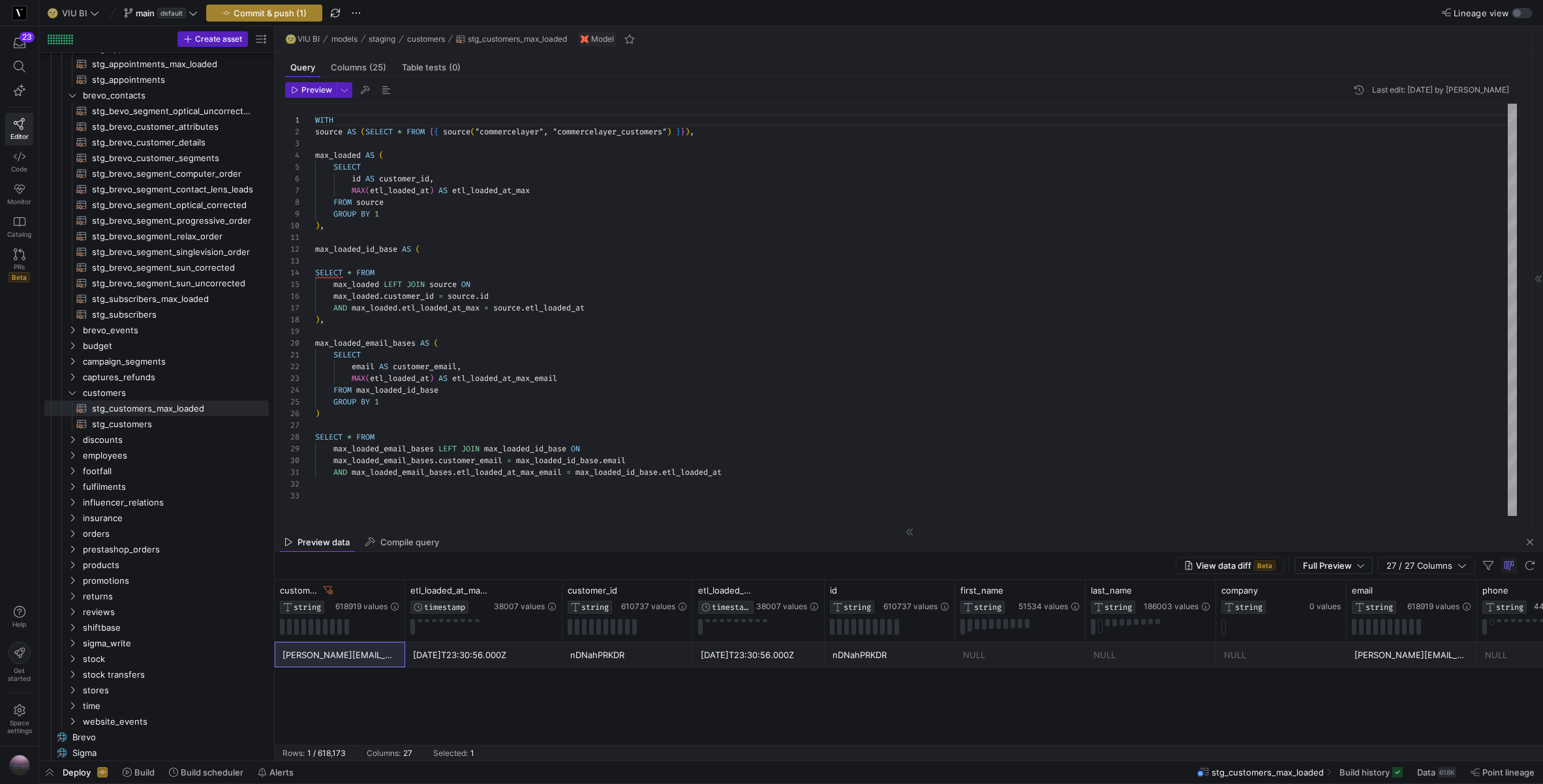
click at [290, 14] on span "Commit & push (1)" at bounding box center [270, 13] width 73 height 10
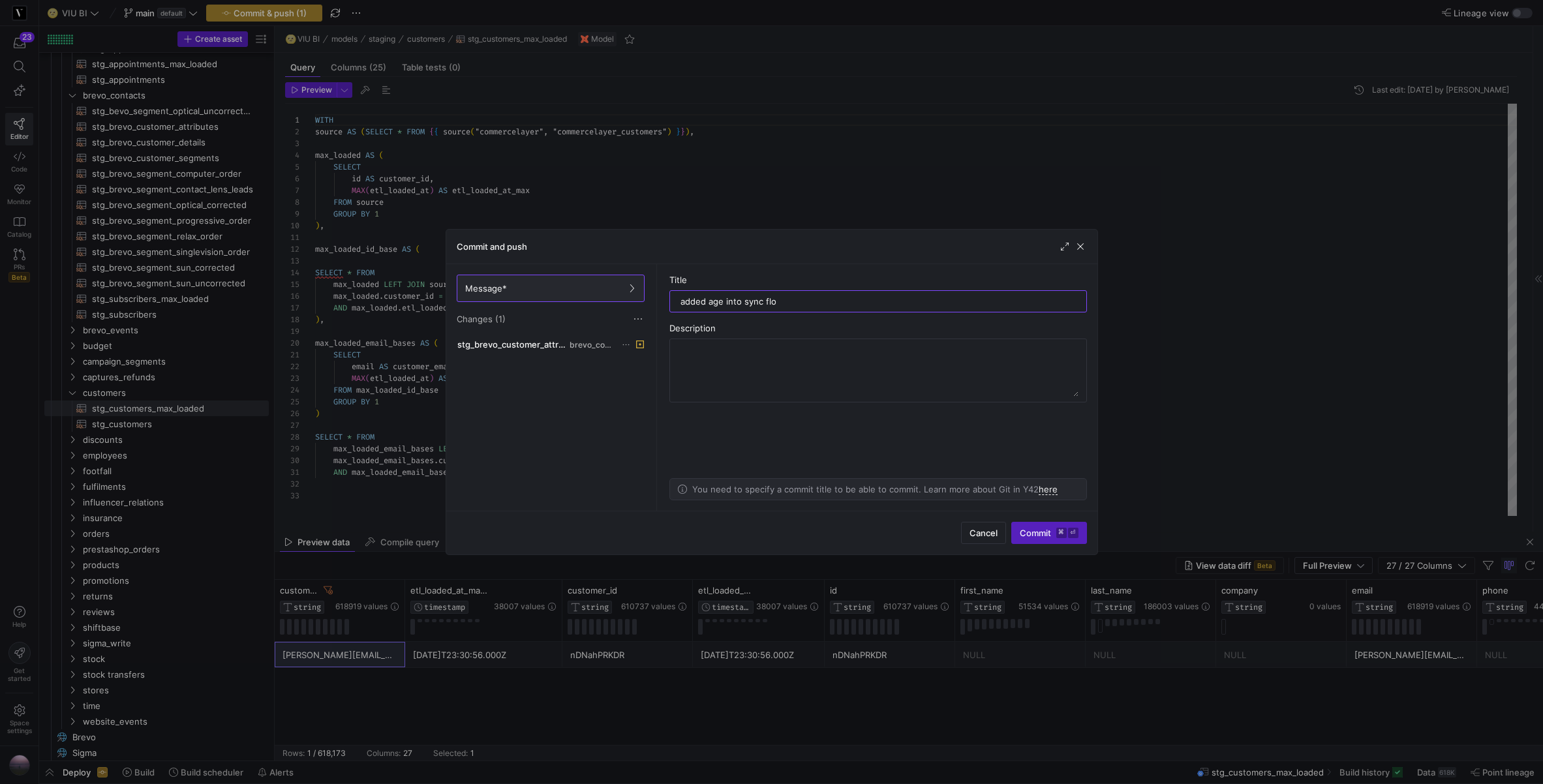
type input "added age into sync flow"
